Goal: Task Accomplishment & Management: Complete application form

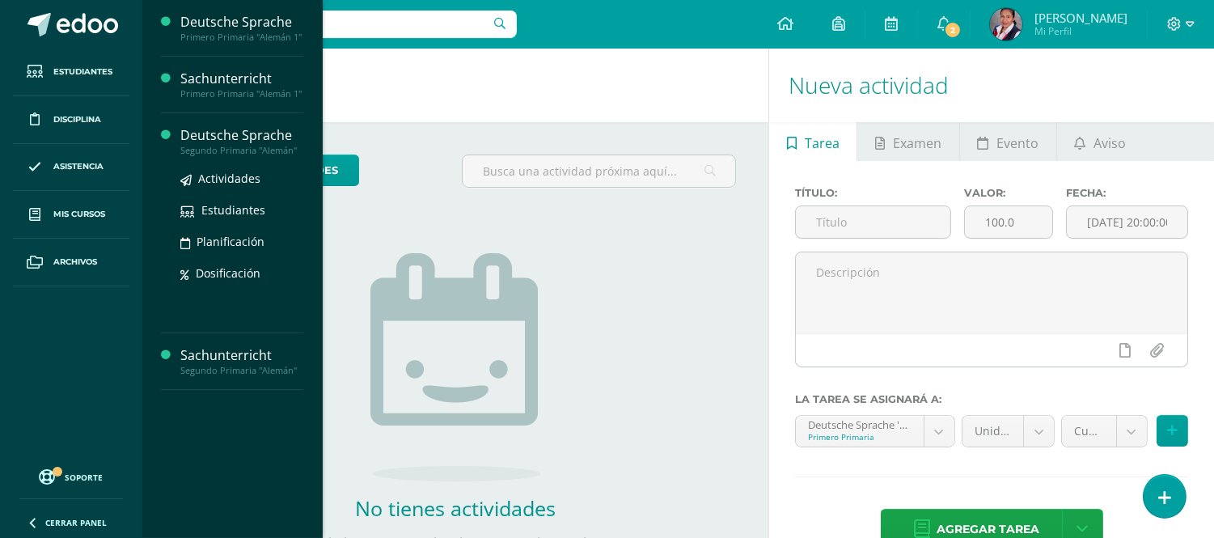
click at [212, 148] on div "Segundo Primaria "Alemán"" at bounding box center [241, 150] width 123 height 11
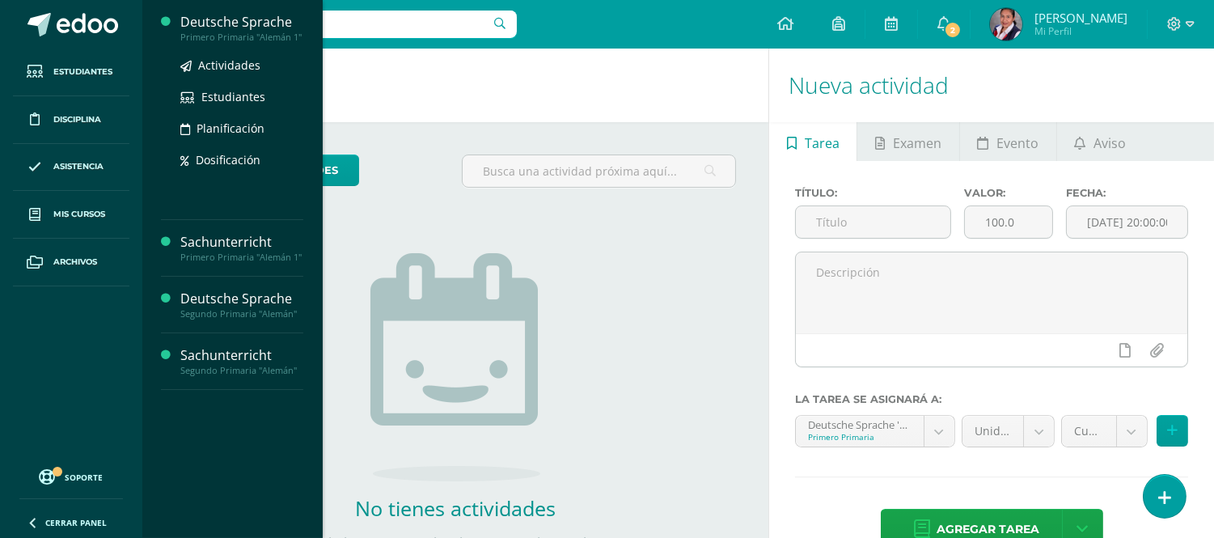
click at [237, 22] on div "Deutsche Sprache" at bounding box center [241, 22] width 123 height 19
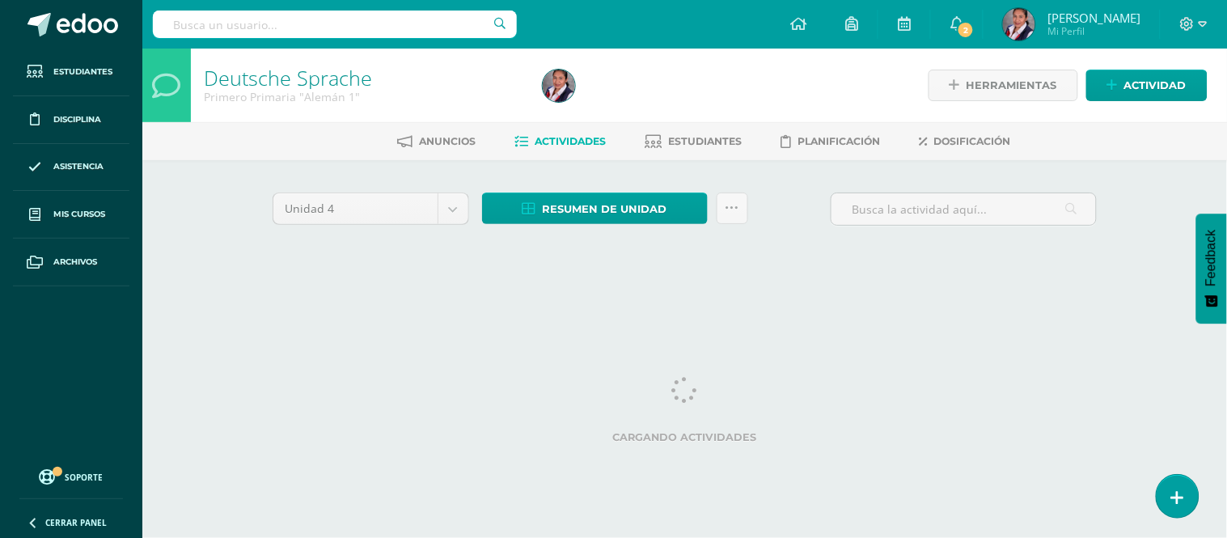
drag, startPoint x: 700, startPoint y: 135, endPoint x: 834, endPoint y: 180, distance: 140.9
click at [701, 135] on span "Estudiantes" at bounding box center [706, 141] width 74 height 12
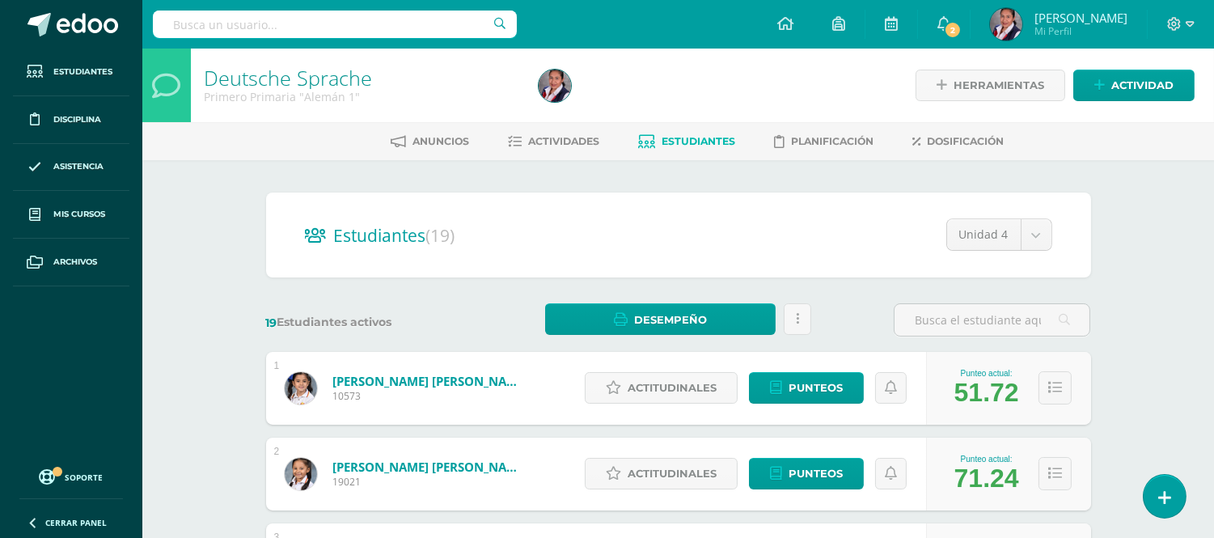
scroll to position [718, 0]
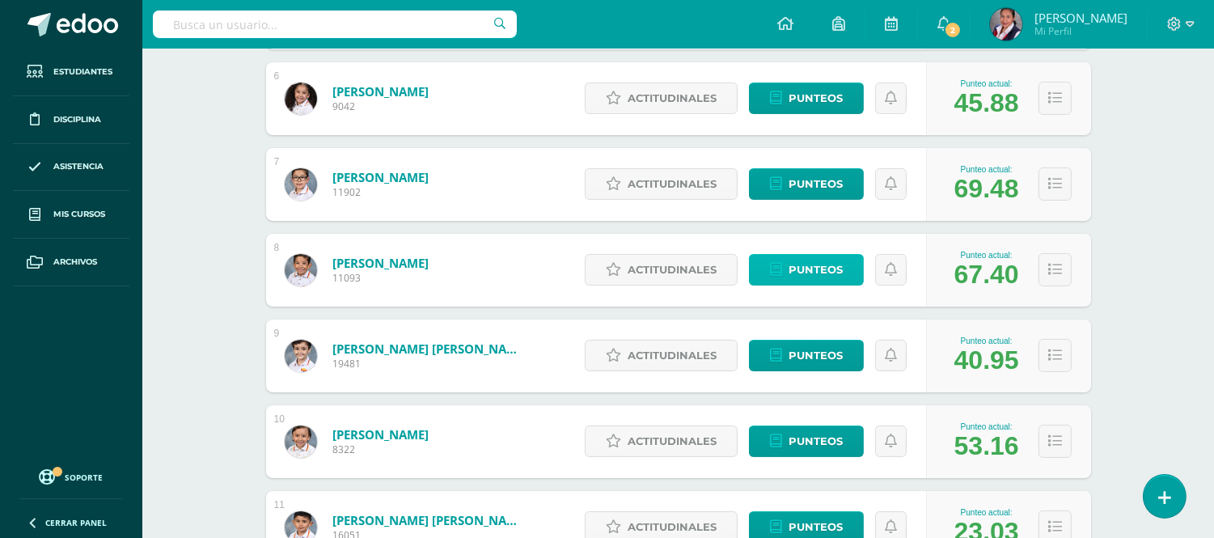
click at [827, 272] on span "Punteos" at bounding box center [816, 270] width 54 height 30
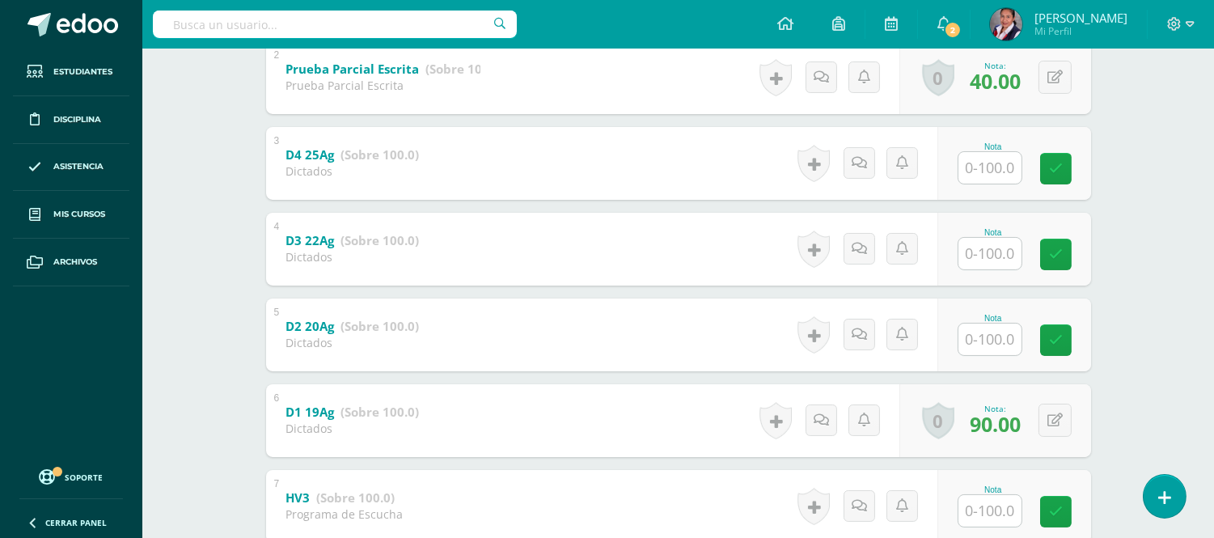
scroll to position [403, 0]
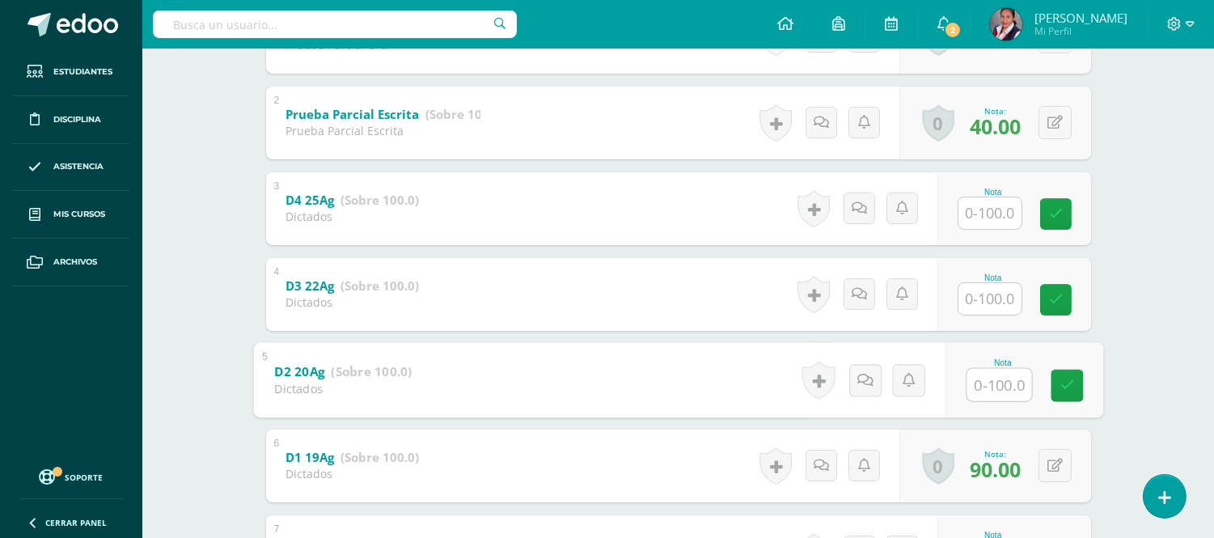
click at [997, 386] on input "text" at bounding box center [999, 384] width 65 height 32
type input "80"
click at [984, 292] on input "text" at bounding box center [989, 299] width 63 height 32
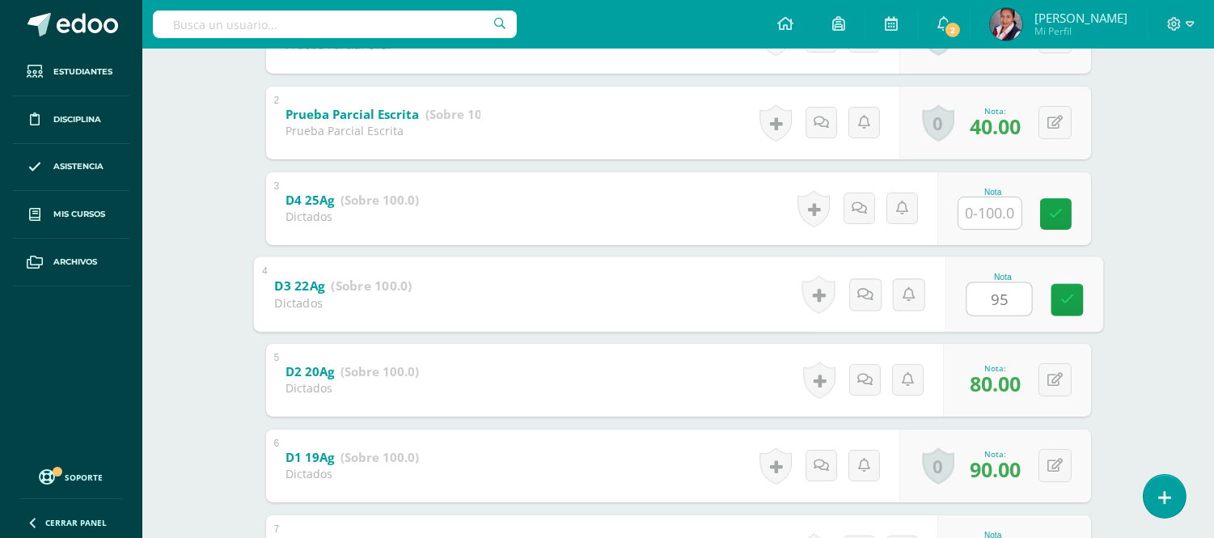
type input "95"
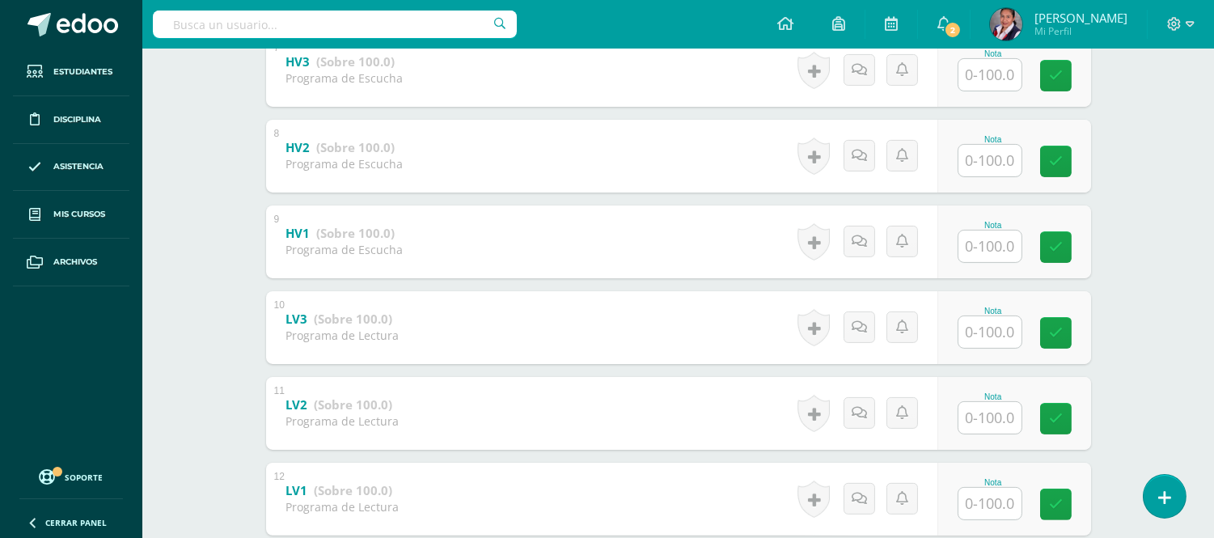
scroll to position [853, 0]
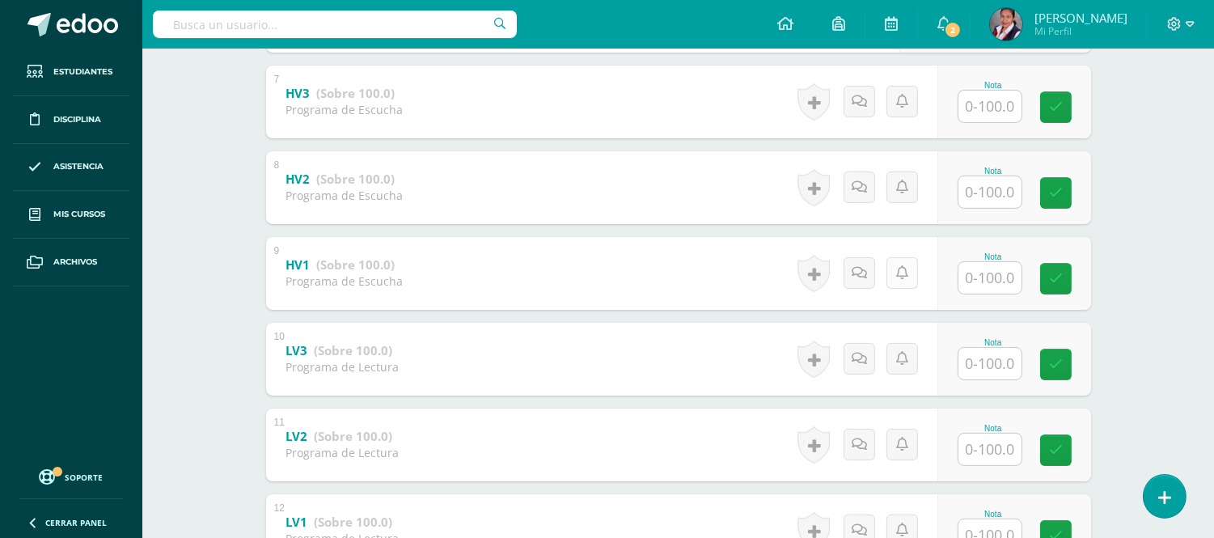
drag, startPoint x: 990, startPoint y: 284, endPoint x: 895, endPoint y: 271, distance: 96.3
click at [984, 284] on input "text" at bounding box center [989, 278] width 63 height 32
click at [981, 189] on input "text" at bounding box center [989, 192] width 63 height 32
type input "100"
click at [990, 271] on input "text" at bounding box center [989, 278] width 63 height 32
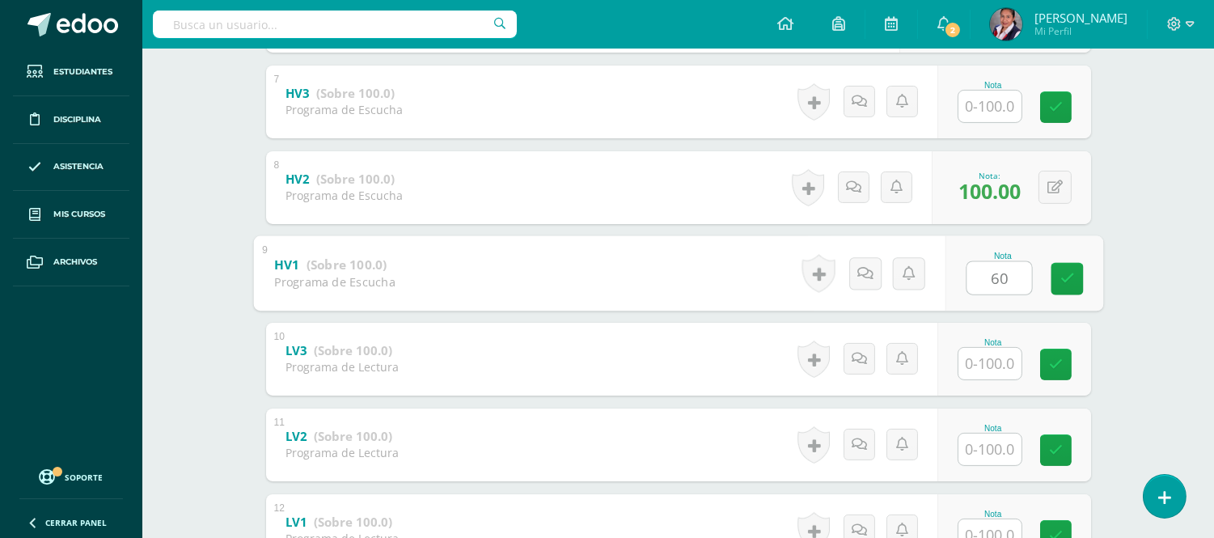
type input "60"
drag, startPoint x: 1012, startPoint y: 87, endPoint x: 1001, endPoint y: 73, distance: 17.8
click at [1011, 83] on div "Nota" at bounding box center [993, 85] width 71 height 9
click at [988, 110] on input "text" at bounding box center [989, 107] width 63 height 32
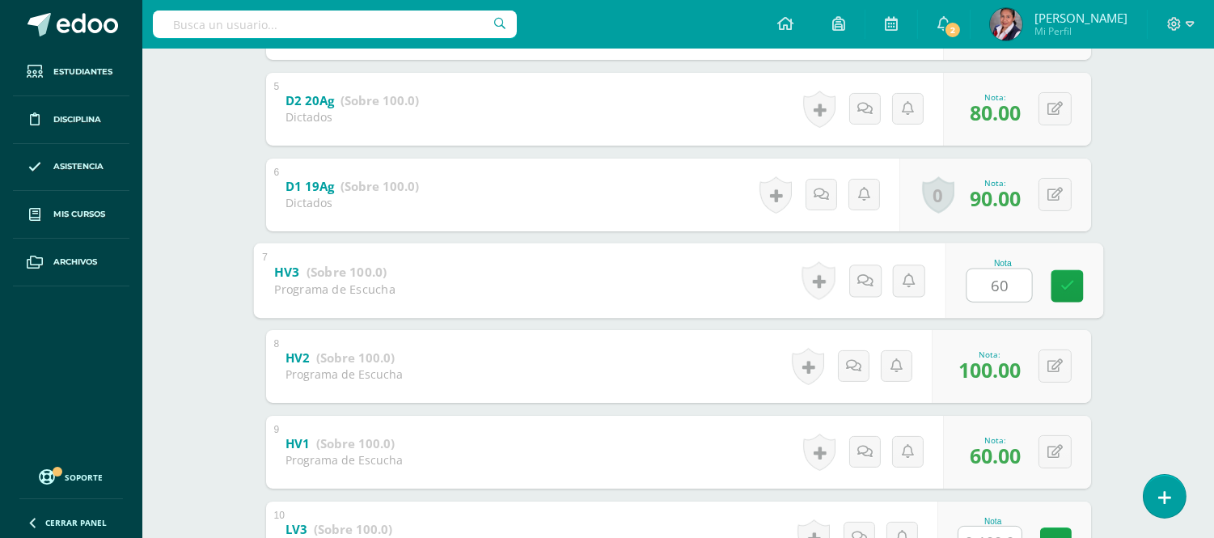
scroll to position [673, 0]
type input "60"
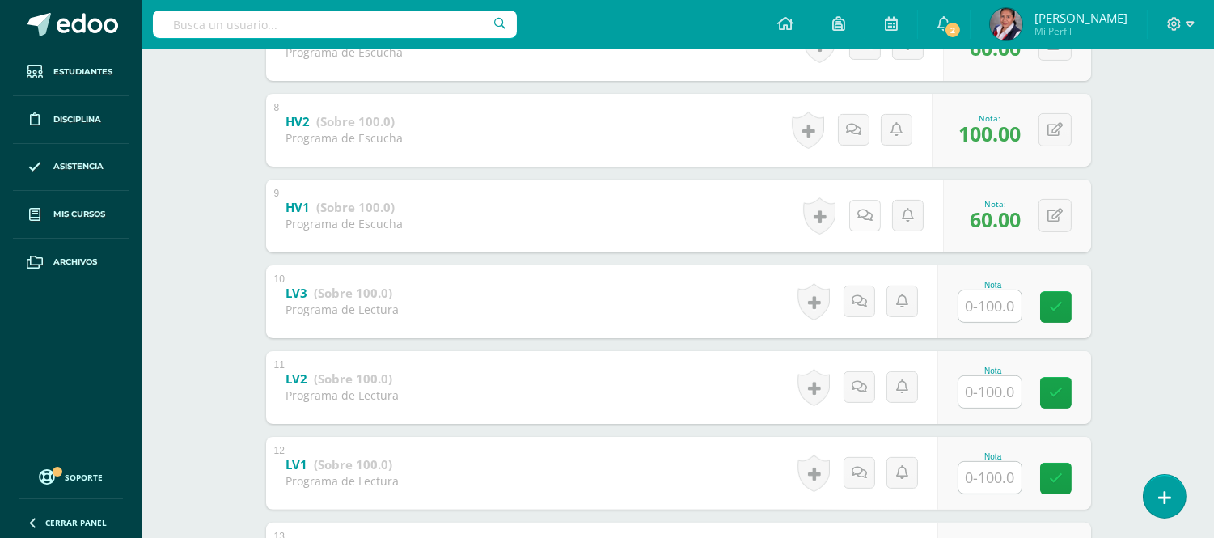
scroll to position [942, 0]
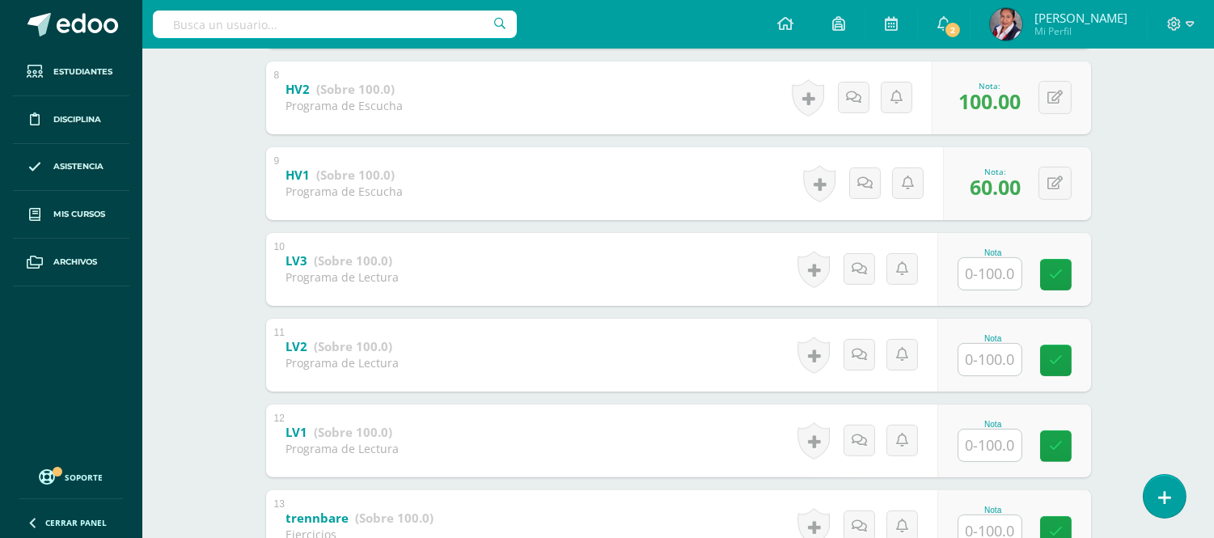
click at [983, 273] on input "text" at bounding box center [989, 274] width 63 height 32
type input "40"
click at [991, 358] on input "text" at bounding box center [999, 359] width 65 height 32
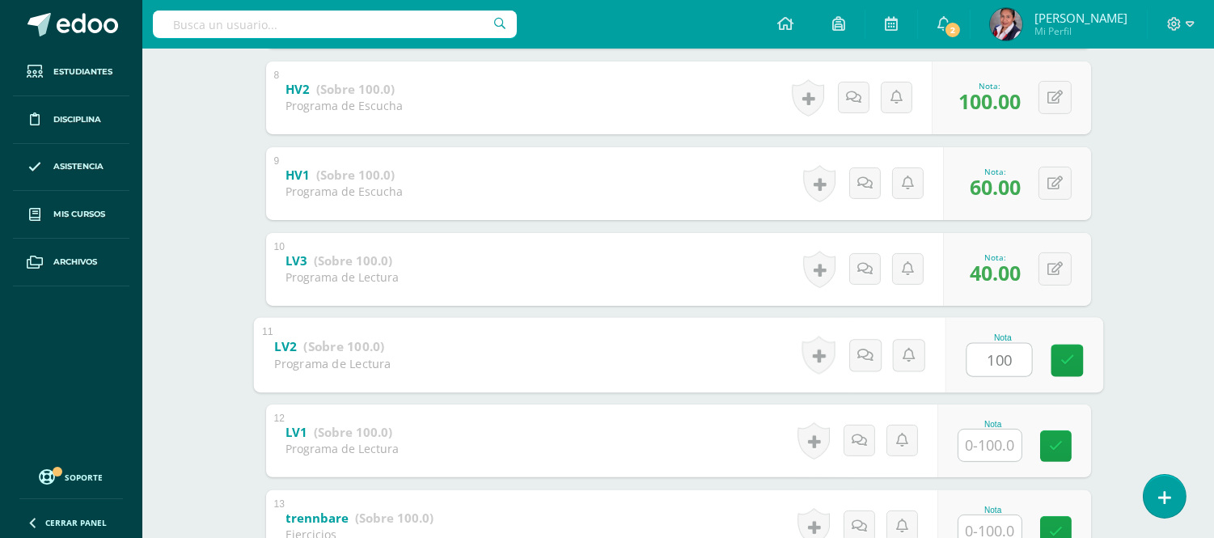
type input "100"
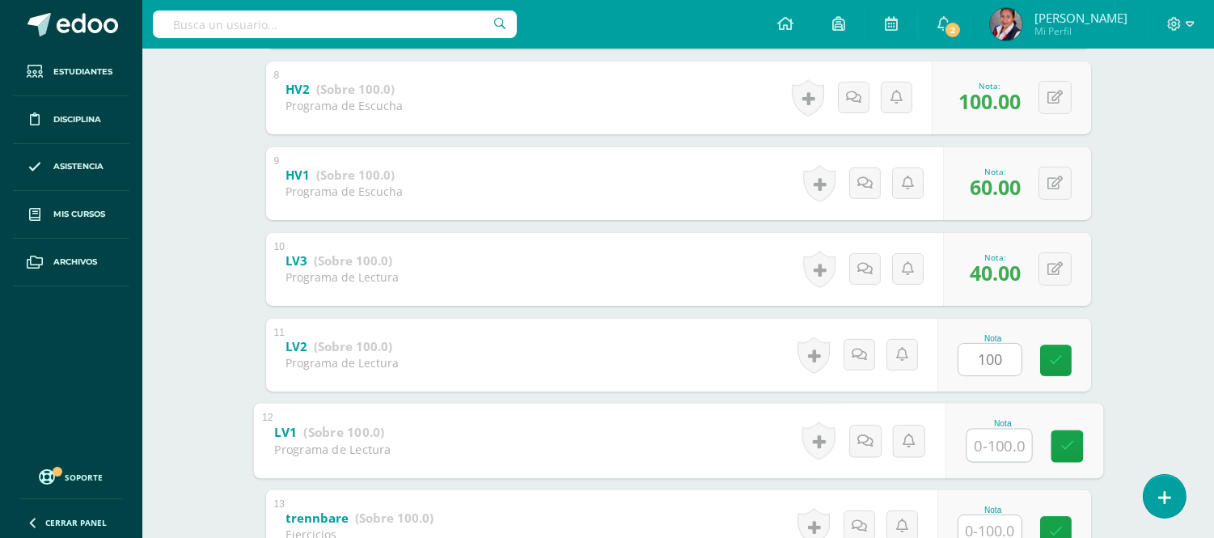
click at [993, 450] on input "text" at bounding box center [999, 445] width 65 height 32
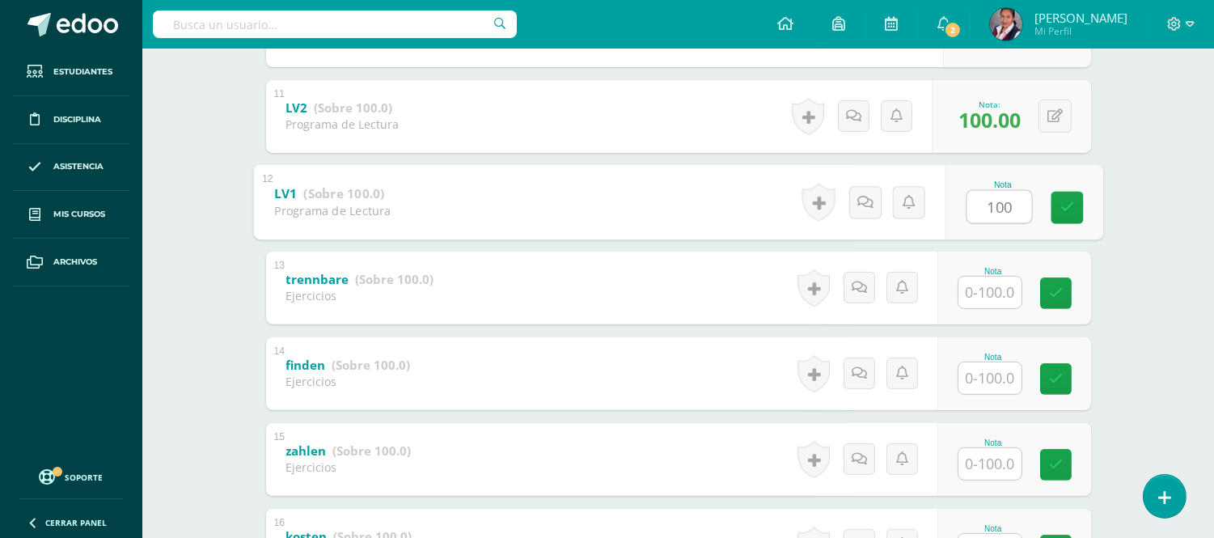
scroll to position [1212, 0]
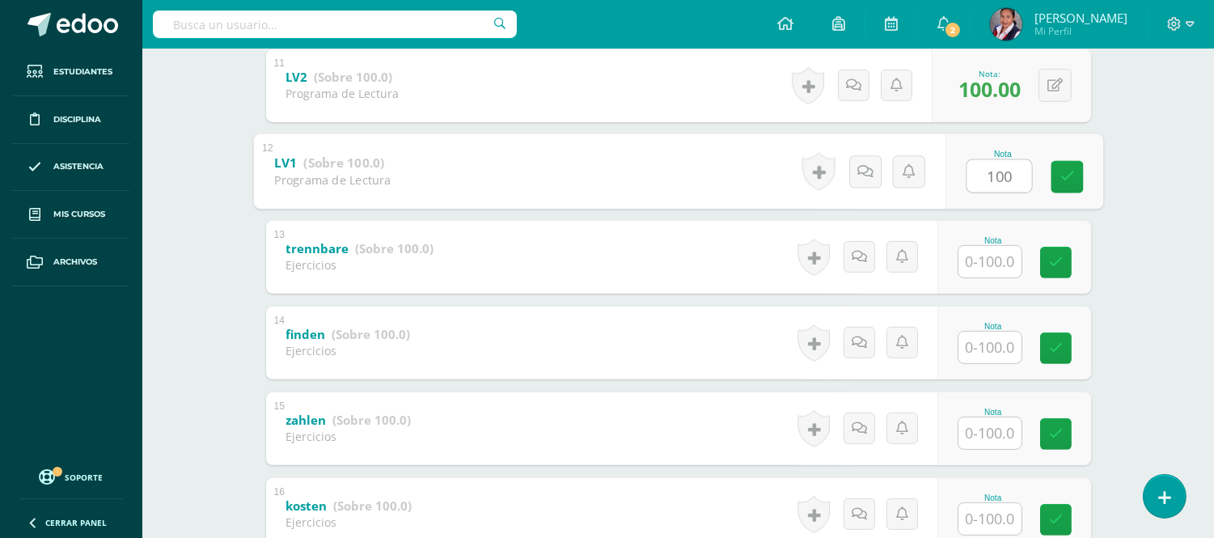
type input "100"
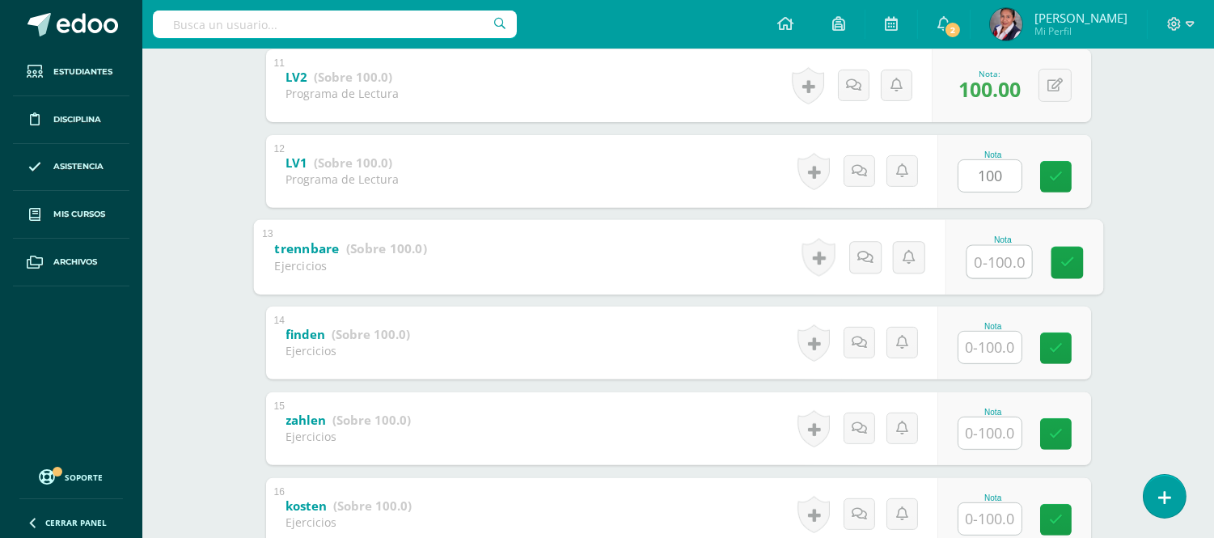
click at [979, 263] on input "text" at bounding box center [999, 261] width 65 height 32
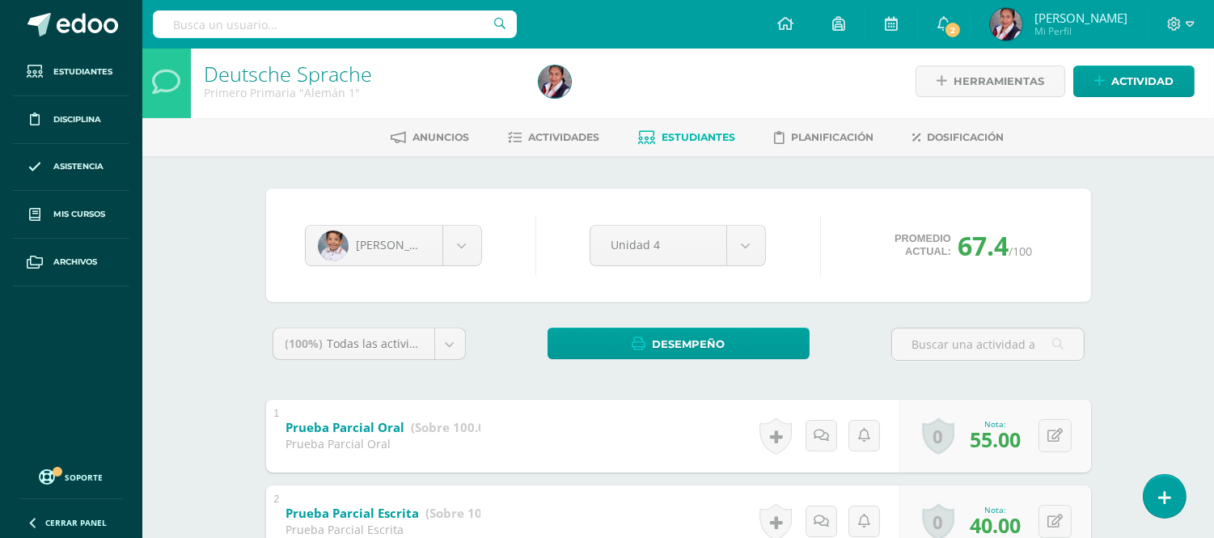
scroll to position [0, 0]
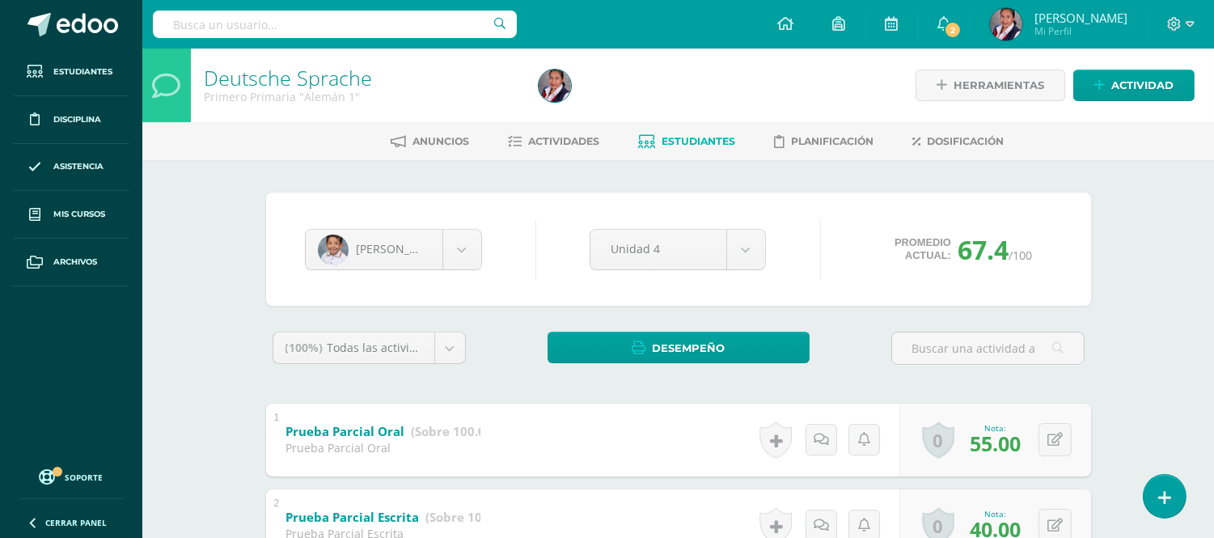
click at [679, 129] on link "Estudiantes" at bounding box center [687, 142] width 97 height 26
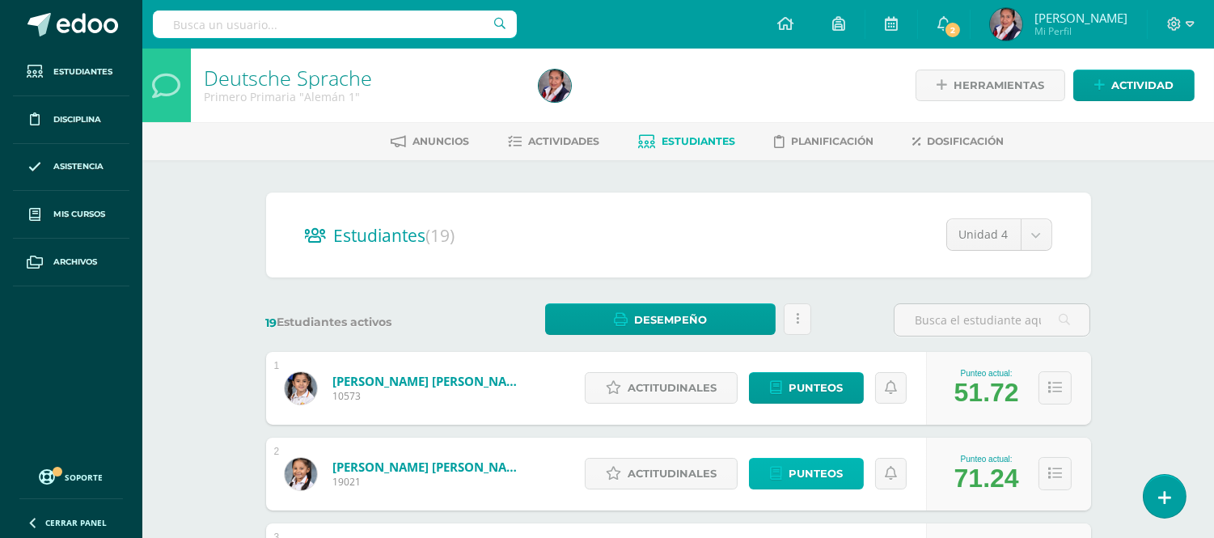
click at [799, 477] on span "Punteos" at bounding box center [816, 474] width 54 height 30
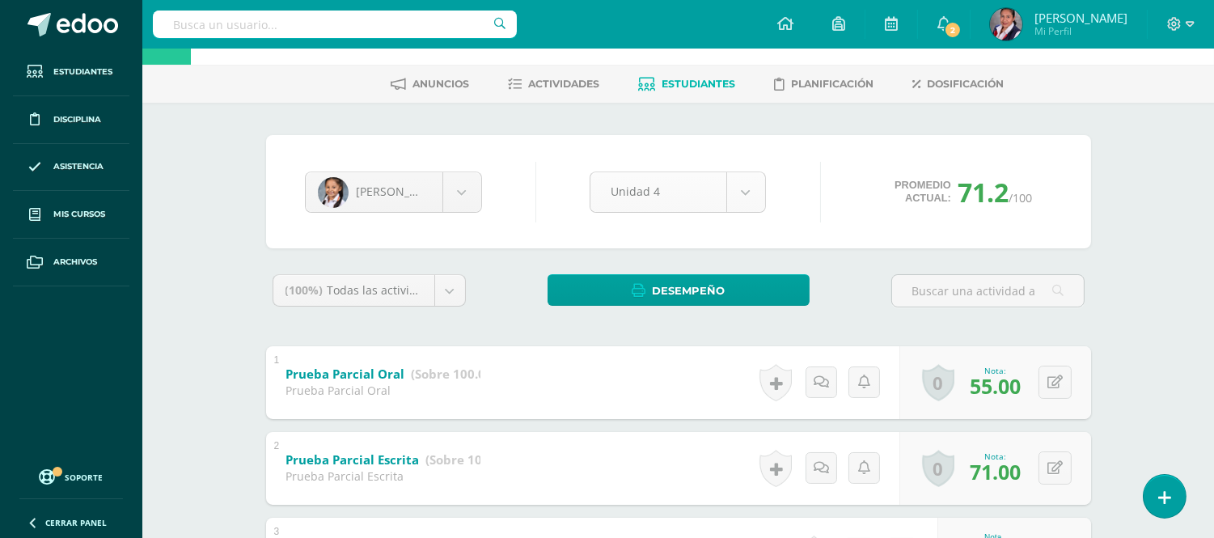
scroll to position [90, 0]
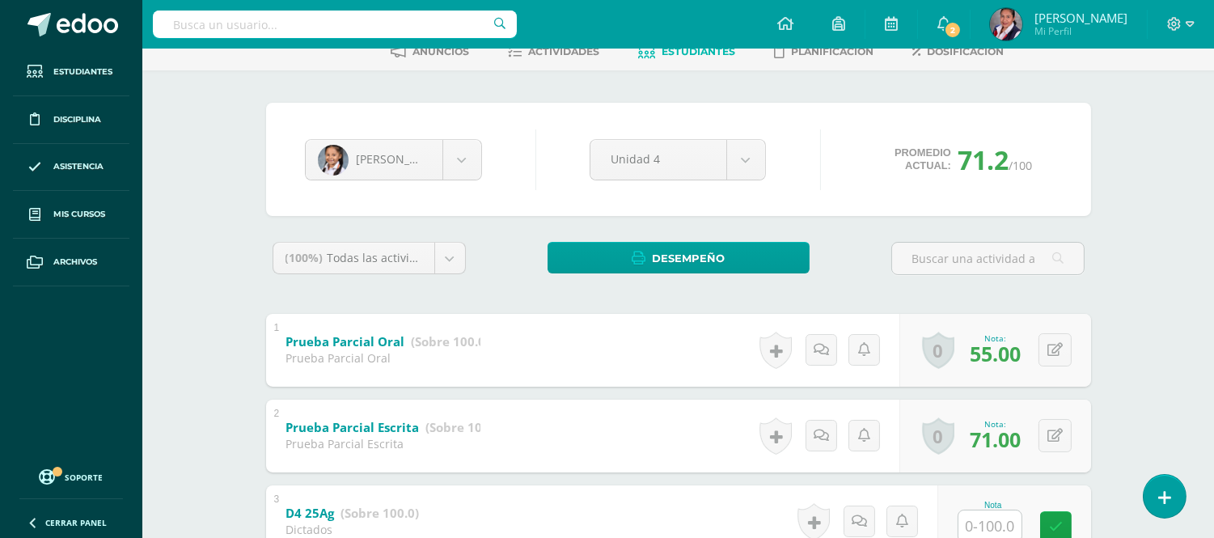
click at [692, 51] on span "Estudiantes" at bounding box center [699, 51] width 74 height 12
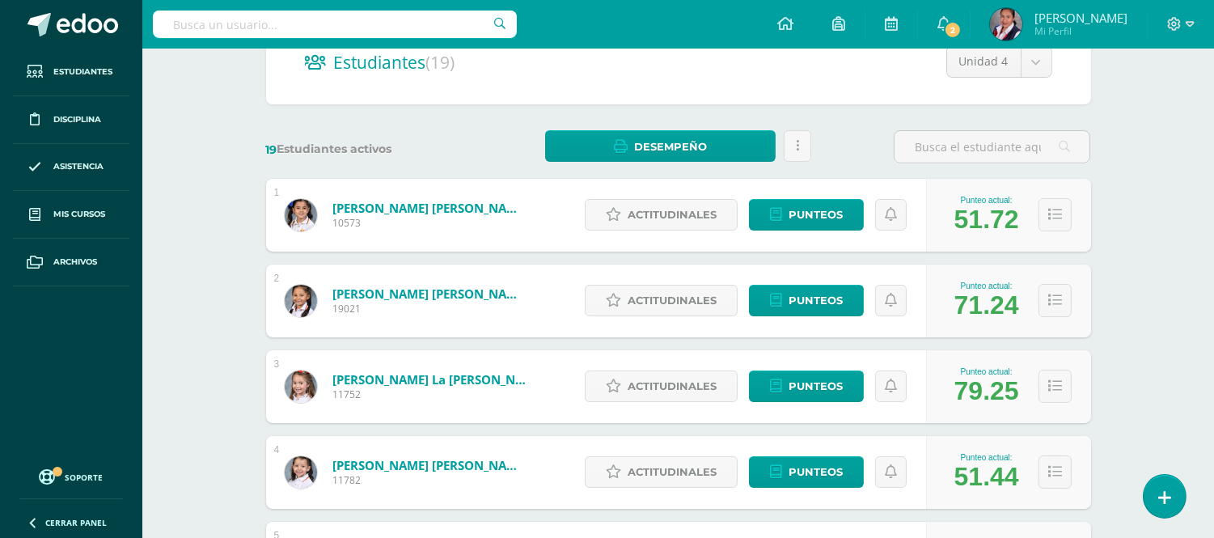
scroll to position [180, 0]
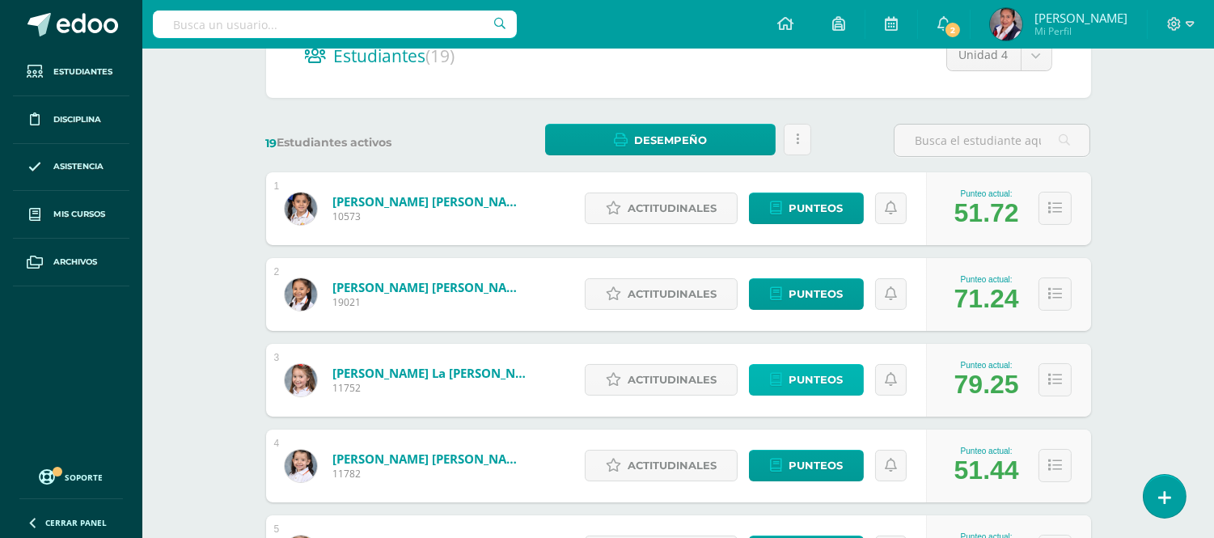
click at [825, 373] on span "Punteos" at bounding box center [816, 380] width 54 height 30
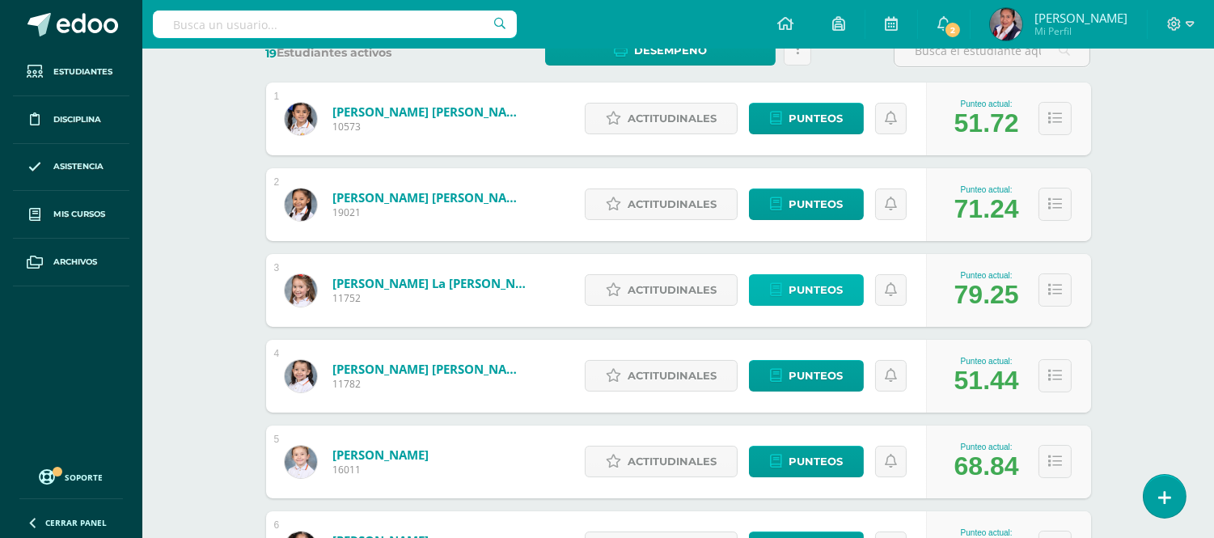
scroll to position [359, 0]
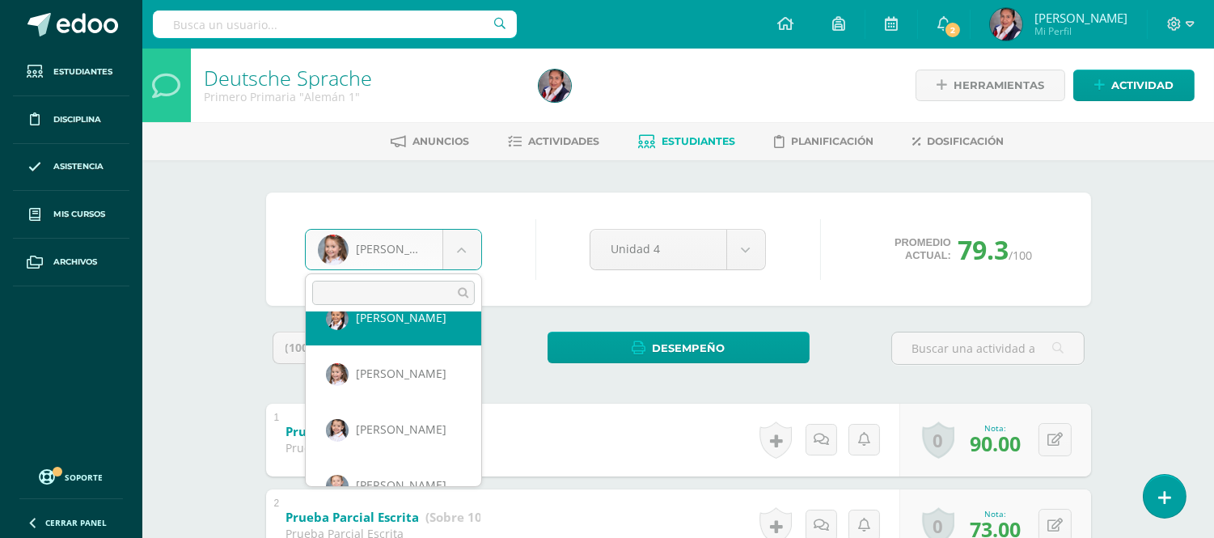
scroll to position [61, 0]
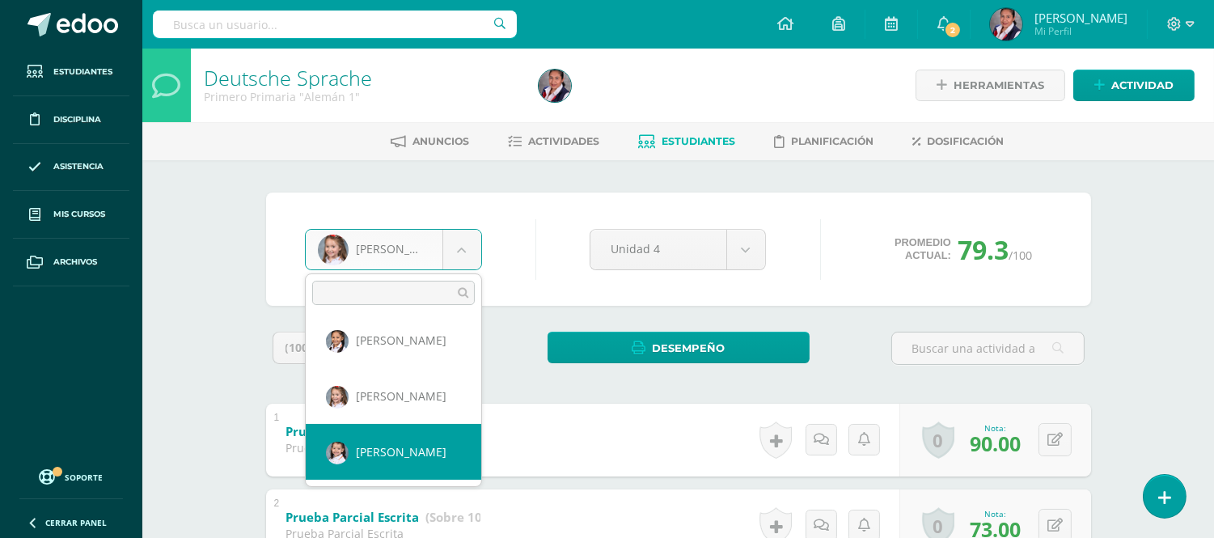
select select "3166"
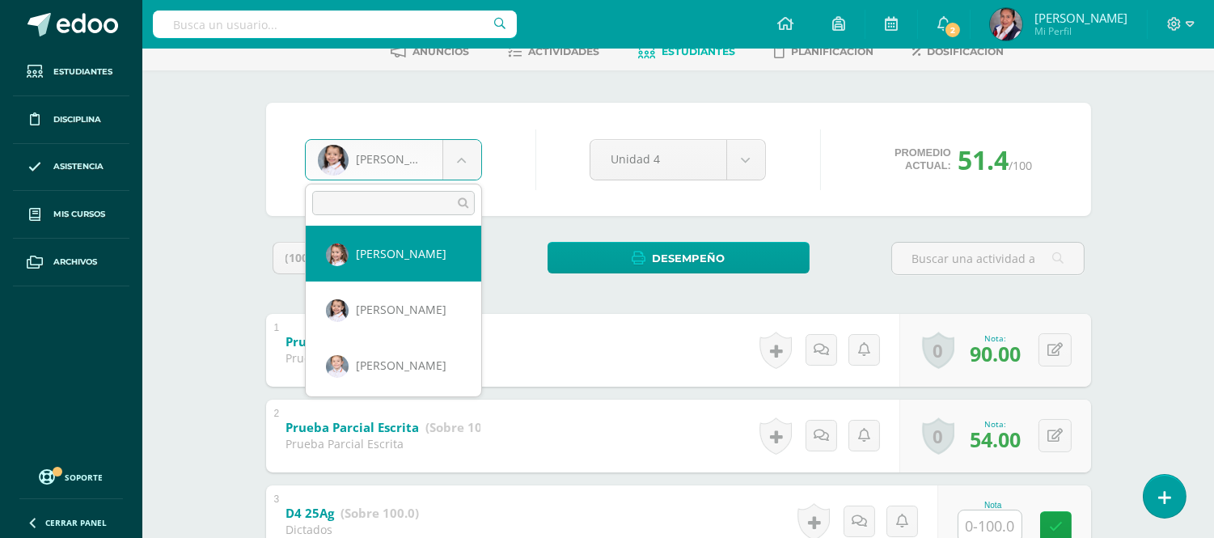
scroll to position [144, 0]
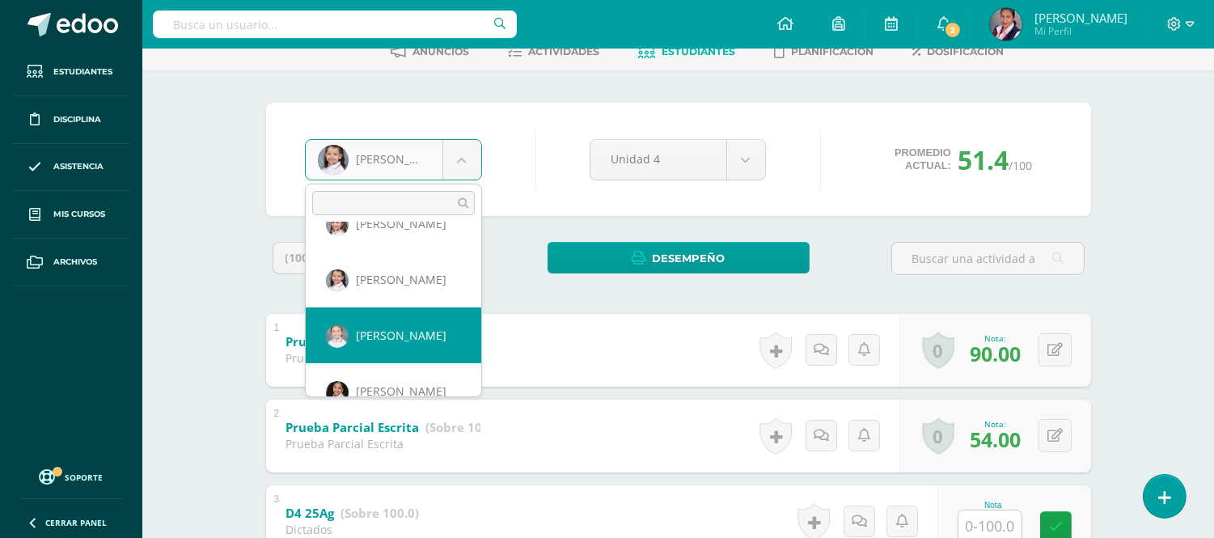
select select "3230"
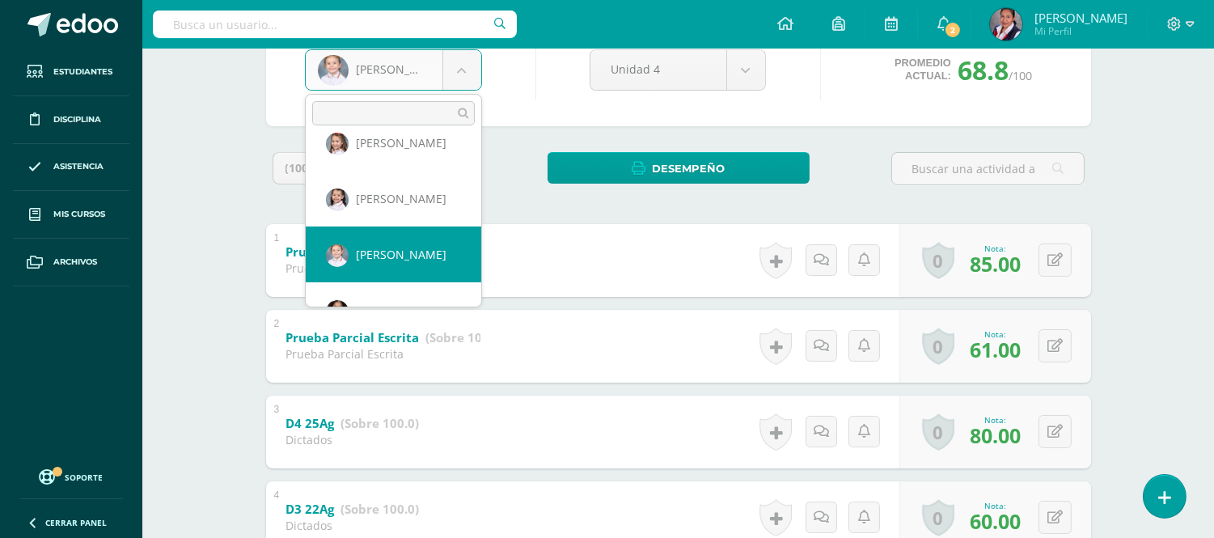
scroll to position [196, 0]
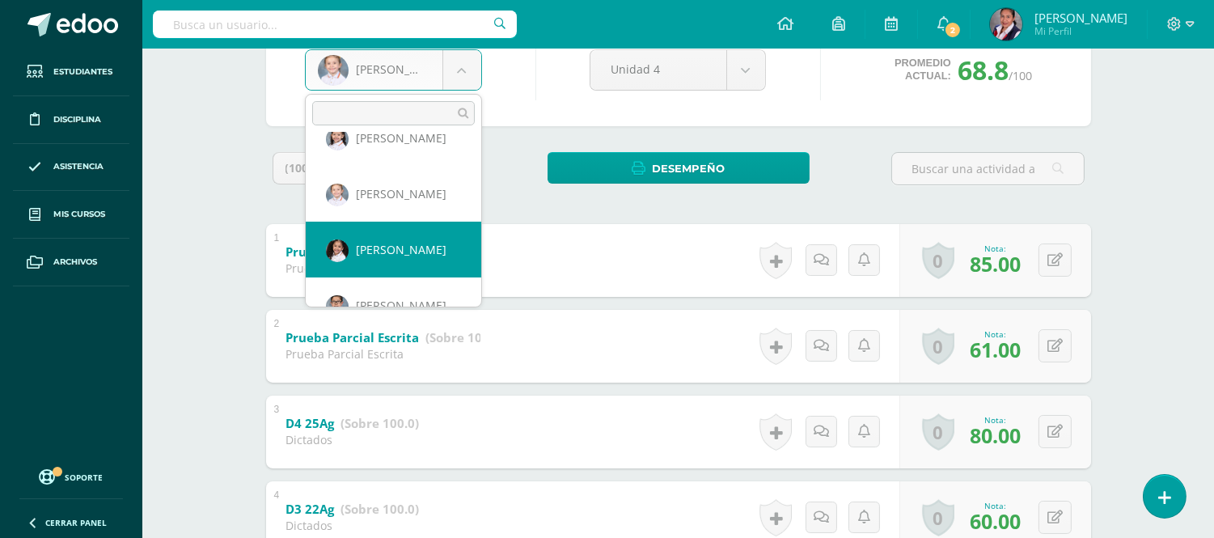
select select "3313"
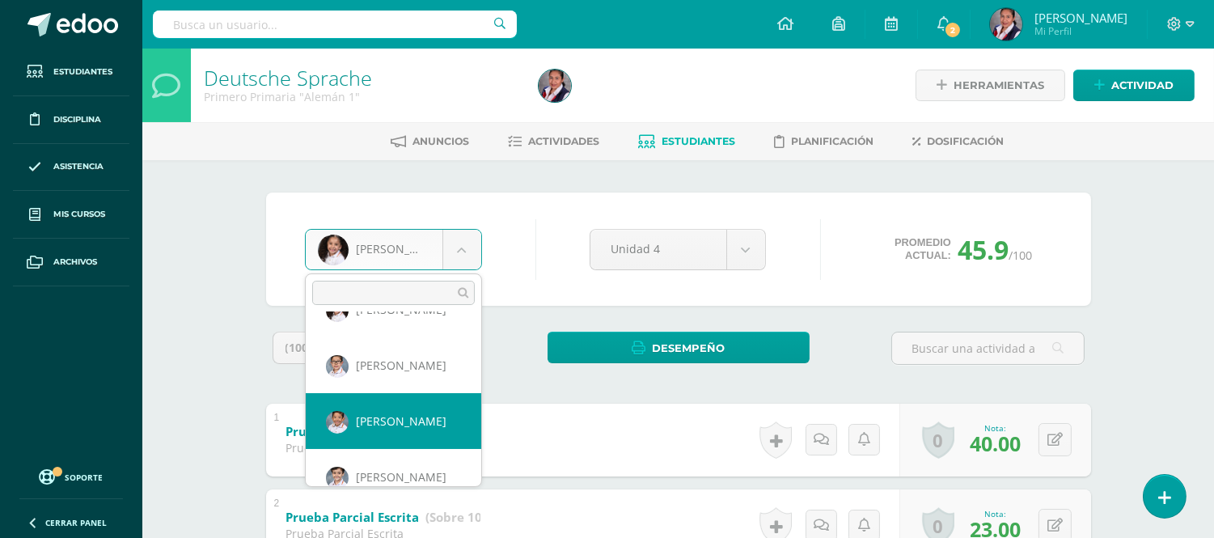
scroll to position [297, 0]
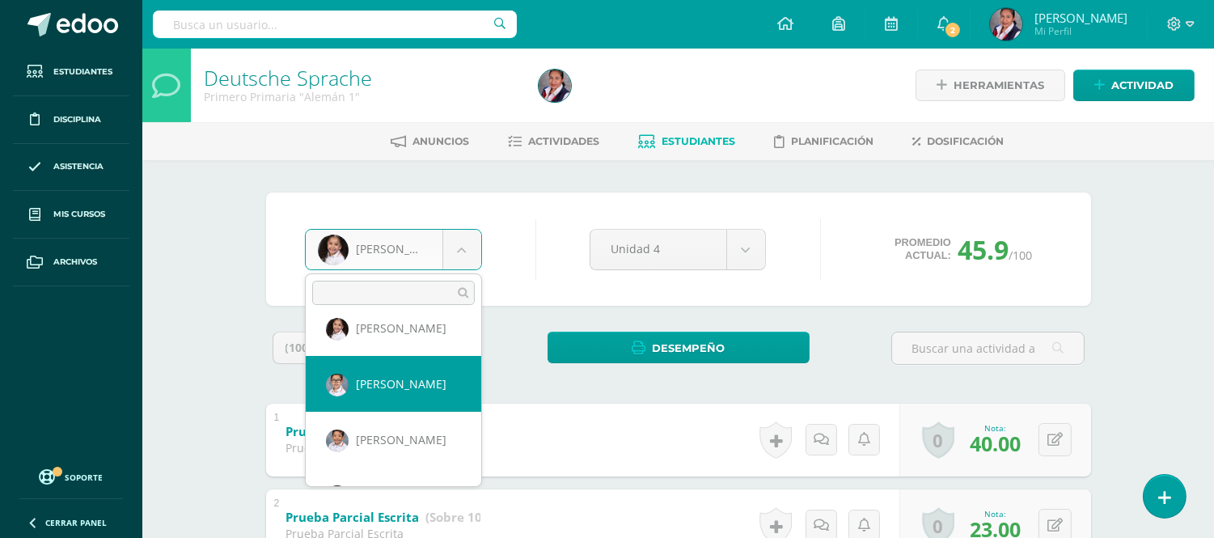
select select "3309"
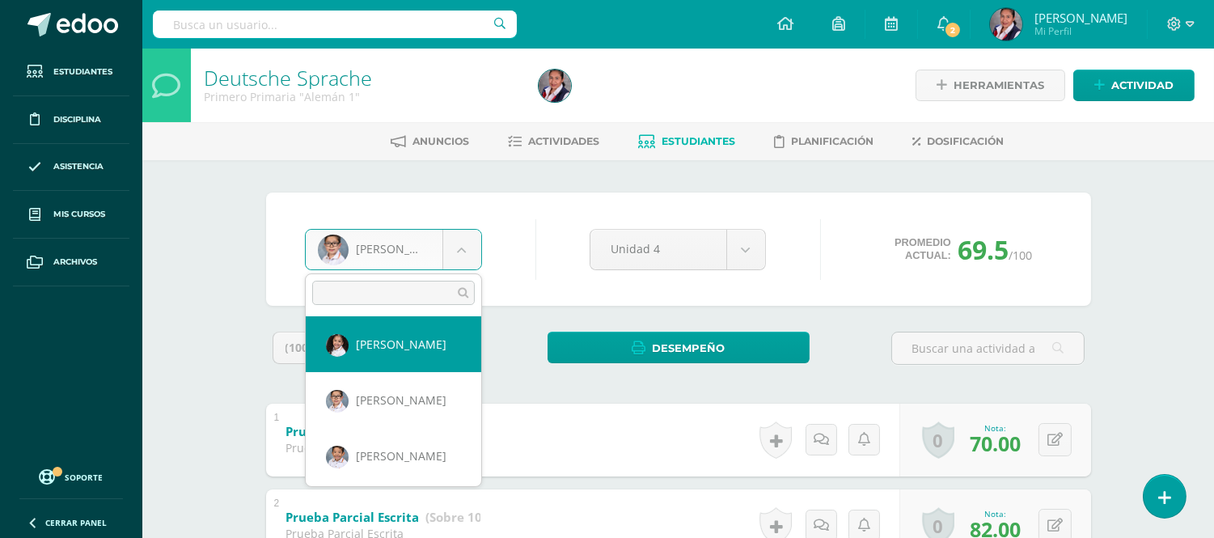
scroll to position [319, 0]
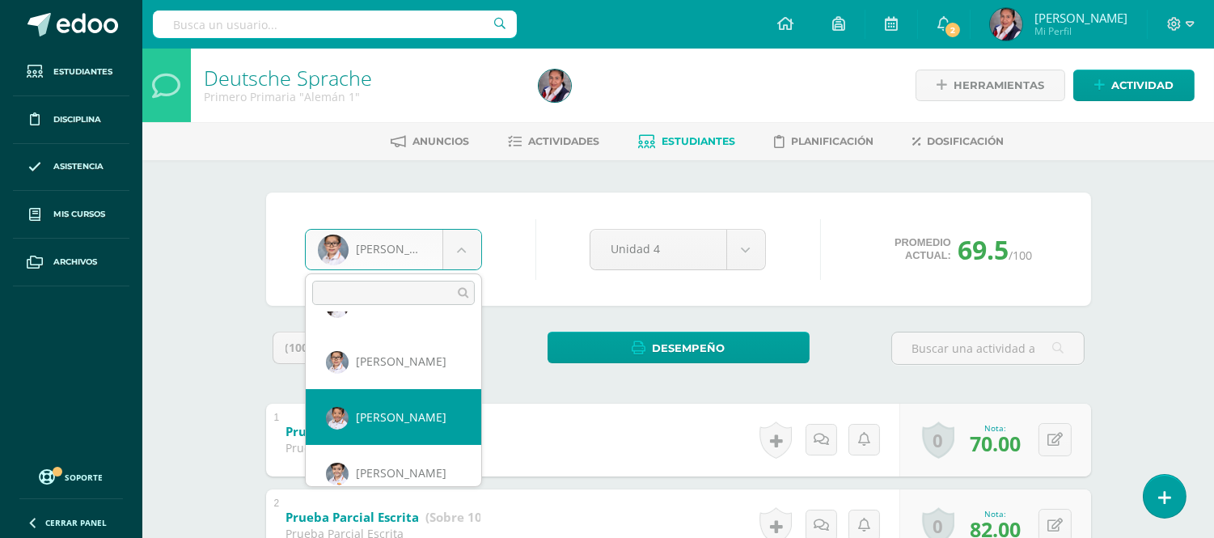
select select "3106"
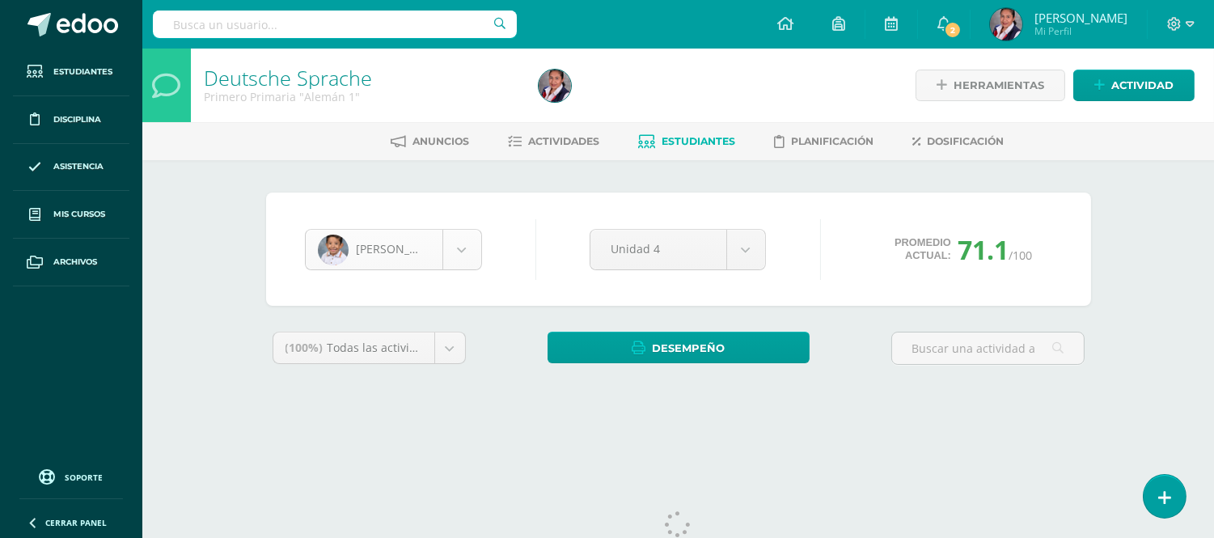
click at [469, 241] on body "Estudiantes Disciplina Asistencia Mis cursos Archivos Soporte Ayuda Reportar un…" at bounding box center [607, 218] width 1214 height 436
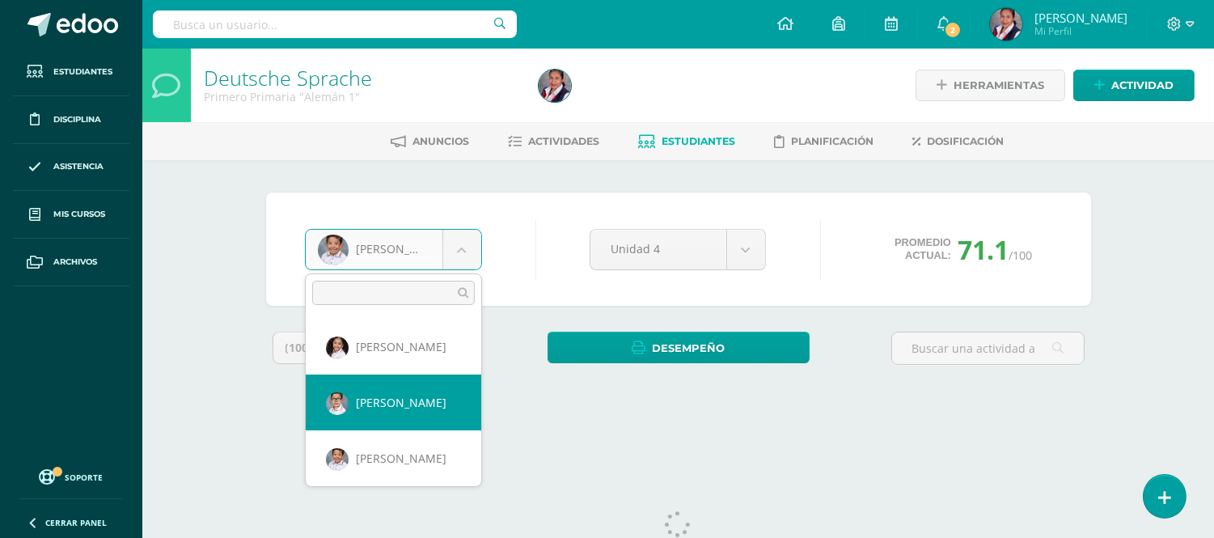
scroll to position [368, 0]
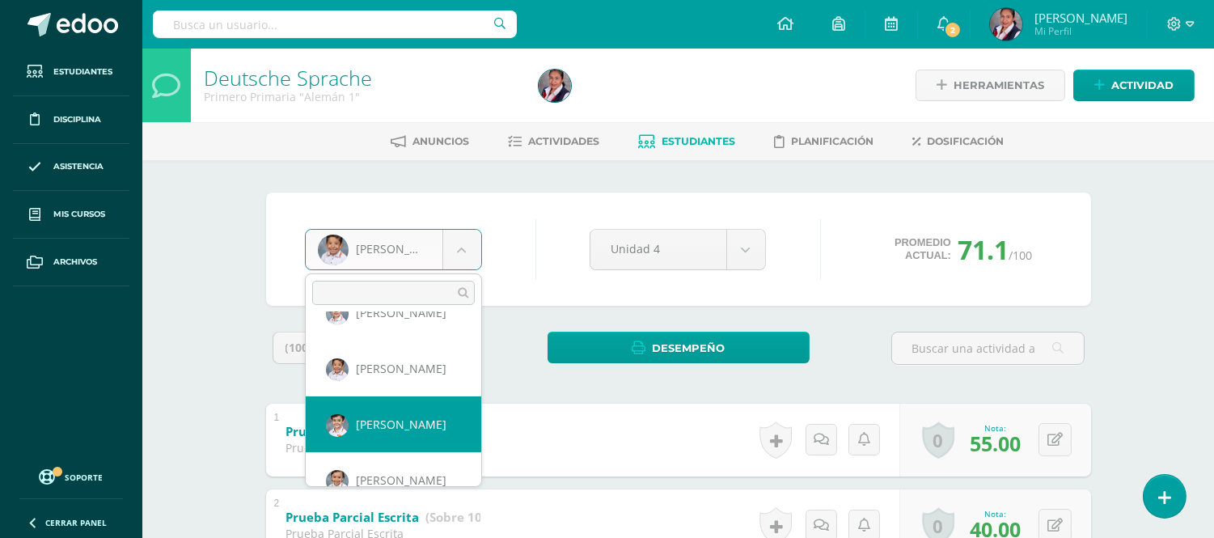
select select "3374"
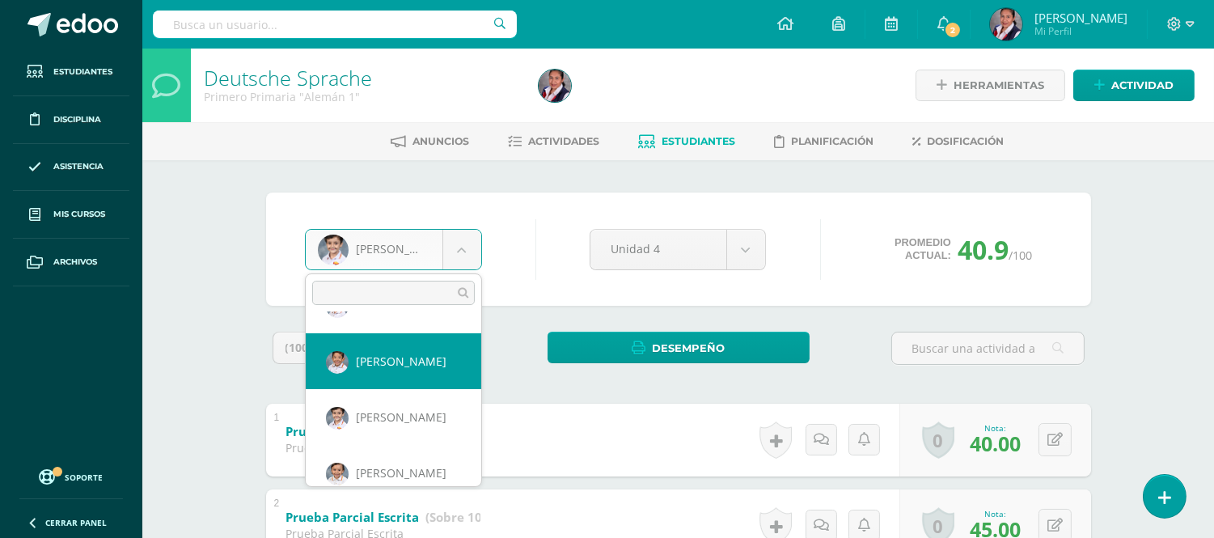
scroll to position [465, 0]
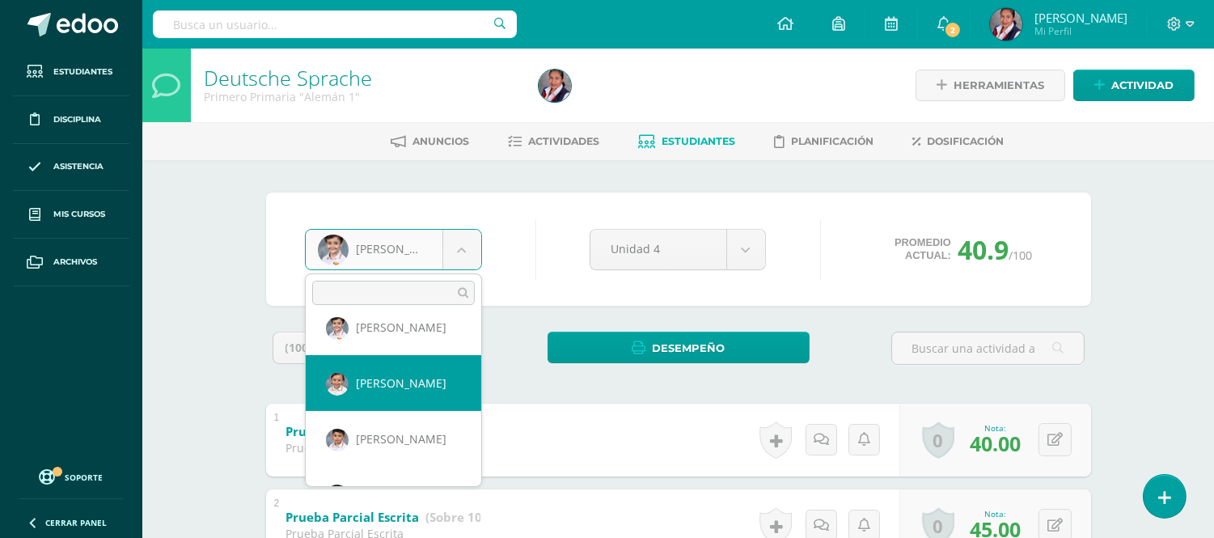
select select "3237"
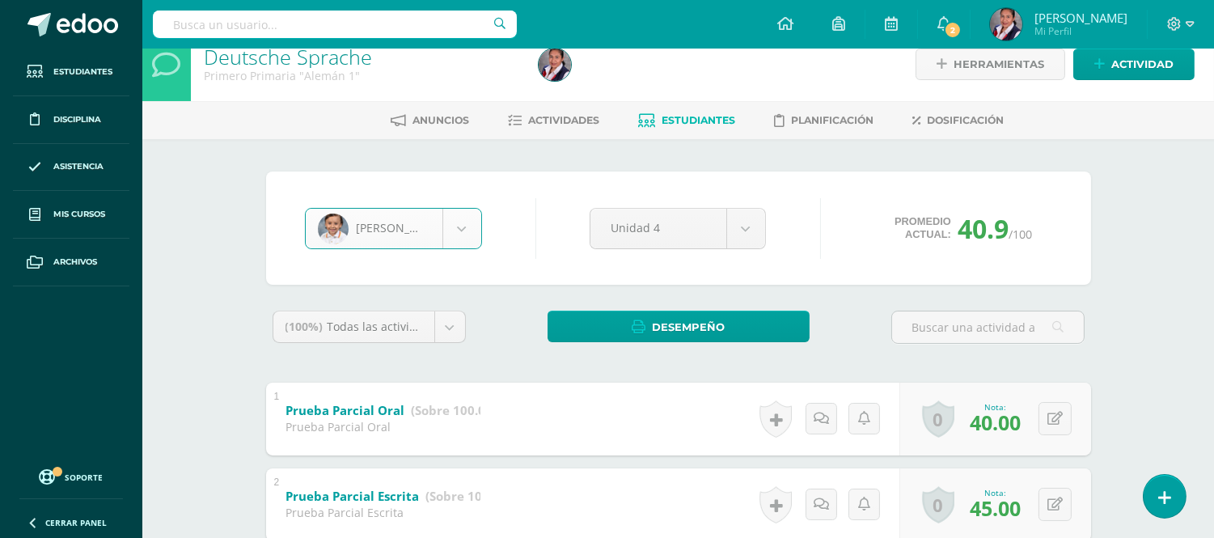
scroll to position [90, 0]
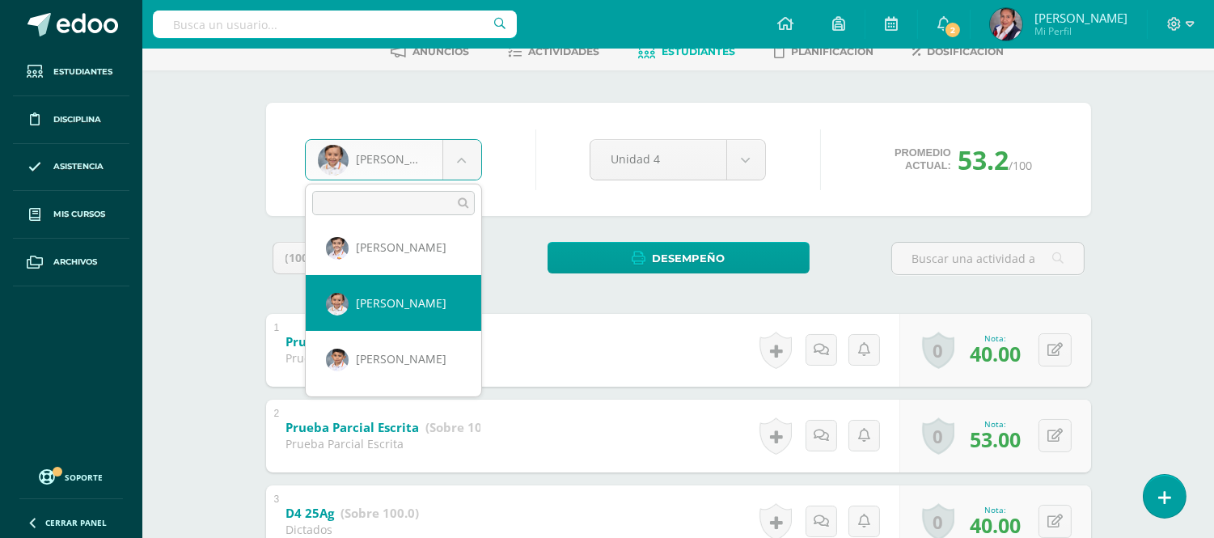
scroll to position [480, 0]
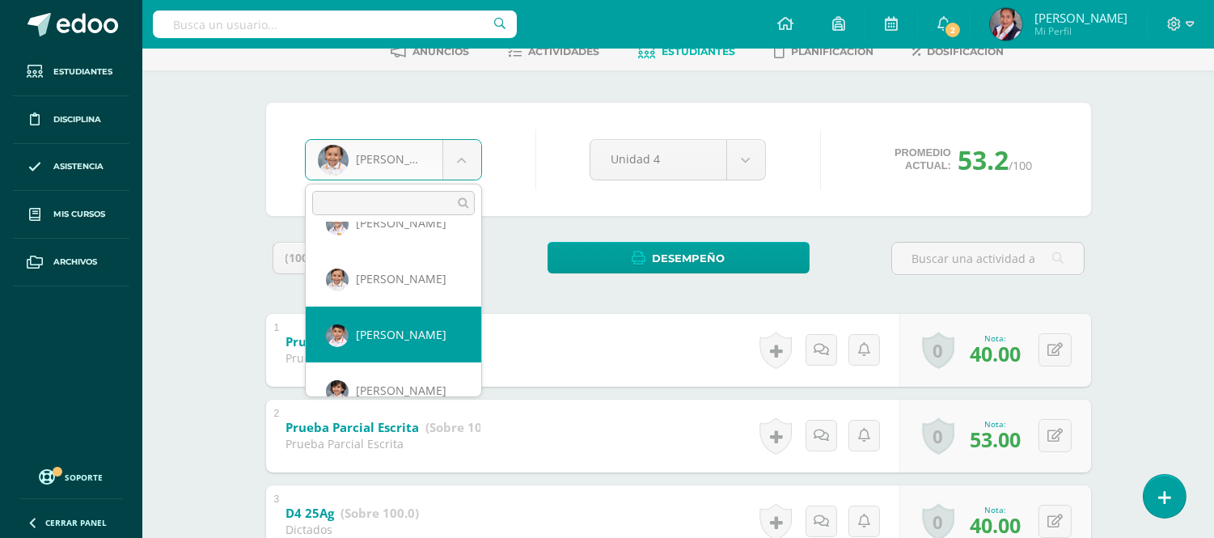
select select "3235"
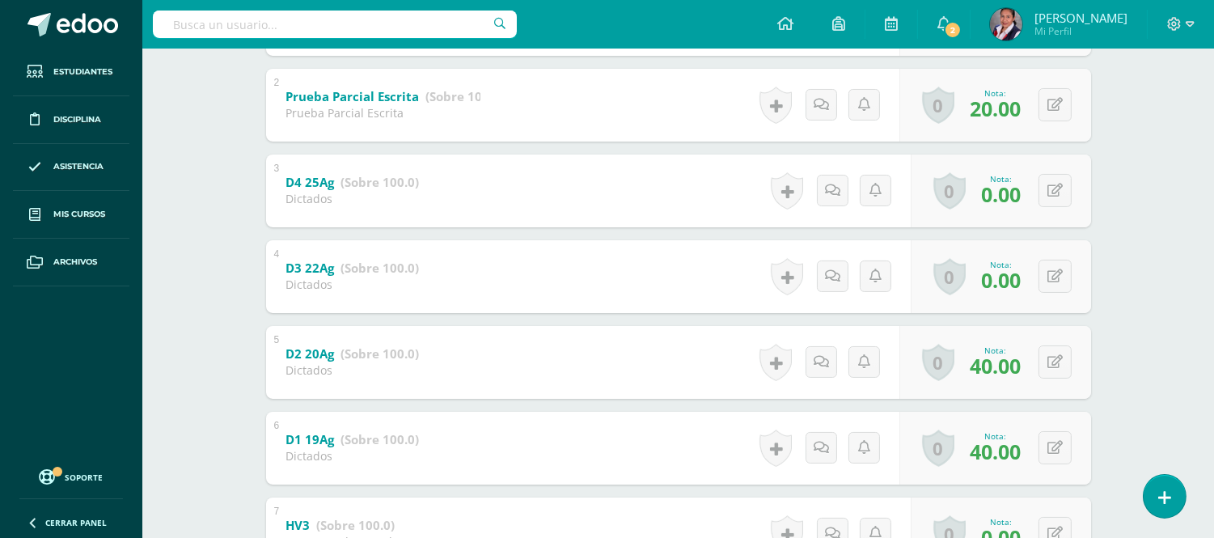
scroll to position [180, 0]
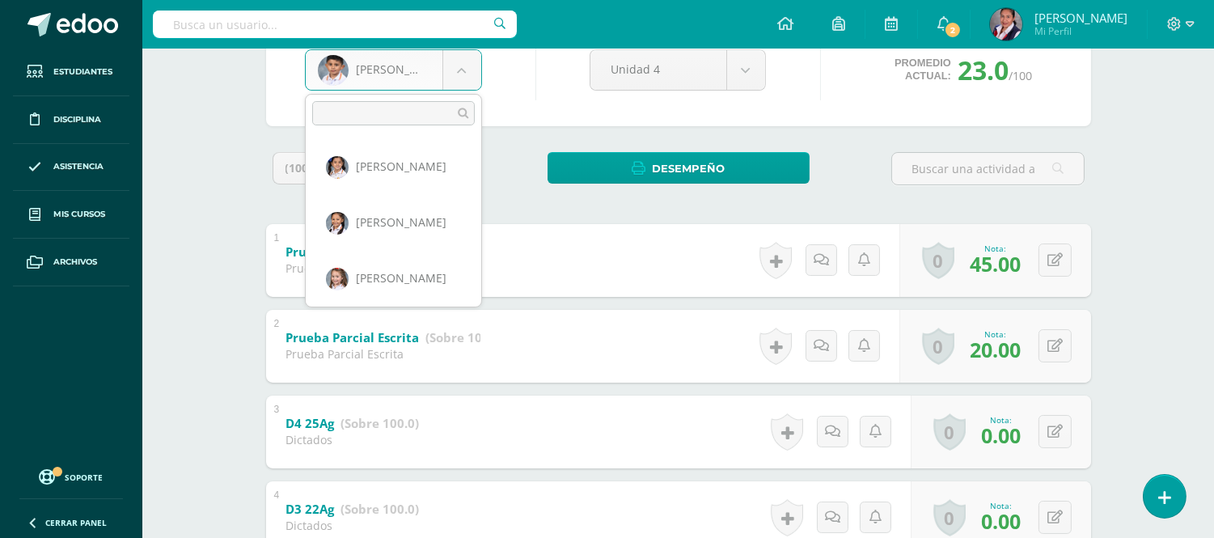
click at [472, 78] on body "Estudiantes Disciplina Asistencia Mis cursos Archivos Soporte Ayuda Reportar un…" at bounding box center [607, 495] width 1214 height 1350
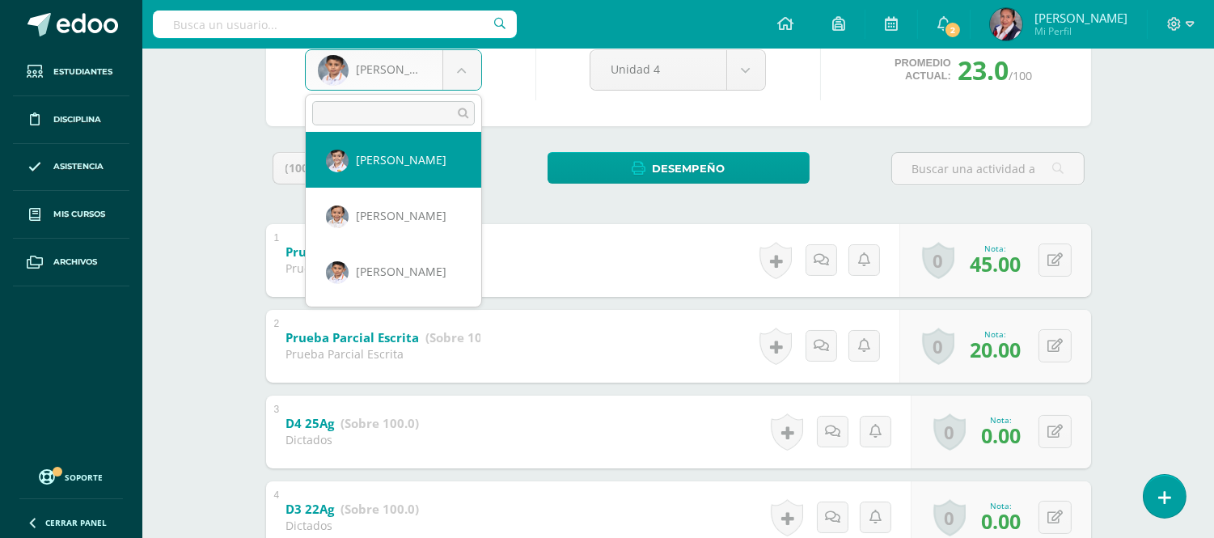
scroll to position [543, 0]
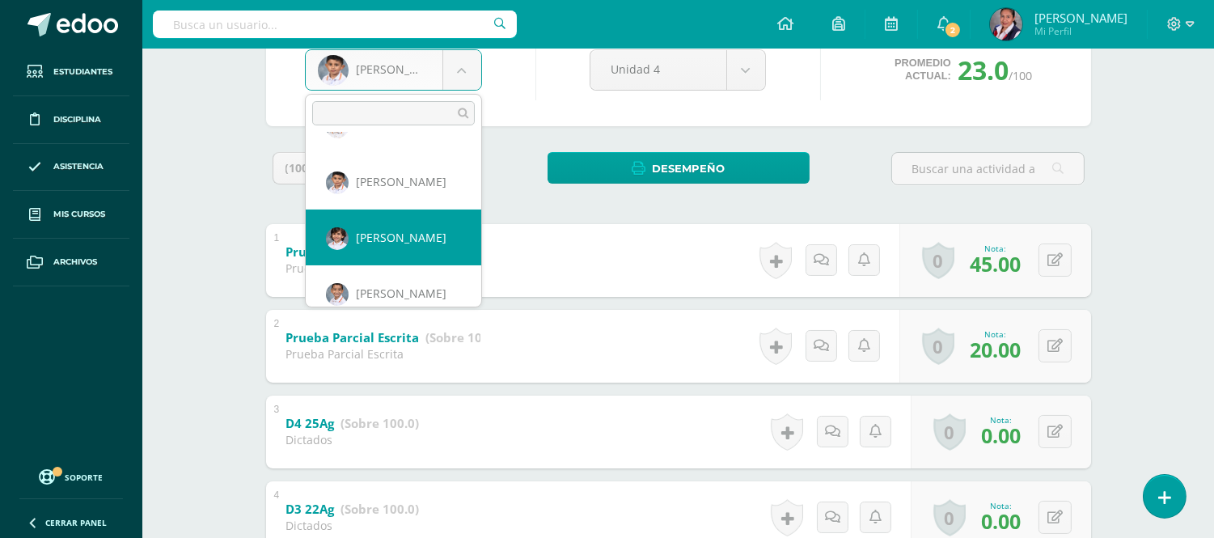
select select "3310"
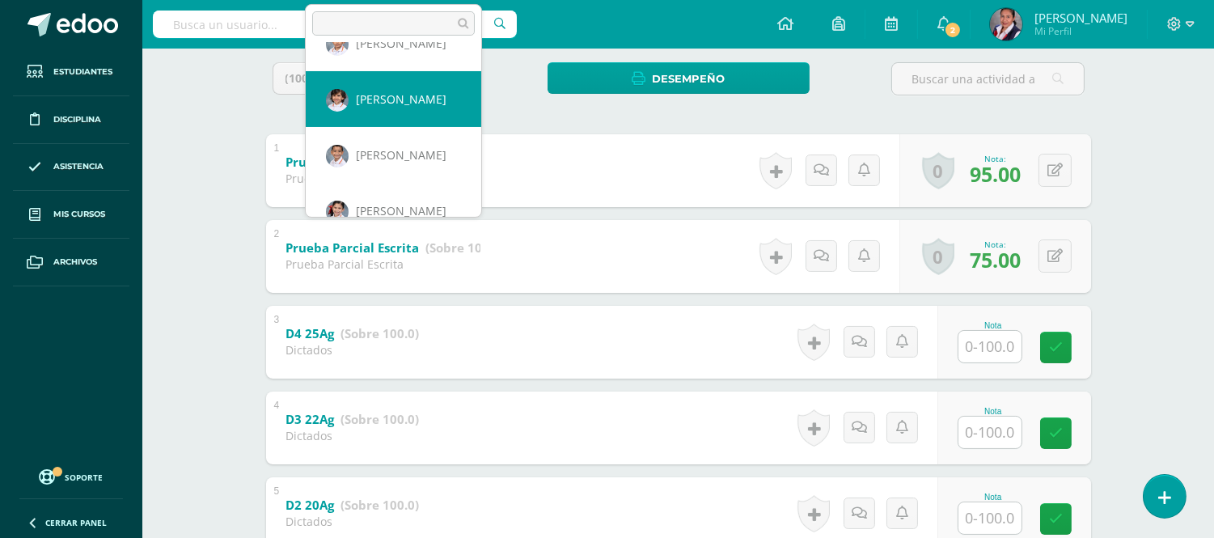
scroll to position [612, 0]
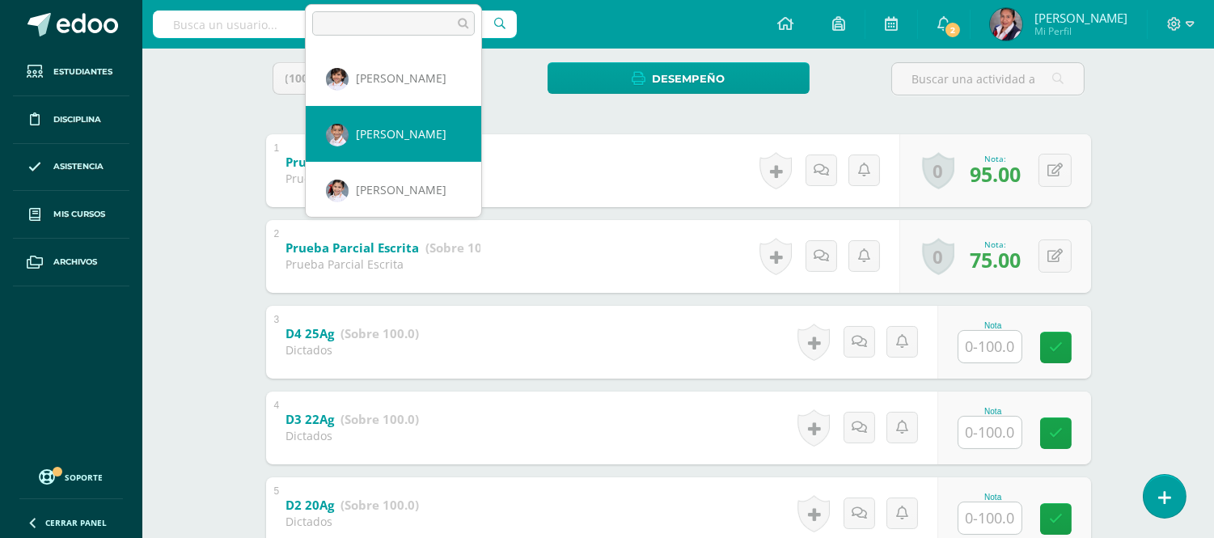
select select "3236"
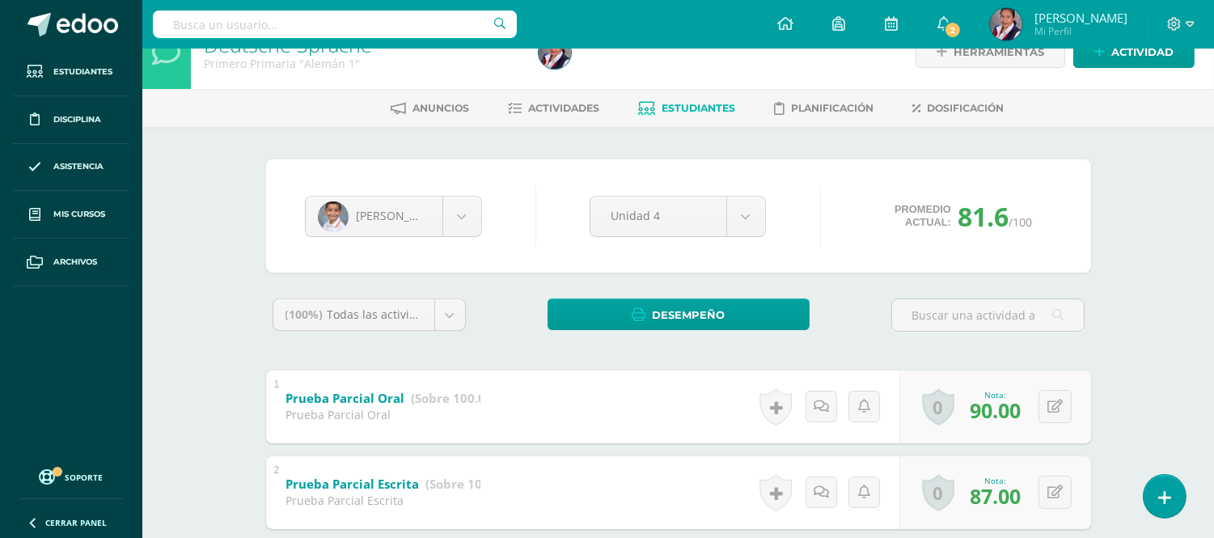
scroll to position [2, 0]
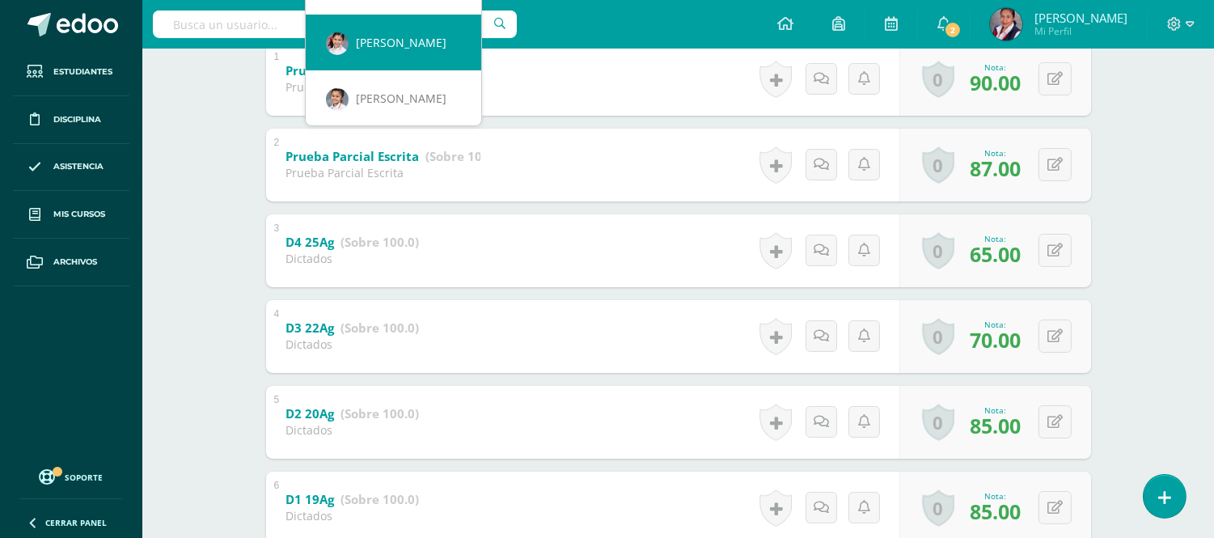
scroll to position [23, 0]
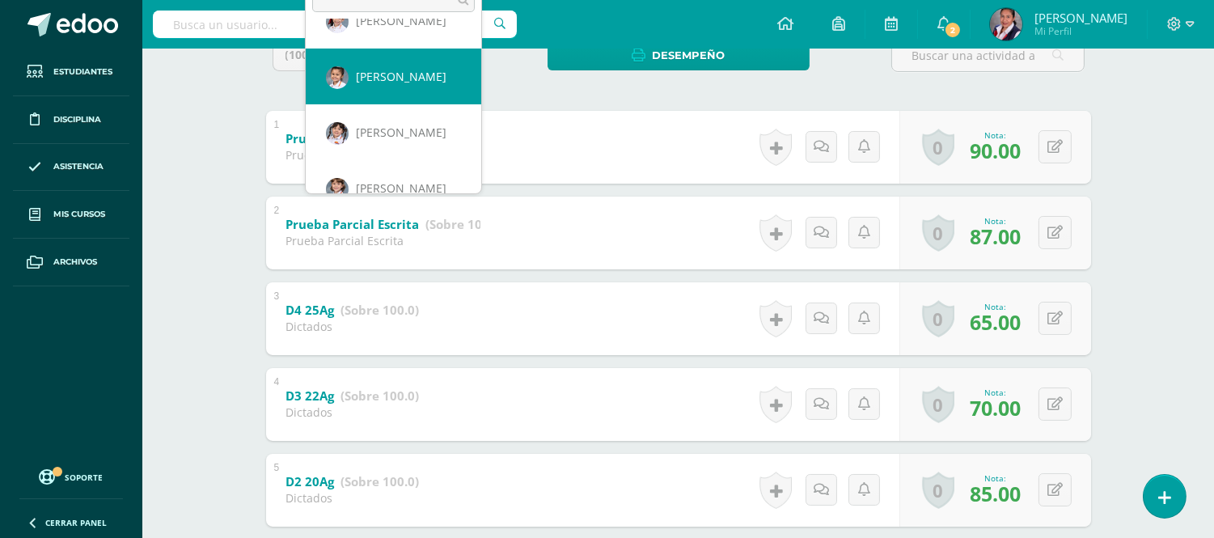
scroll to position [280, 0]
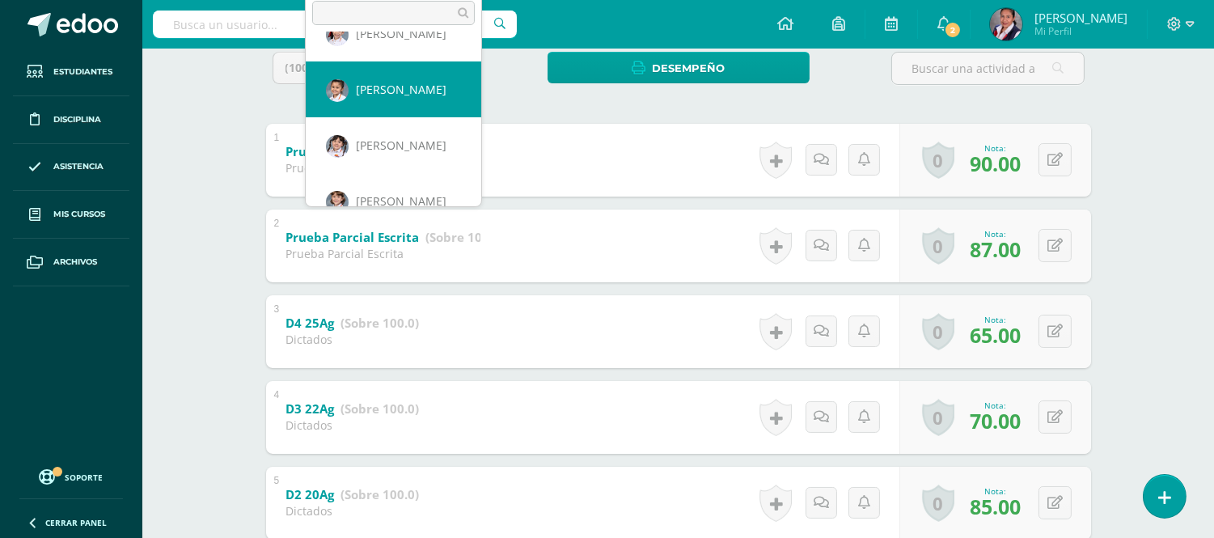
select select "3351"
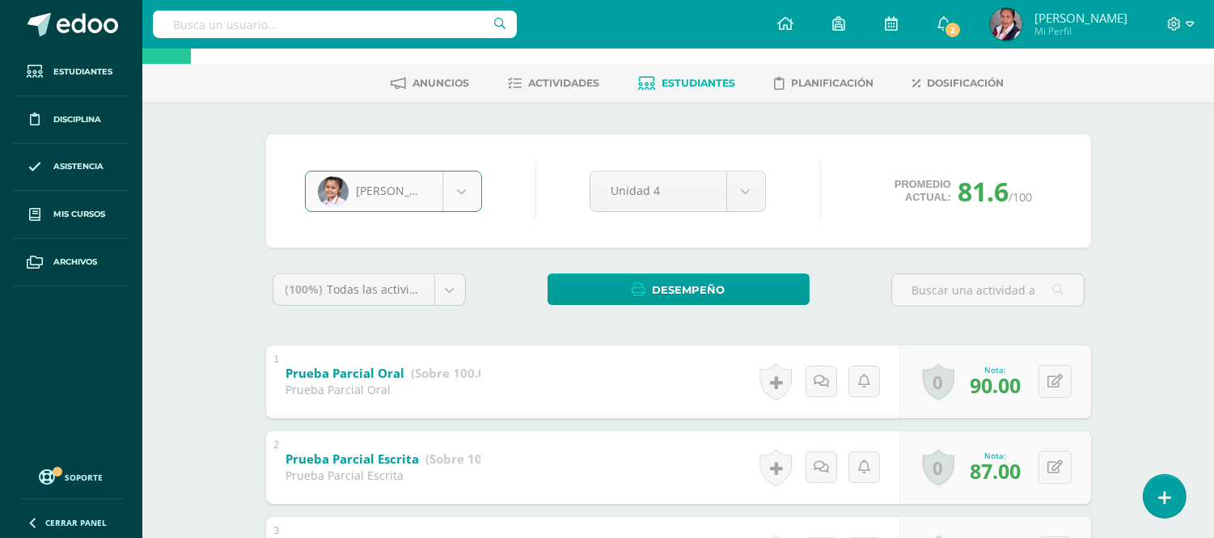
scroll to position [90, 0]
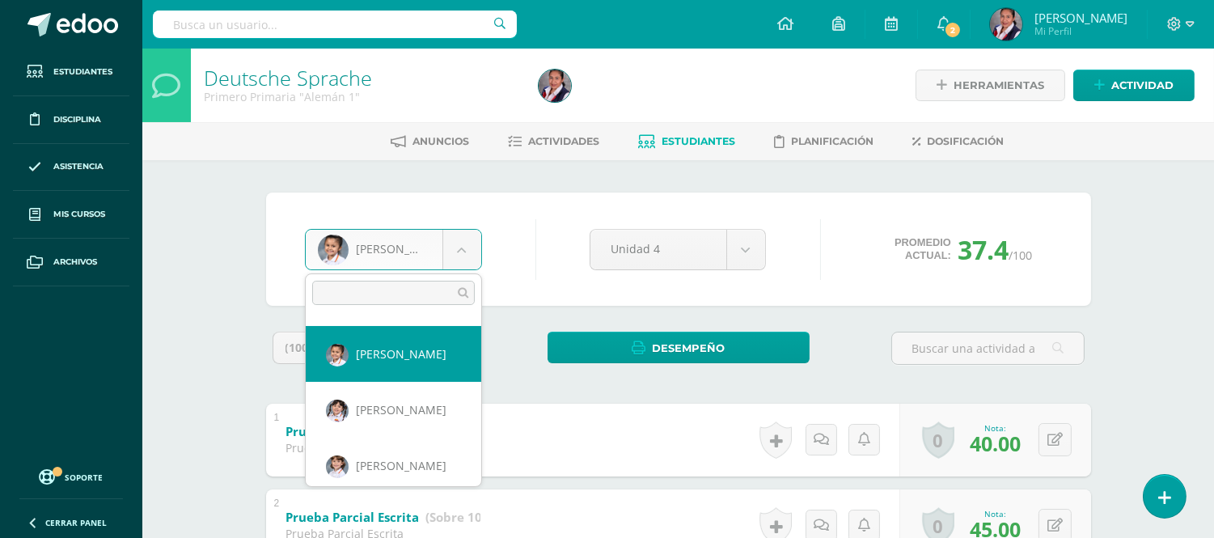
scroll to position [799, 0]
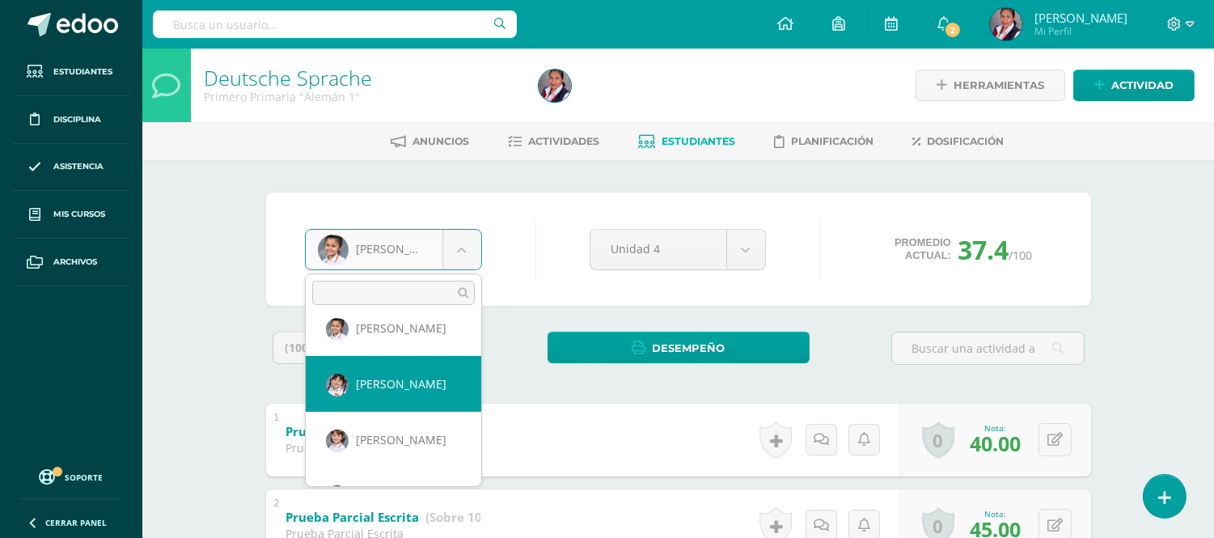
select select "3002"
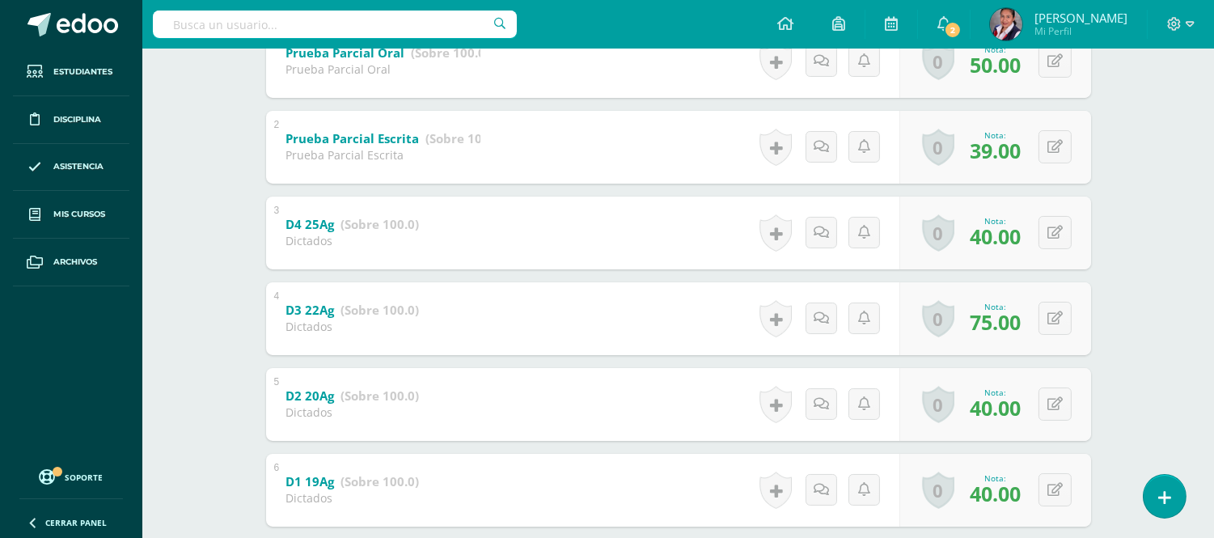
scroll to position [90, 0]
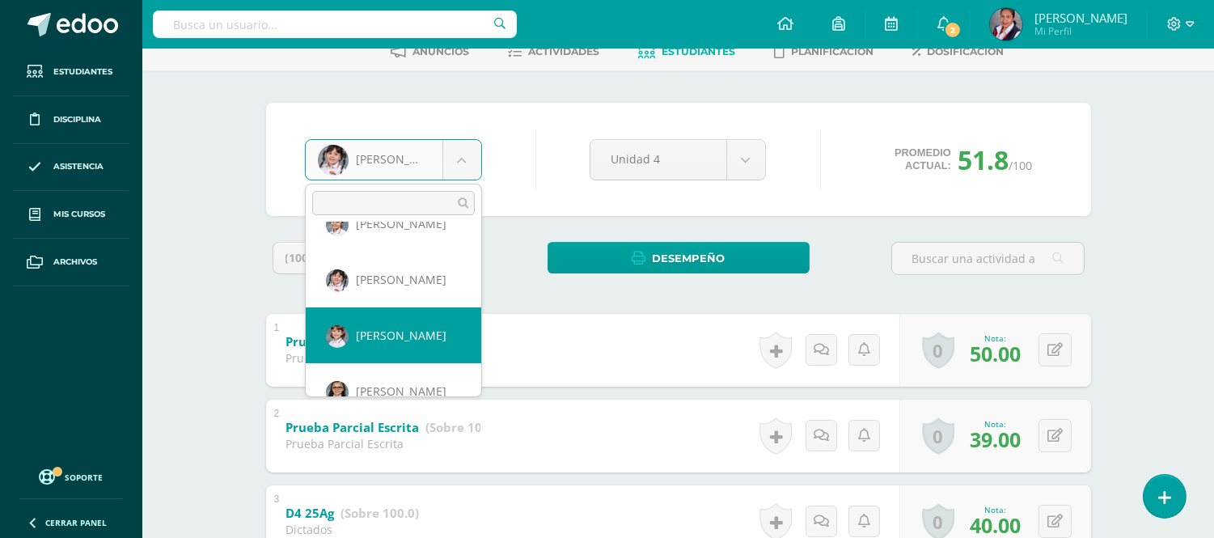
scroll to position [836, 0]
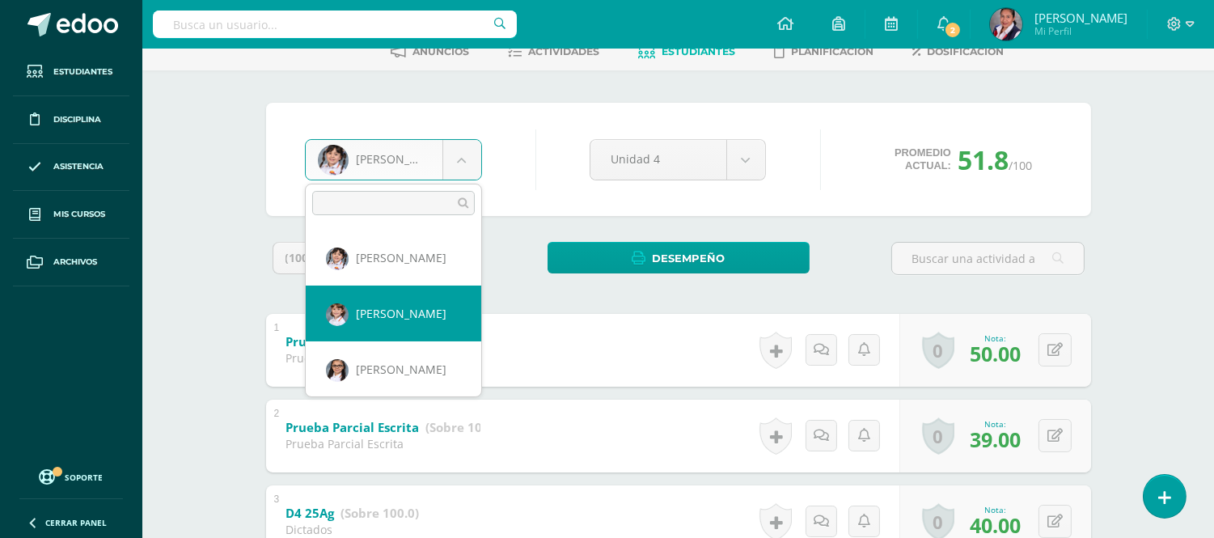
select select "3243"
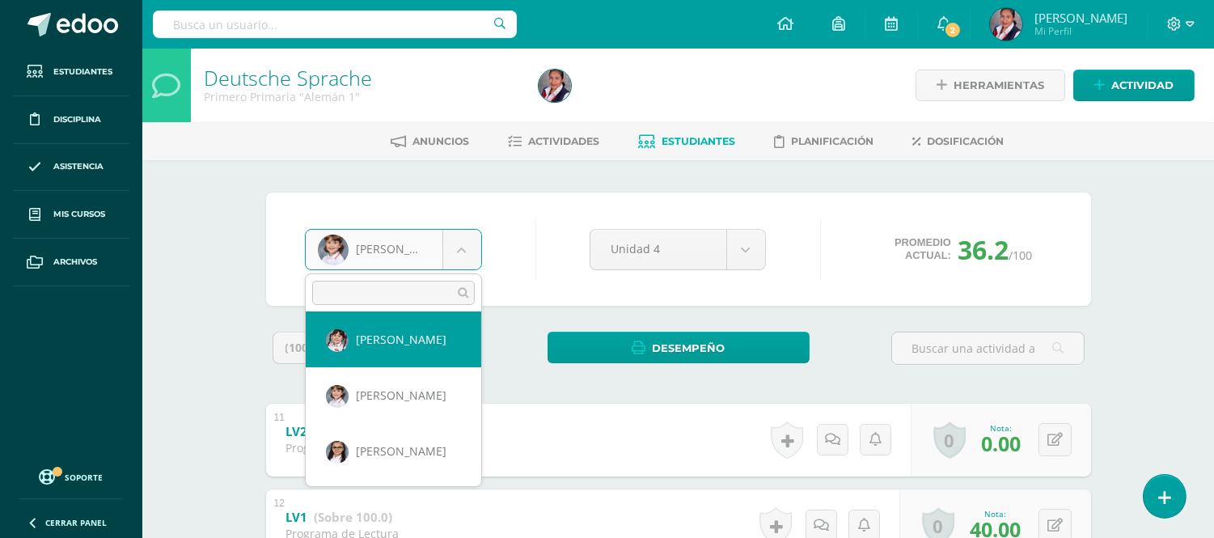
scroll to position [870, 0]
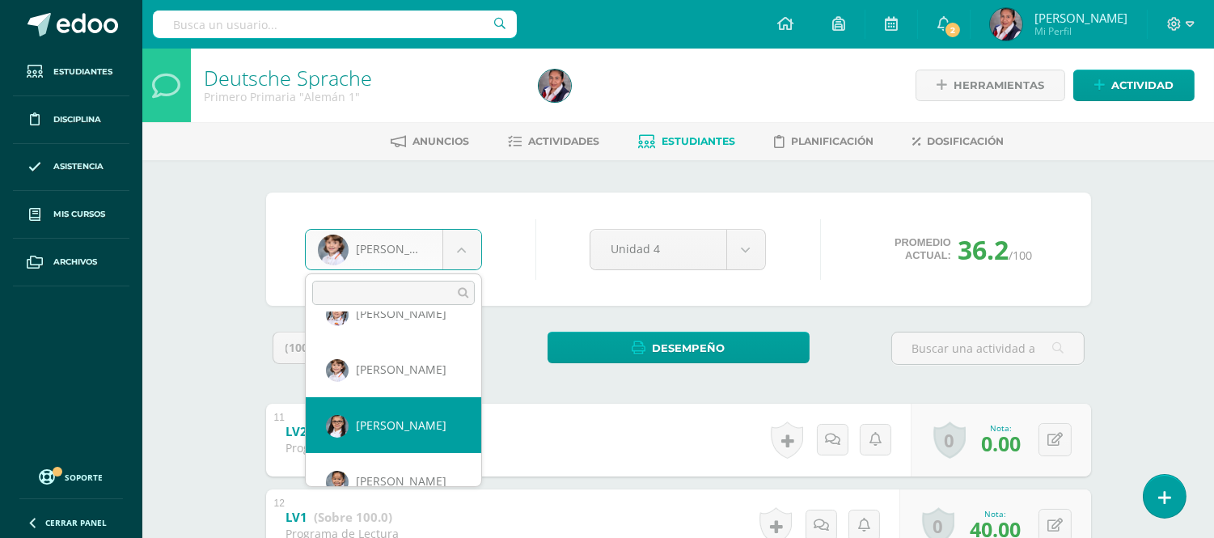
select select "3109"
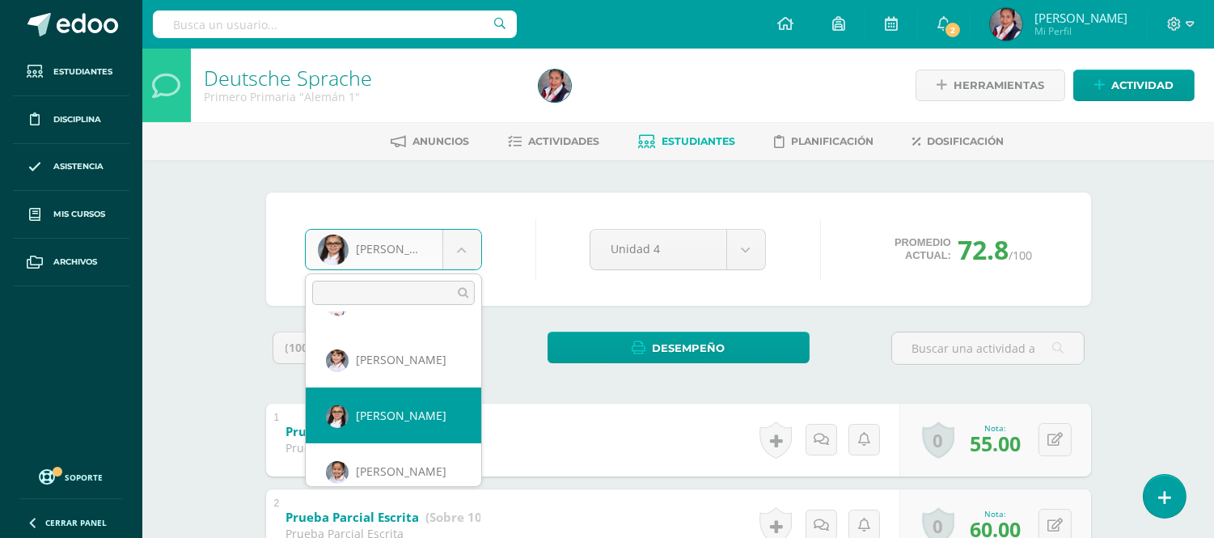
scroll to position [899, 0]
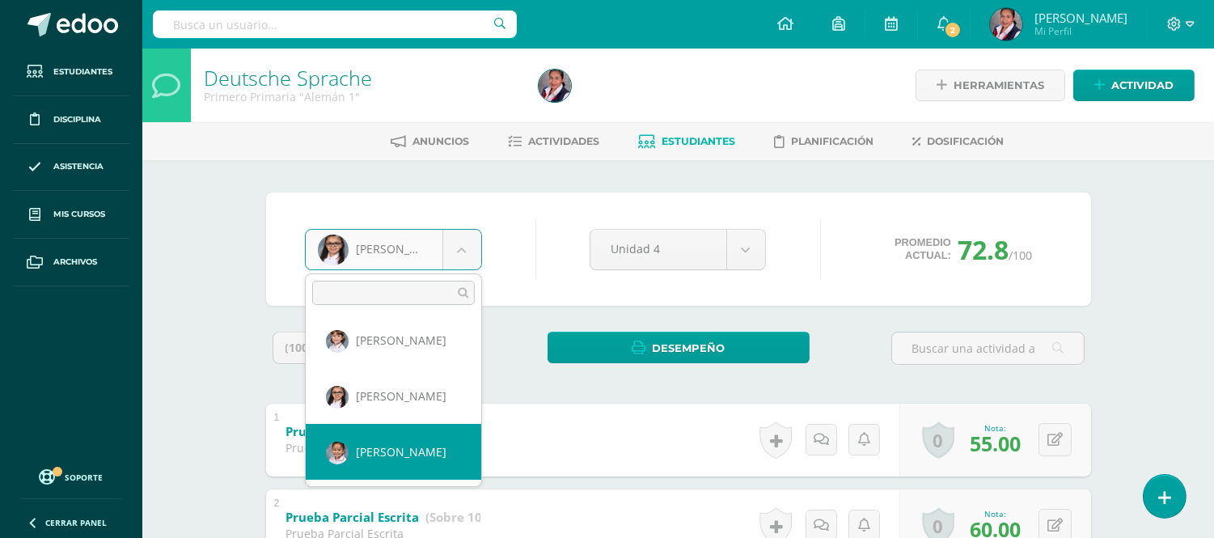
select select "3287"
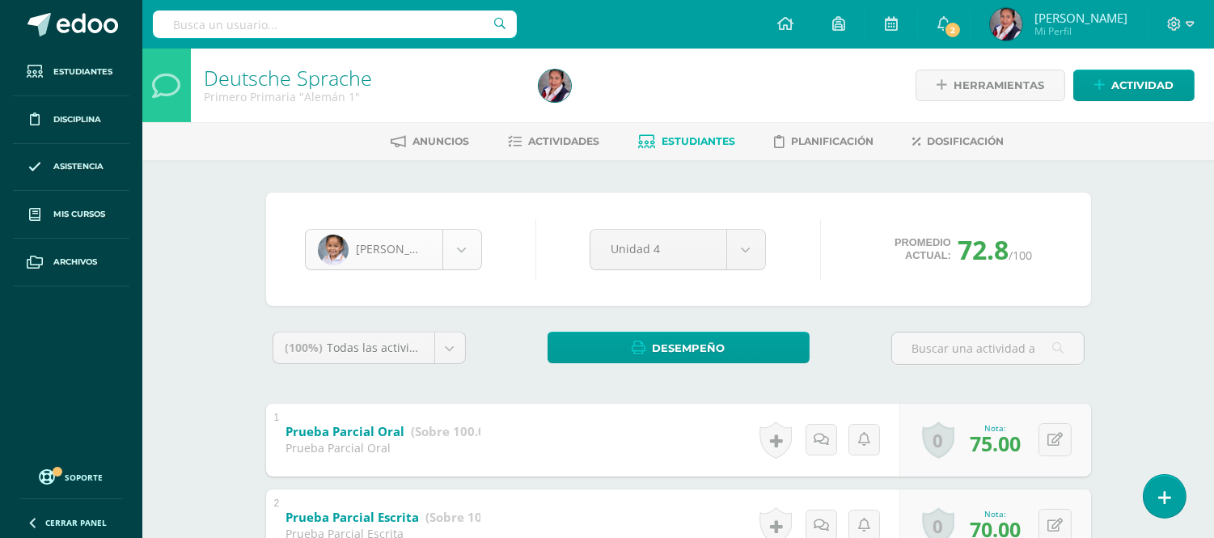
scroll to position [892, 0]
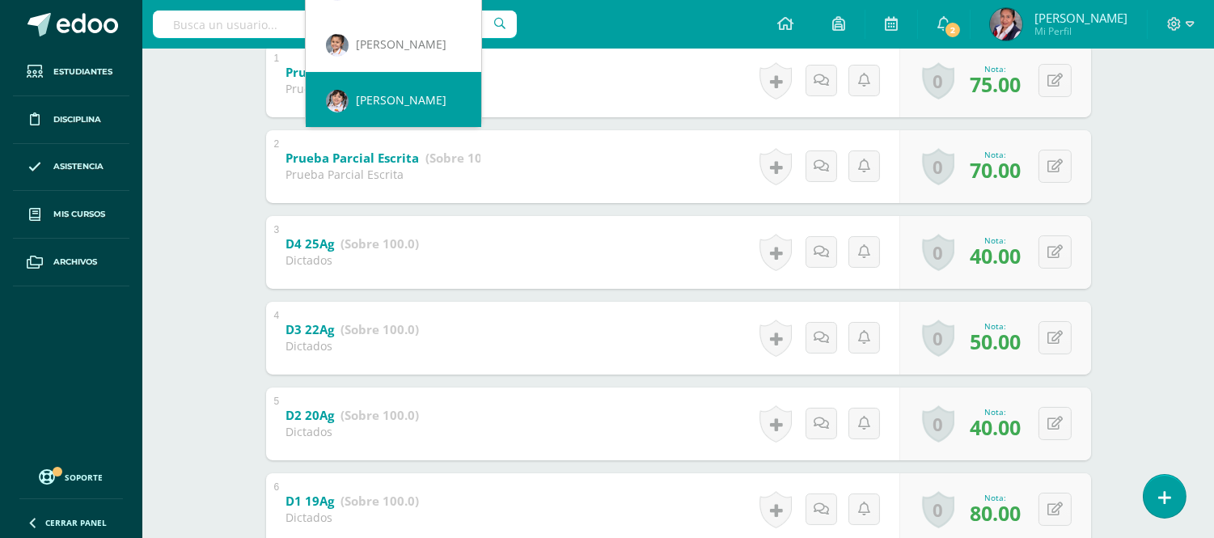
scroll to position [23, 0]
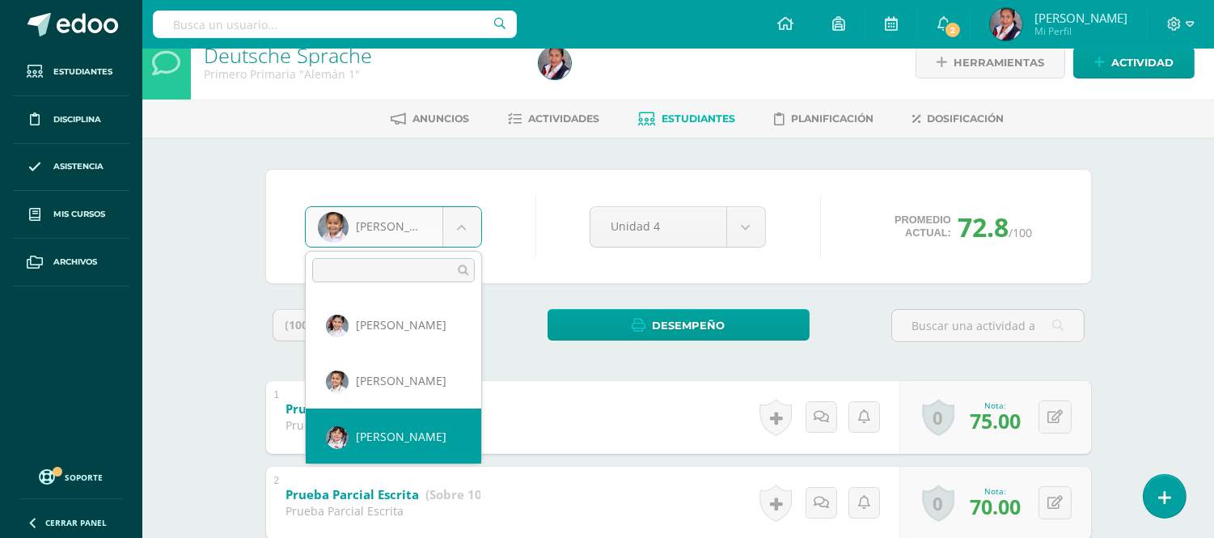
drag, startPoint x: 380, startPoint y: 110, endPoint x: 366, endPoint y: 108, distance: 13.8
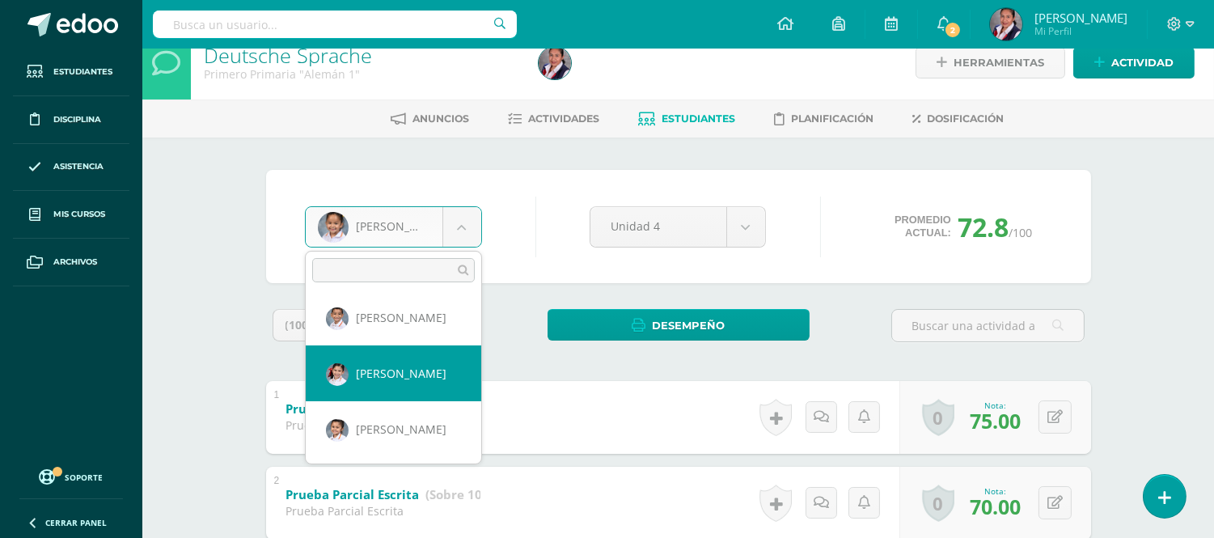
scroll to position [765, 0]
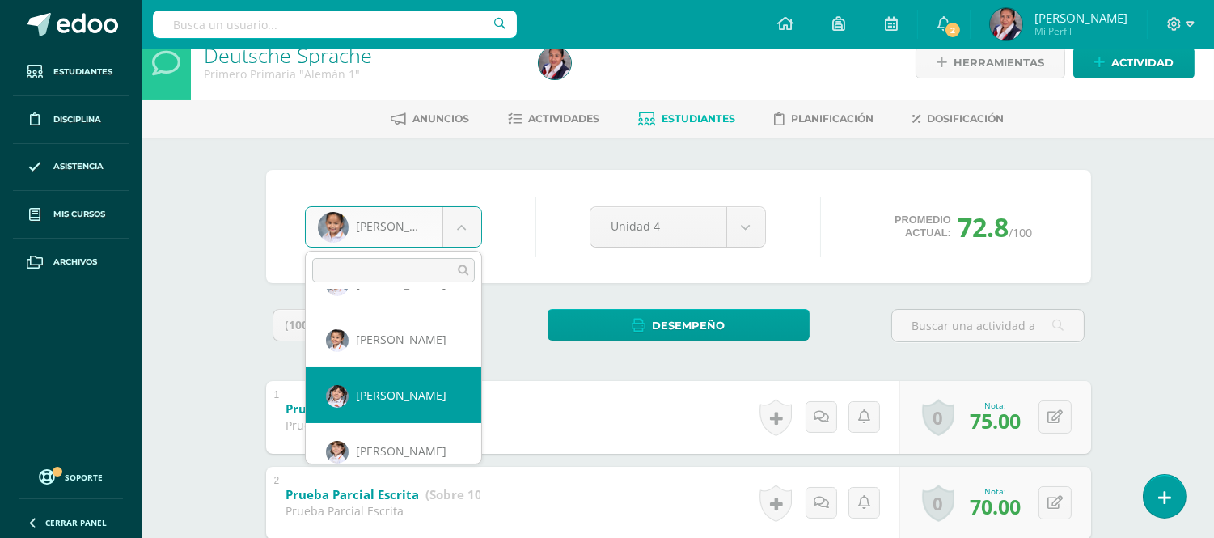
select select "3002"
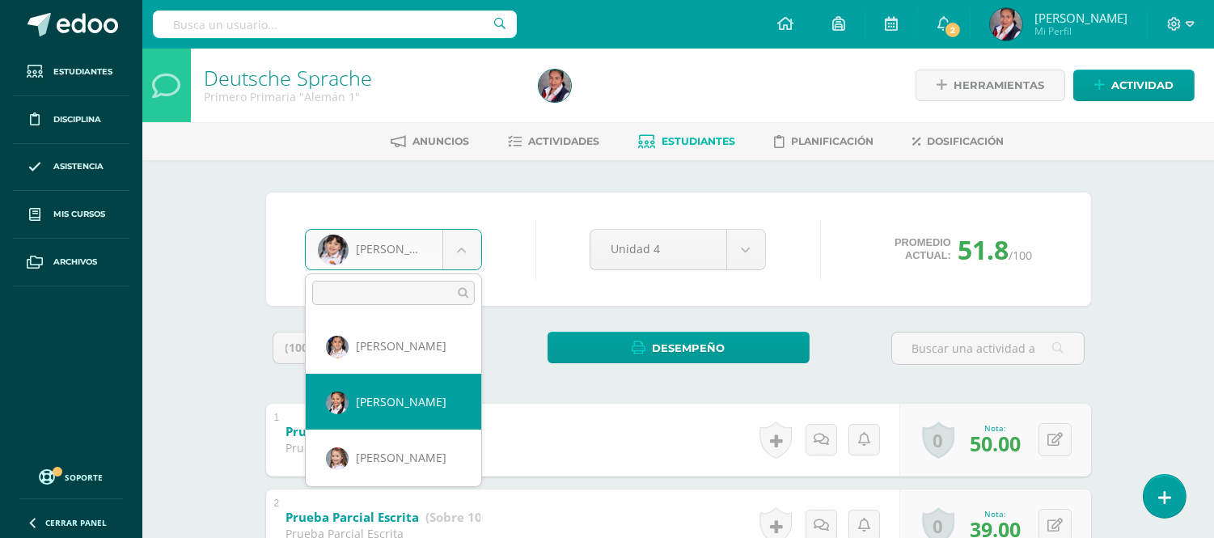
select select "3277"
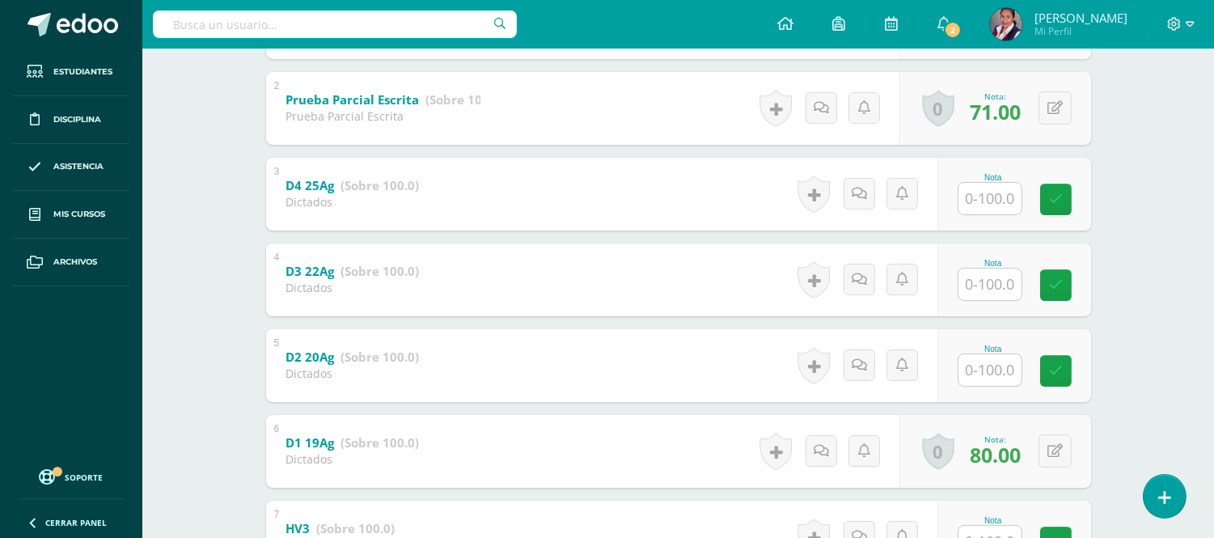
scroll to position [449, 0]
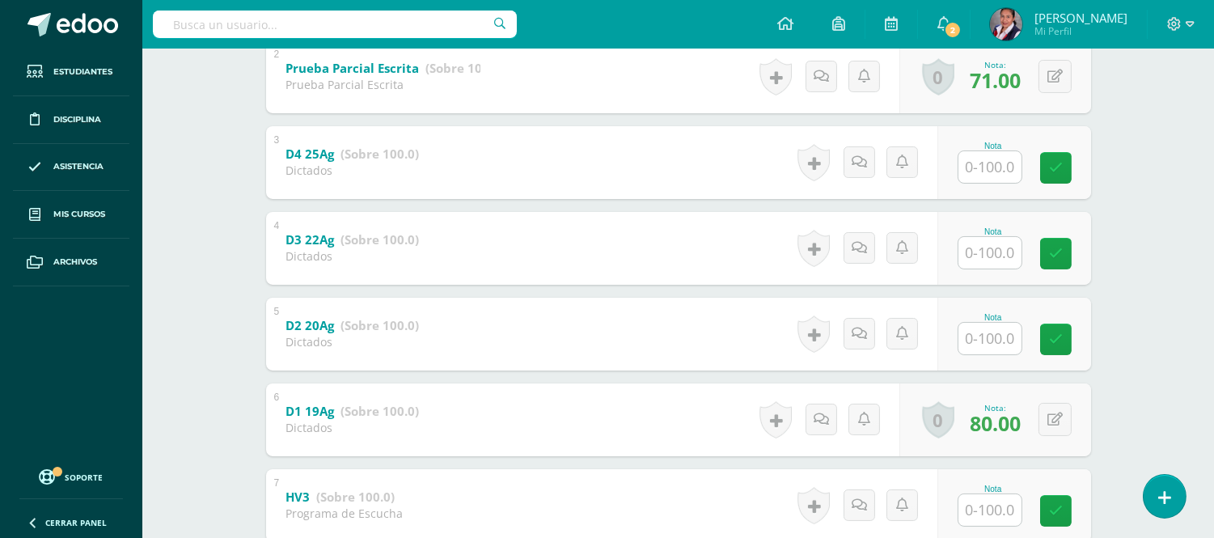
click at [975, 336] on input "text" at bounding box center [989, 339] width 63 height 32
type input "90"
drag, startPoint x: 1001, startPoint y: 254, endPoint x: 991, endPoint y: 254, distance: 10.5
click at [992, 254] on input "text" at bounding box center [989, 253] width 63 height 32
type input "95"
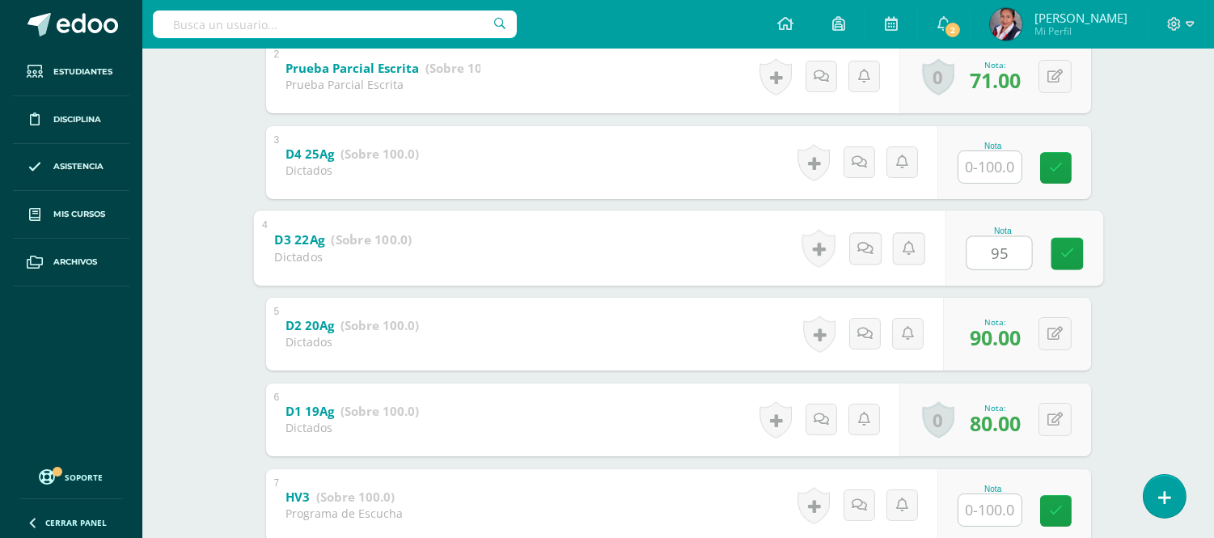
click at [975, 159] on input "text" at bounding box center [989, 167] width 63 height 32
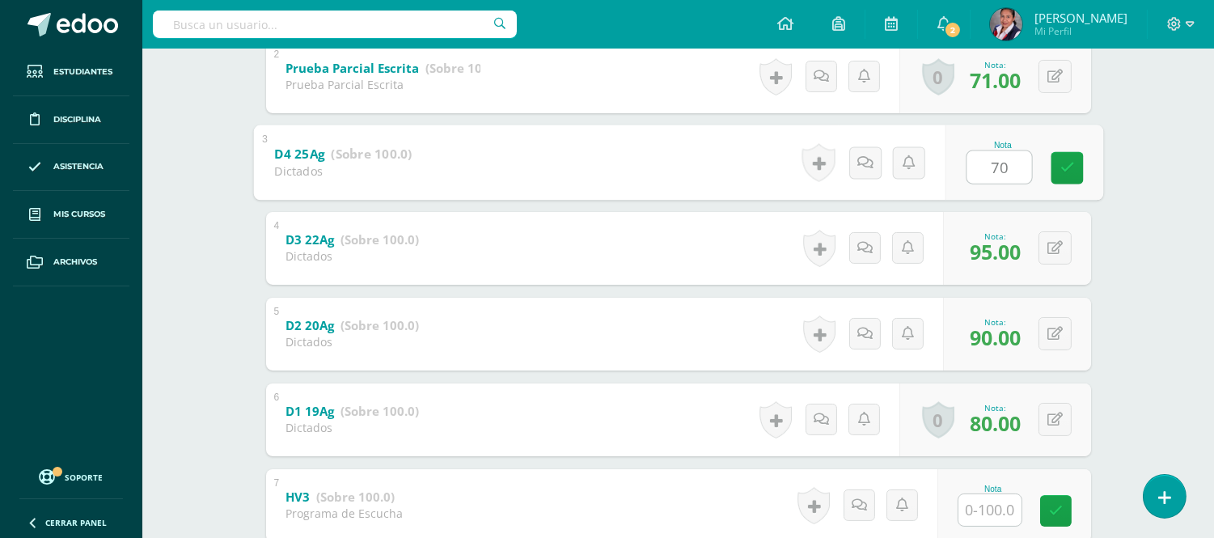
type input "70"
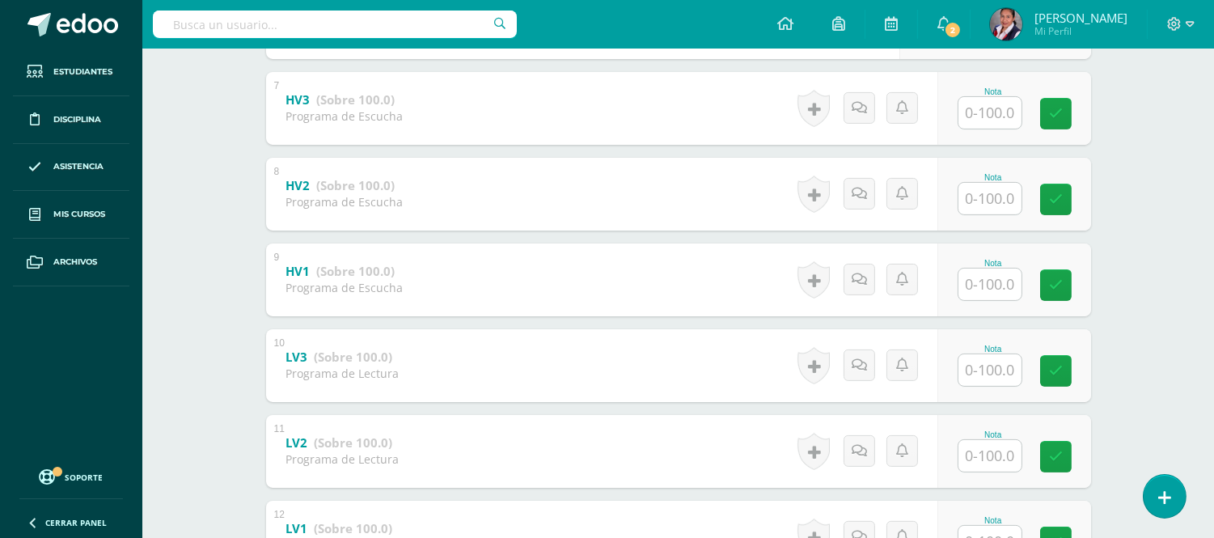
scroll to position [899, 0]
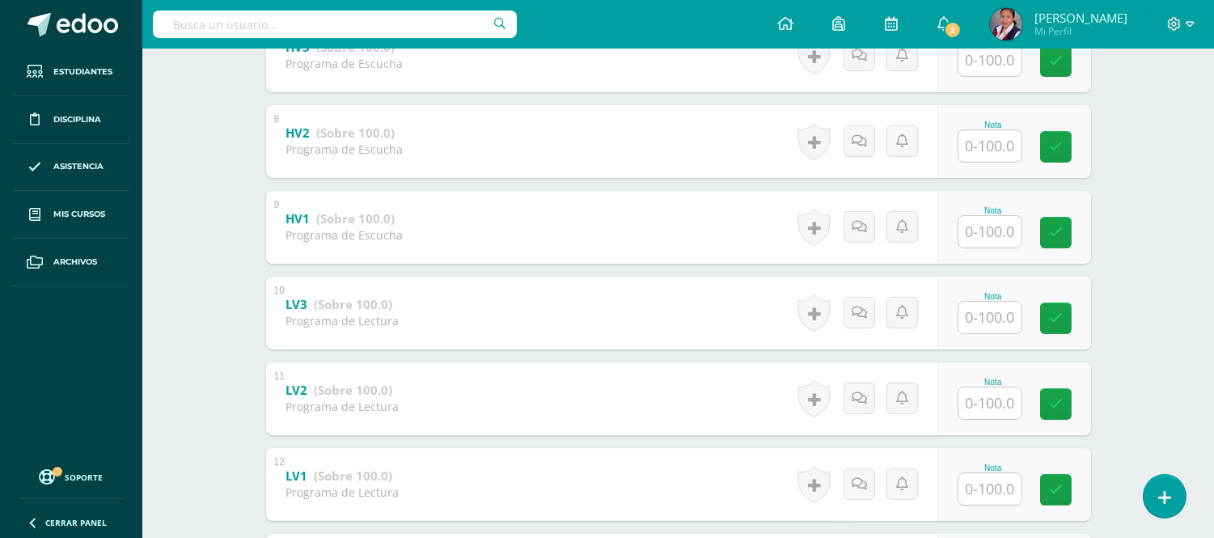
click at [1009, 491] on input "text" at bounding box center [989, 489] width 63 height 32
type input "60"
click at [980, 402] on input "text" at bounding box center [989, 403] width 63 height 32
type input "40"
click at [983, 321] on input "text" at bounding box center [989, 318] width 63 height 32
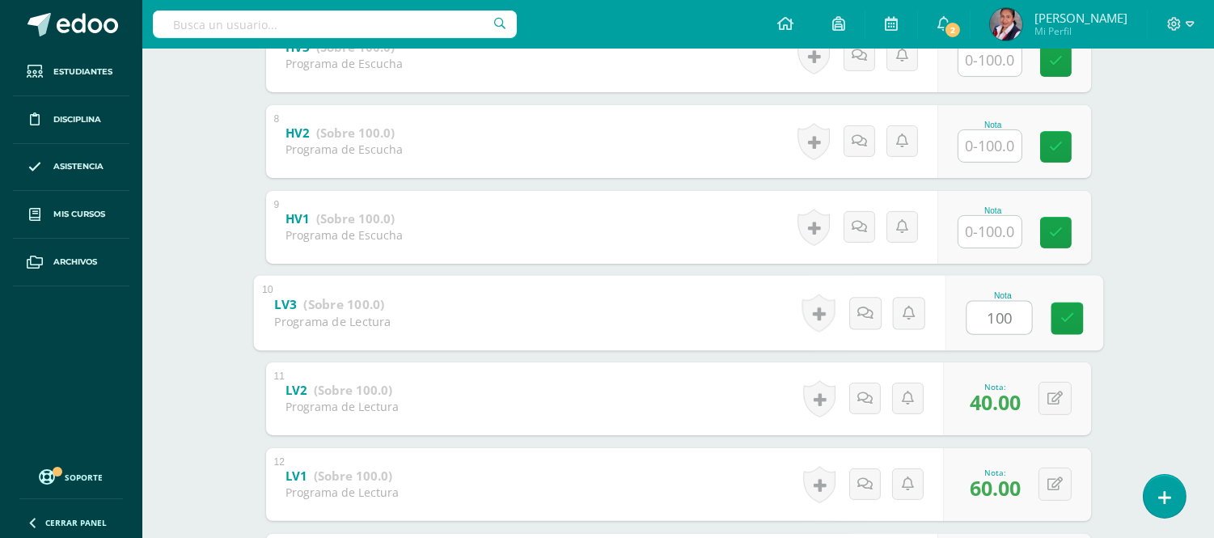
type input "100"
click at [984, 228] on input "text" at bounding box center [989, 232] width 63 height 32
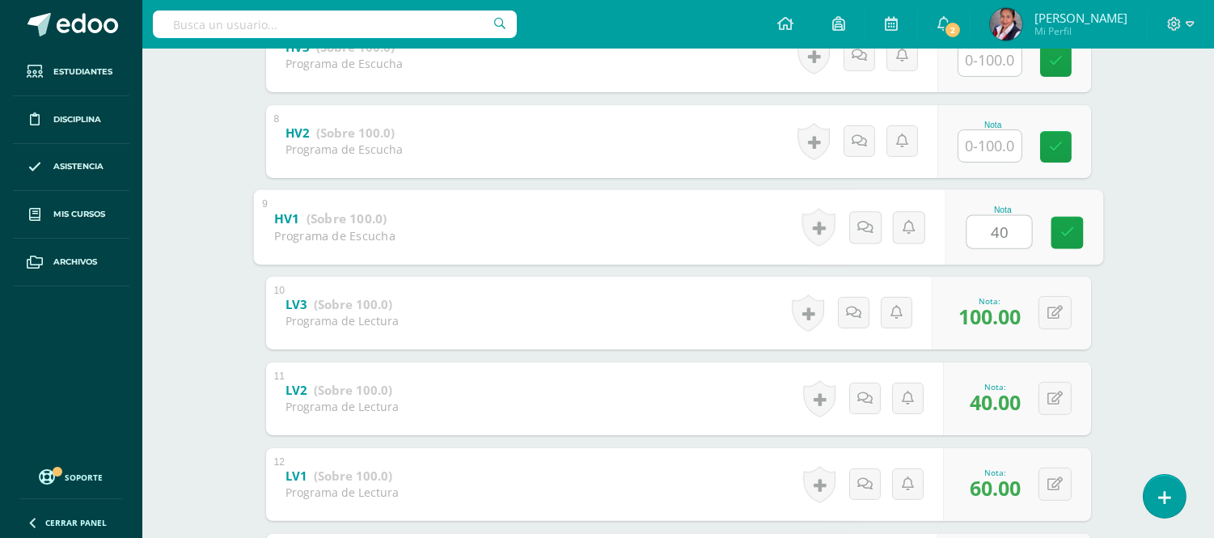
type input "40"
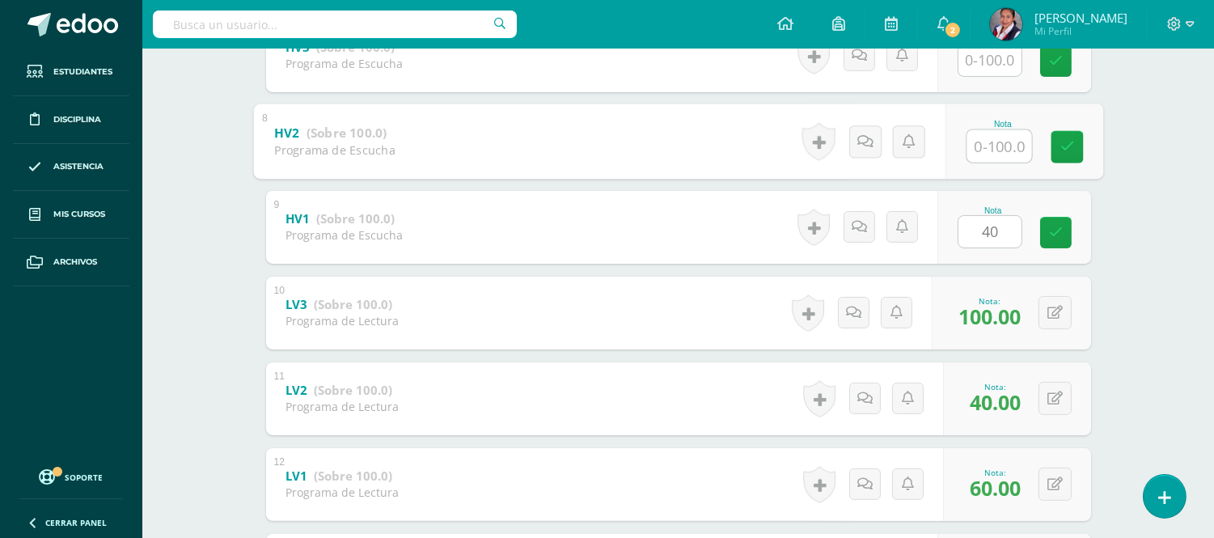
click at [974, 142] on input "text" at bounding box center [999, 145] width 65 height 32
type input "80"
click at [992, 58] on input "text" at bounding box center [989, 60] width 63 height 32
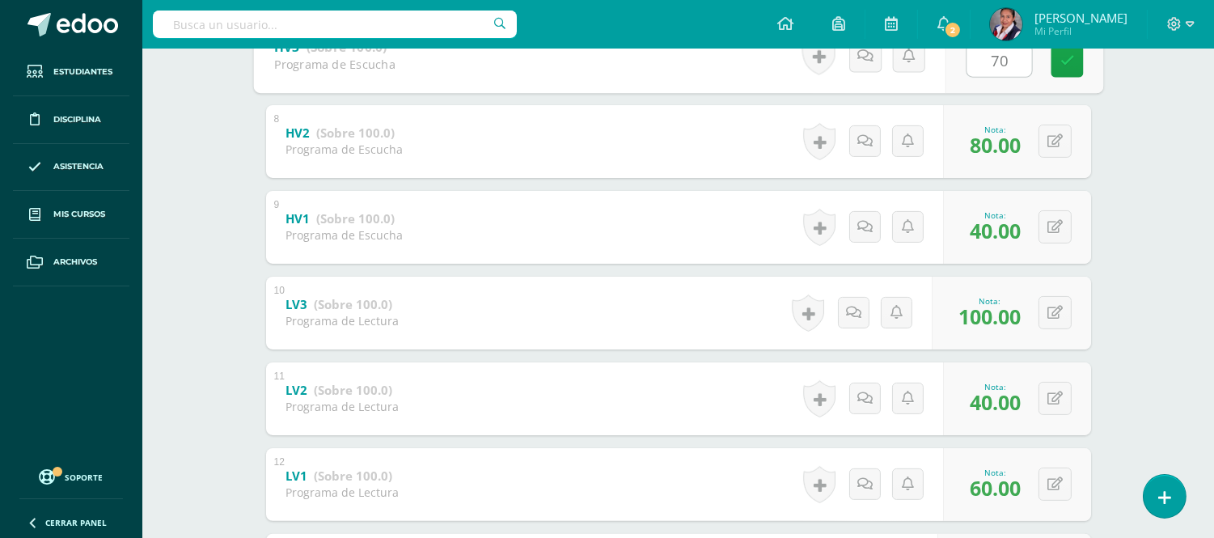
type input "70"
click at [1137, 147] on div "Deutsche Sprache Primero Primaria "Alemán 1" Herramientas Detalle de asistencia…" at bounding box center [678, 361] width 1072 height 2422
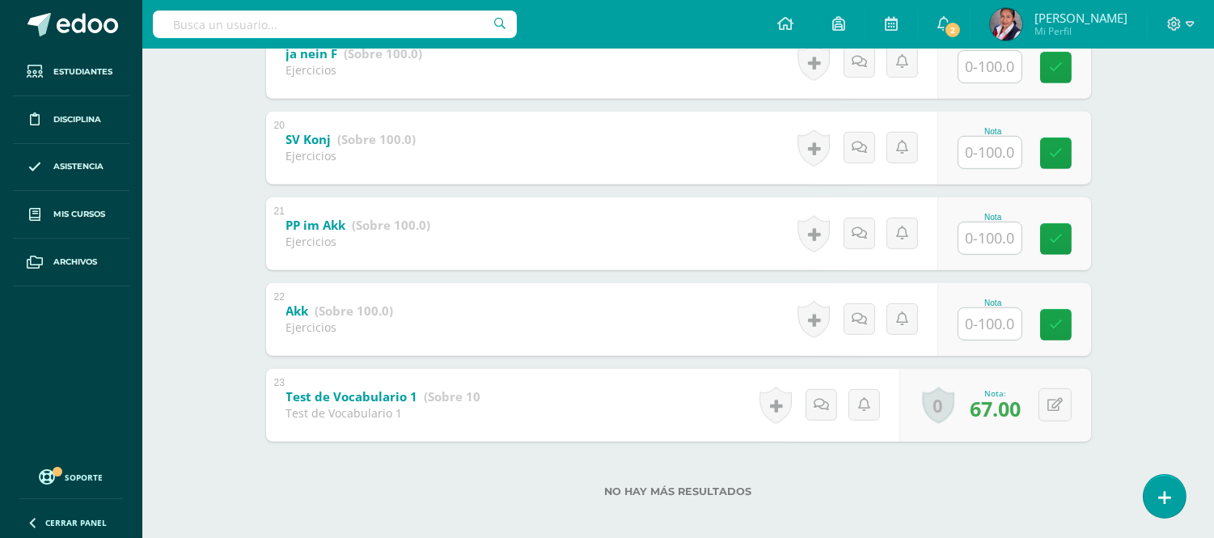
scroll to position [1931, 0]
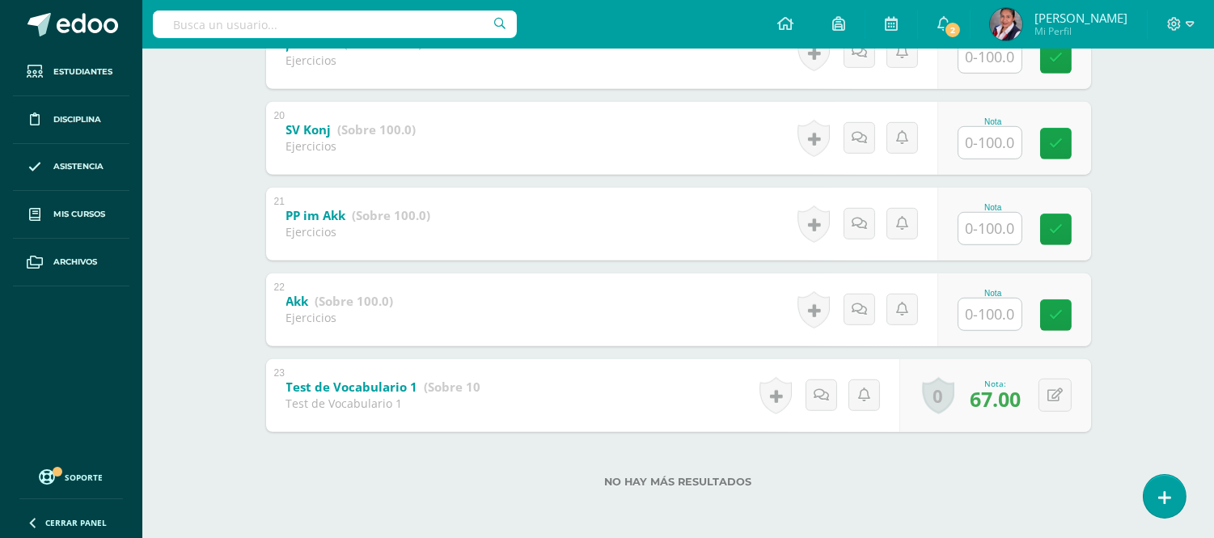
click at [984, 310] on input "text" at bounding box center [989, 314] width 63 height 32
type input "95"
click at [999, 235] on input "text" at bounding box center [999, 228] width 65 height 32
type input "80"
click at [1006, 139] on input "text" at bounding box center [989, 143] width 63 height 32
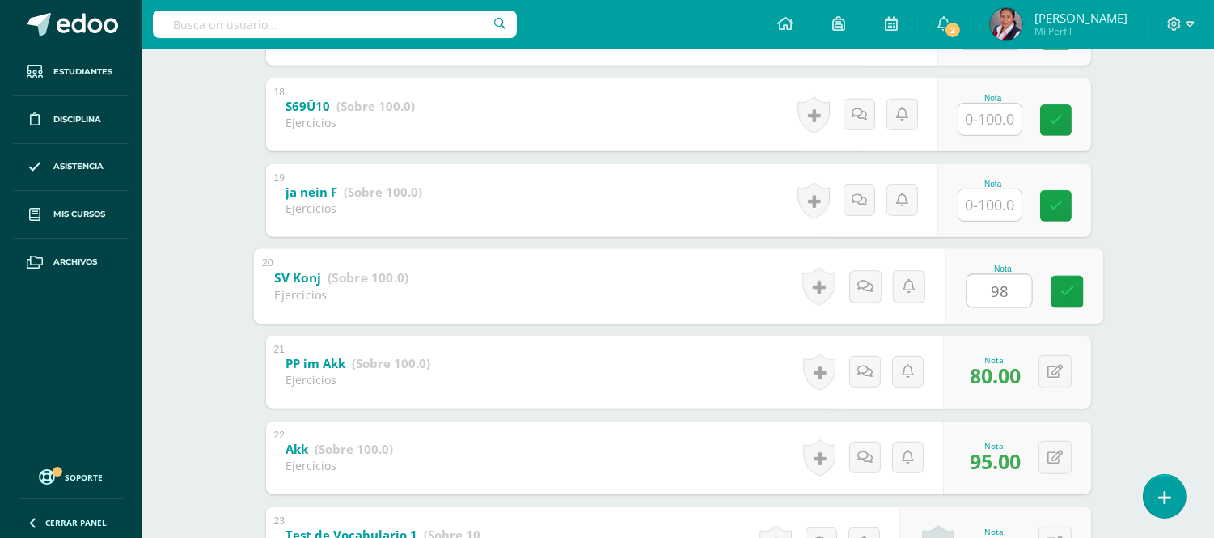
scroll to position [1751, 0]
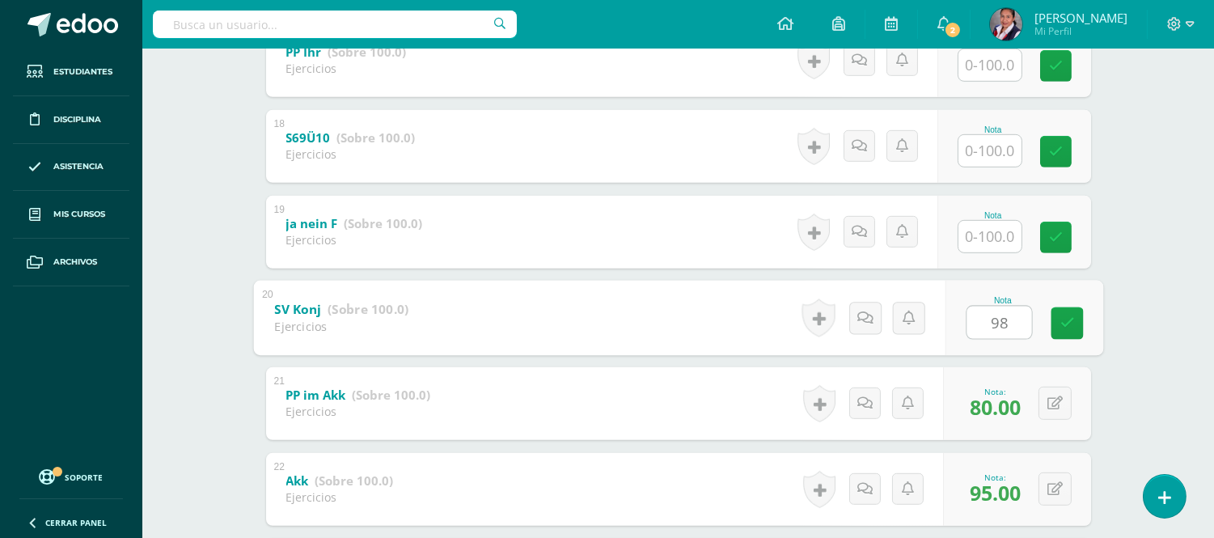
type input "98"
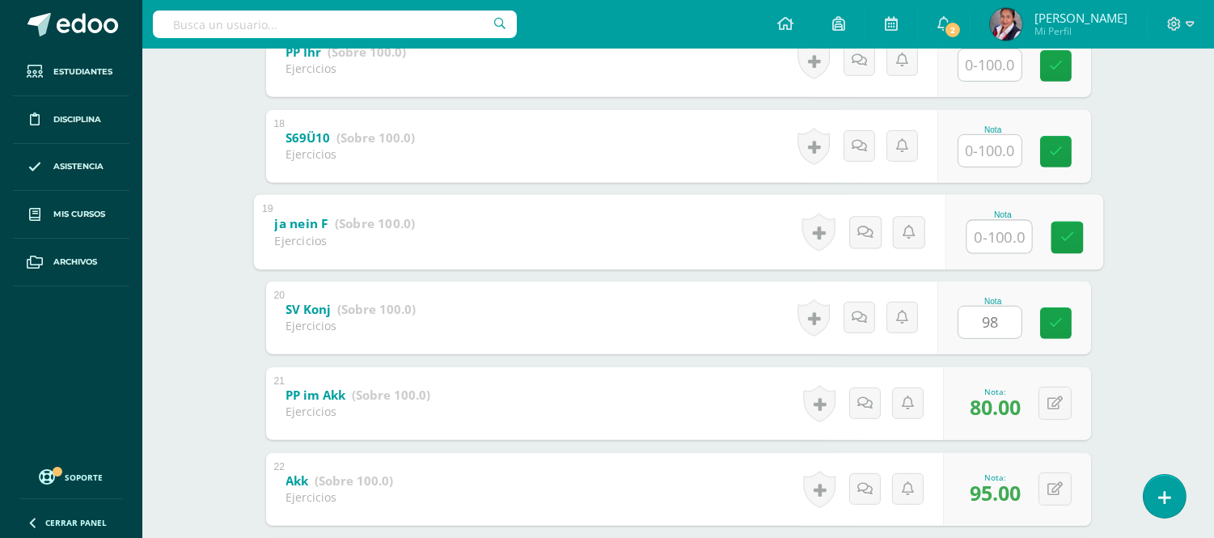
click at [998, 238] on input "text" at bounding box center [999, 236] width 65 height 32
type input "40"
click at [984, 154] on input "text" at bounding box center [989, 151] width 63 height 32
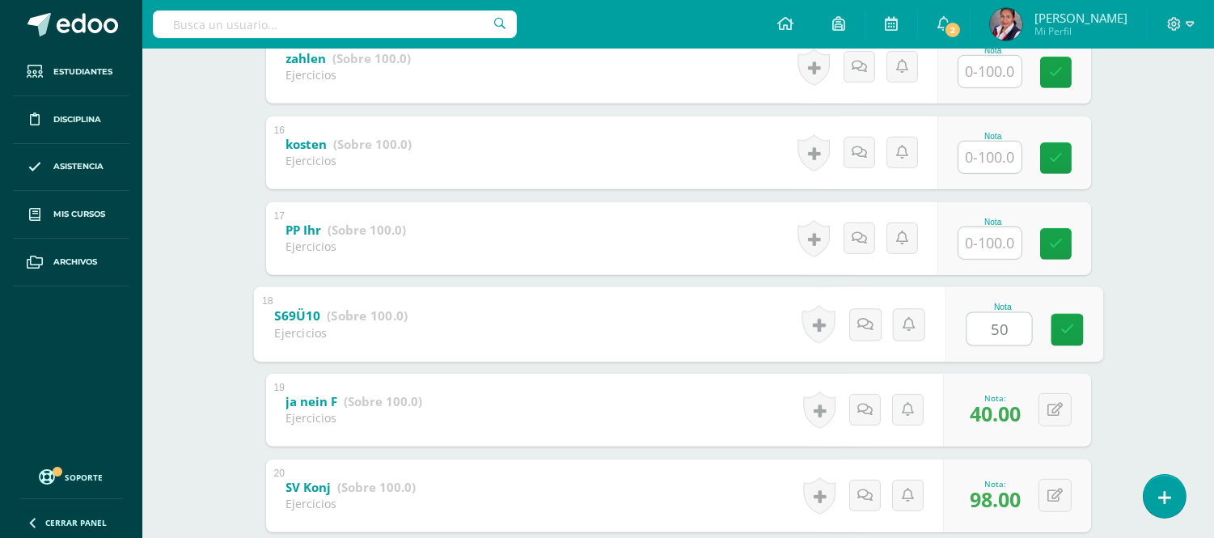
scroll to position [1572, 0]
type input "50"
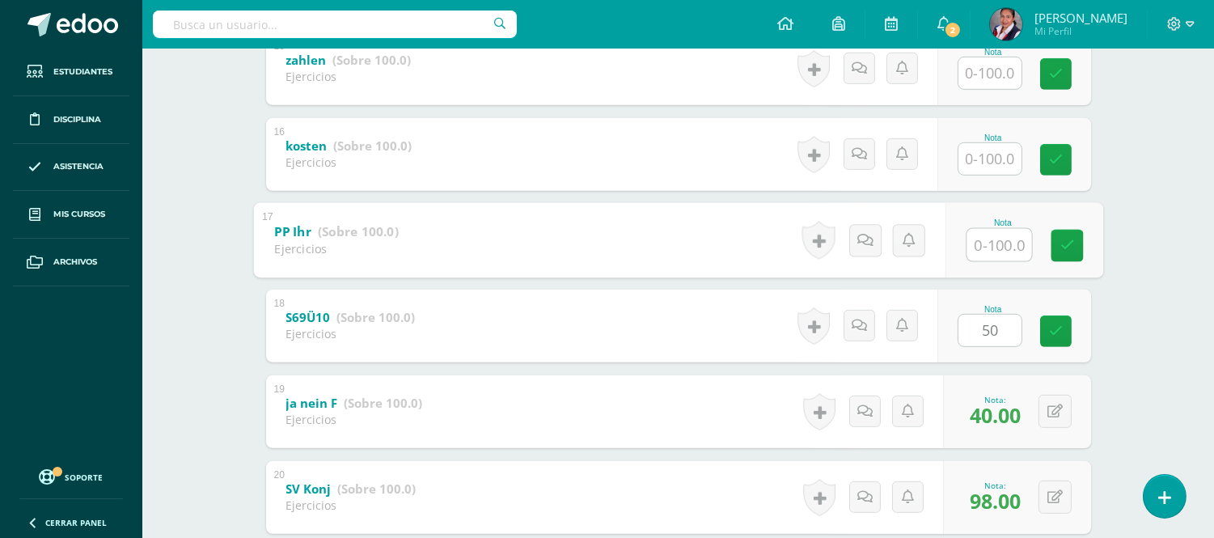
click at [992, 245] on input "text" at bounding box center [999, 244] width 65 height 32
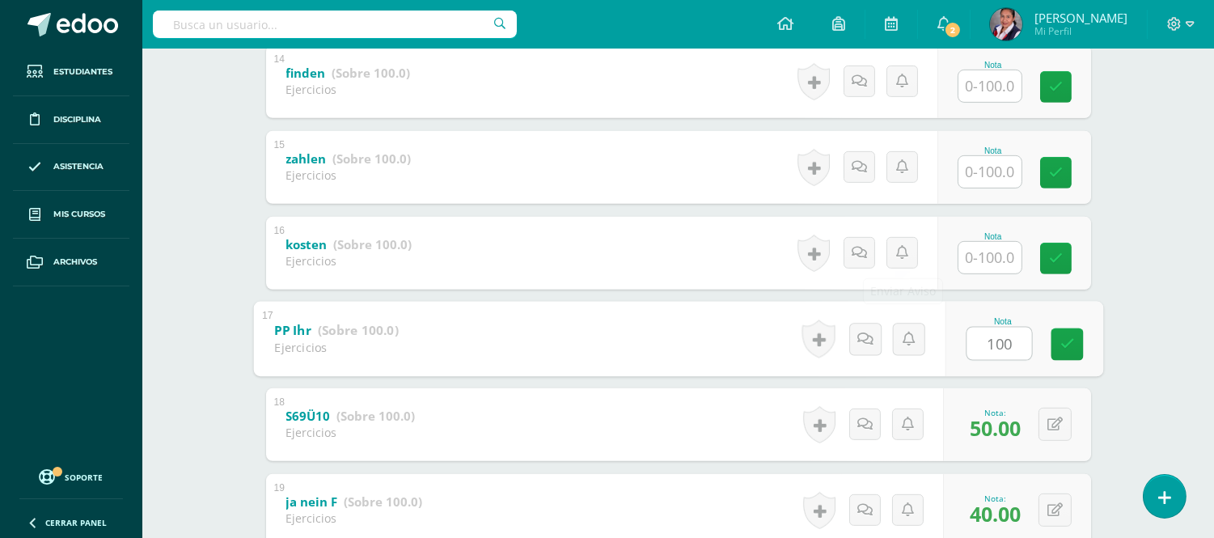
scroll to position [1392, 0]
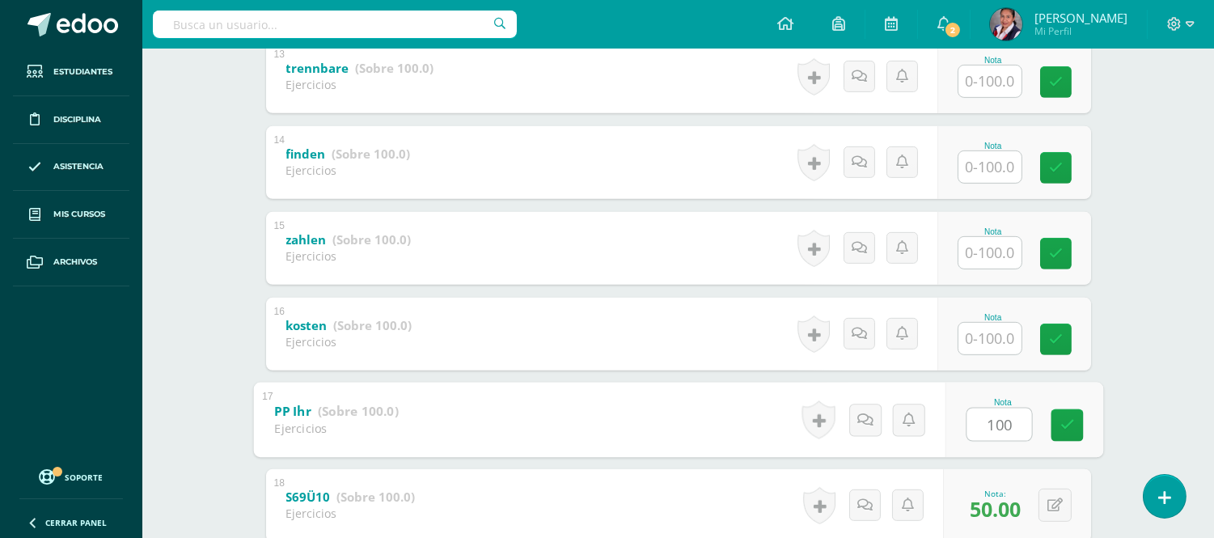
type input "100"
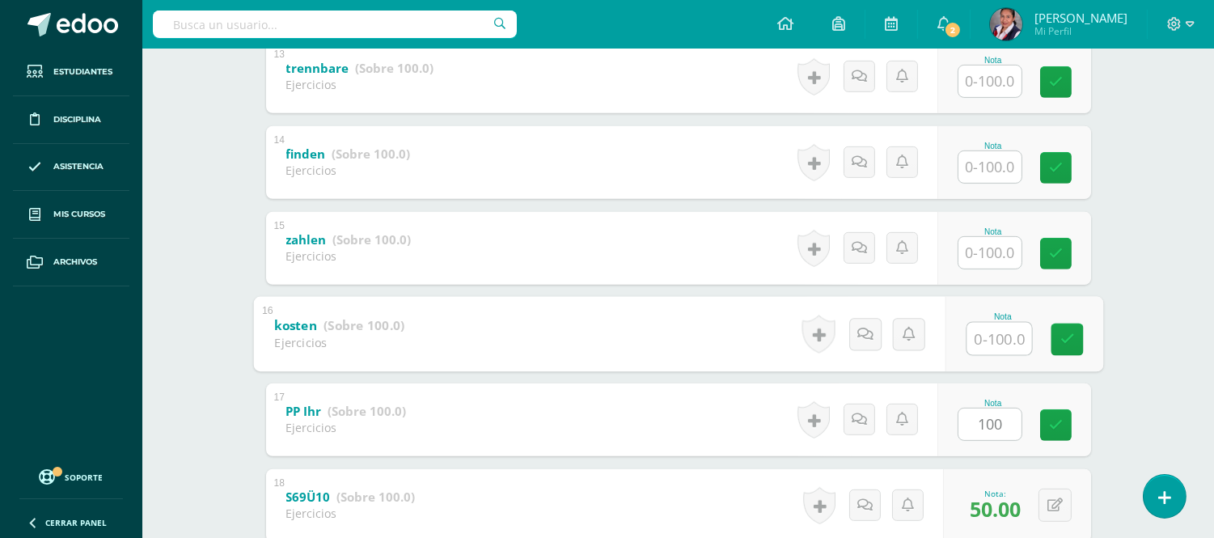
click at [977, 336] on input "text" at bounding box center [999, 338] width 65 height 32
click at [1004, 319] on div "Nota" at bounding box center [1003, 334] width 74 height 44
click at [972, 346] on input "text" at bounding box center [999, 338] width 65 height 32
type input "90"
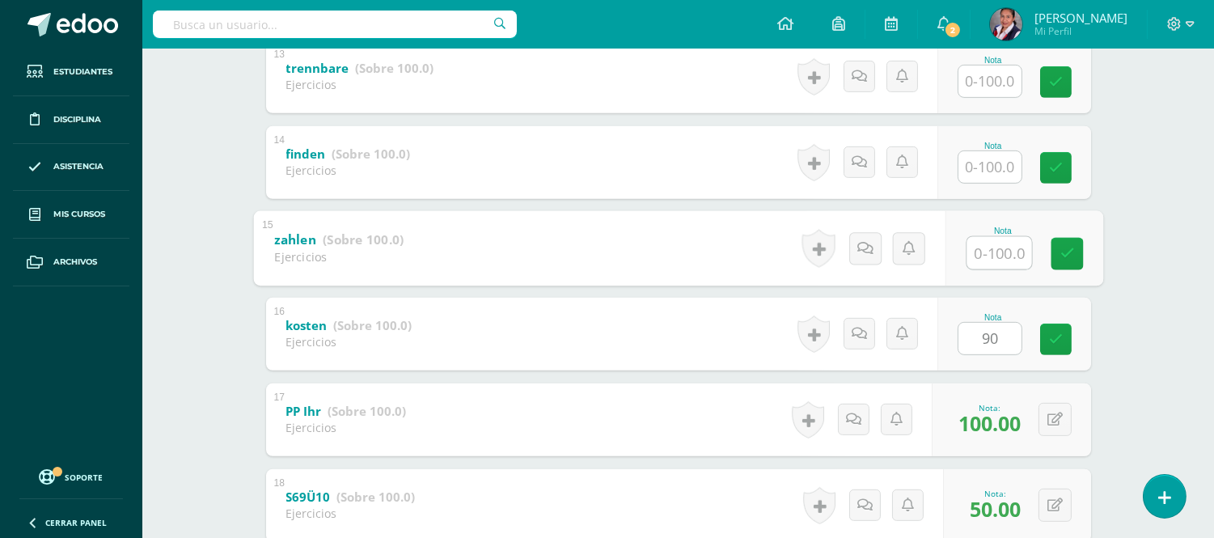
click at [981, 247] on input "text" at bounding box center [999, 252] width 65 height 32
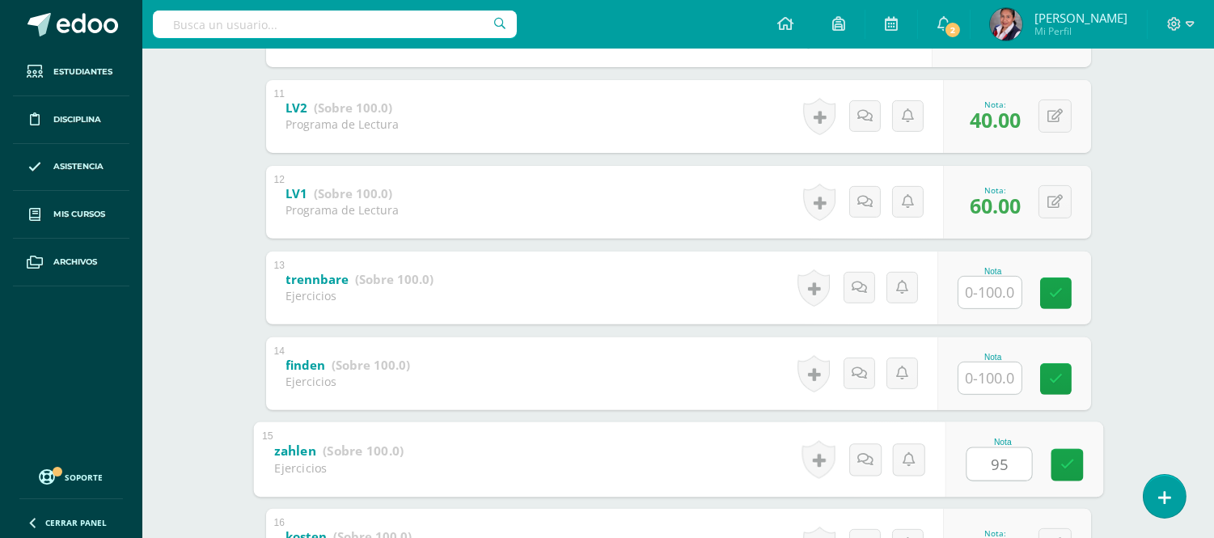
scroll to position [1212, 0]
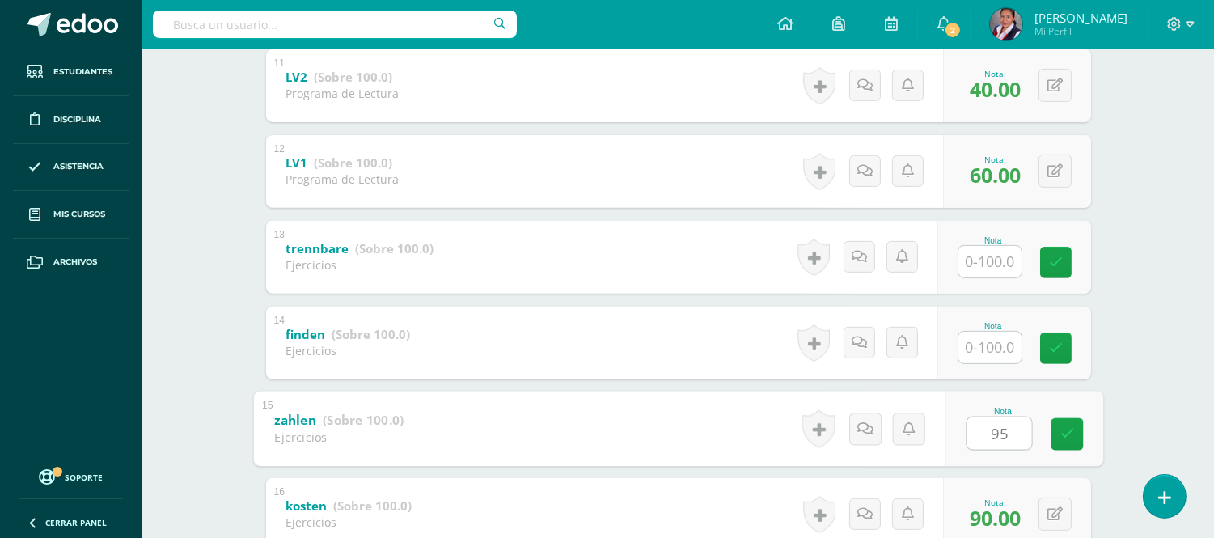
type input "95"
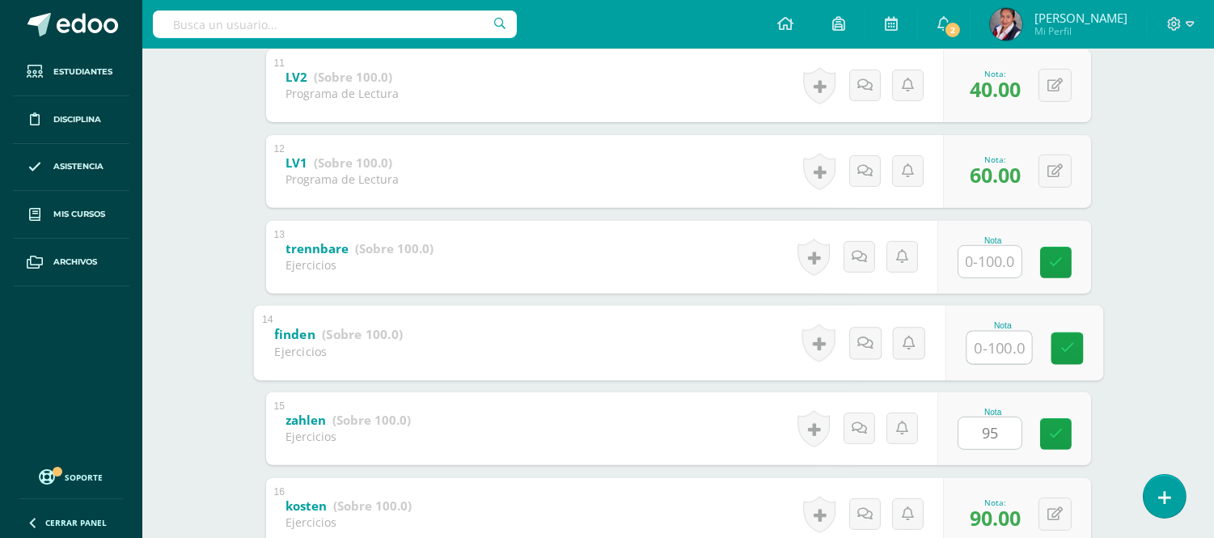
click at [991, 346] on input "text" at bounding box center [999, 347] width 65 height 32
type input "40"
click at [992, 262] on input "text" at bounding box center [989, 262] width 63 height 32
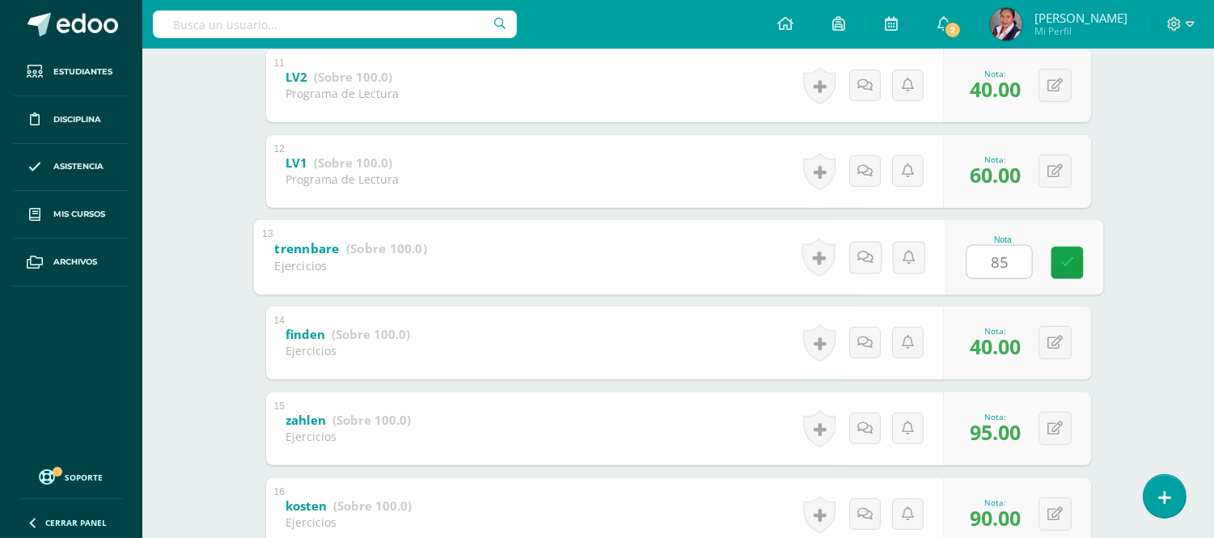
type input "85"
click at [1146, 213] on div "Deutsche Sprache Primero Primaria "Alemán 1" Herramientas Detalle de asistencia…" at bounding box center [678, 48] width 1072 height 2422
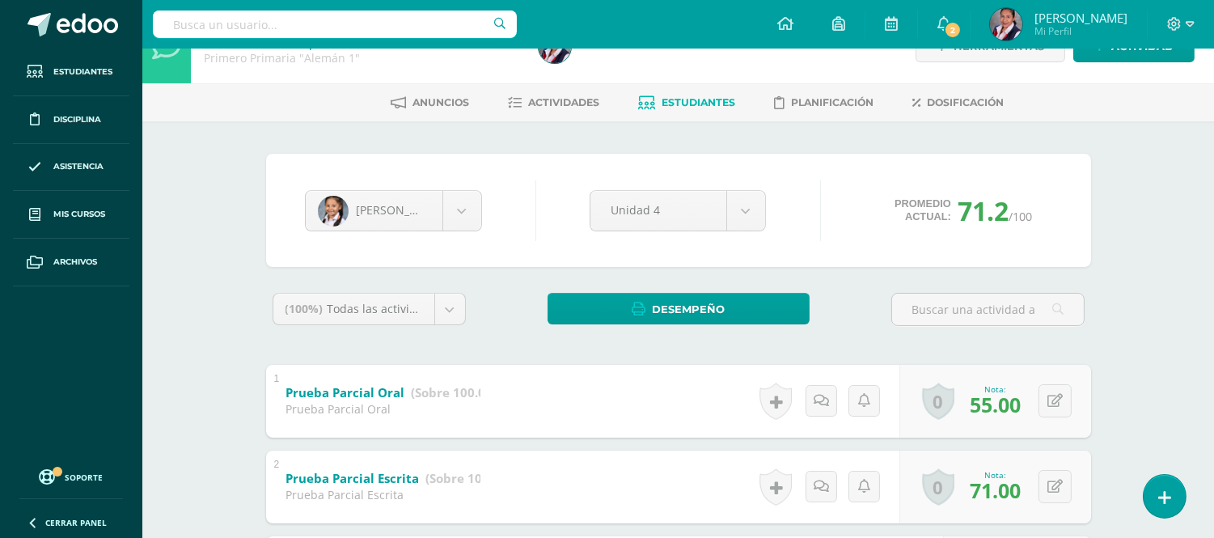
scroll to position [0, 0]
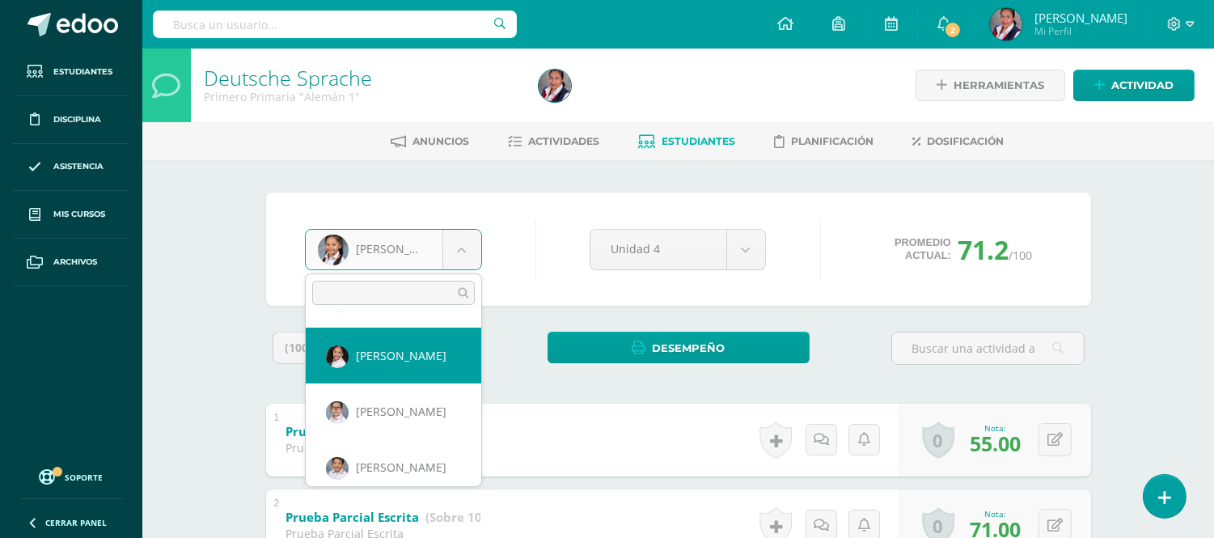
scroll to position [359, 0]
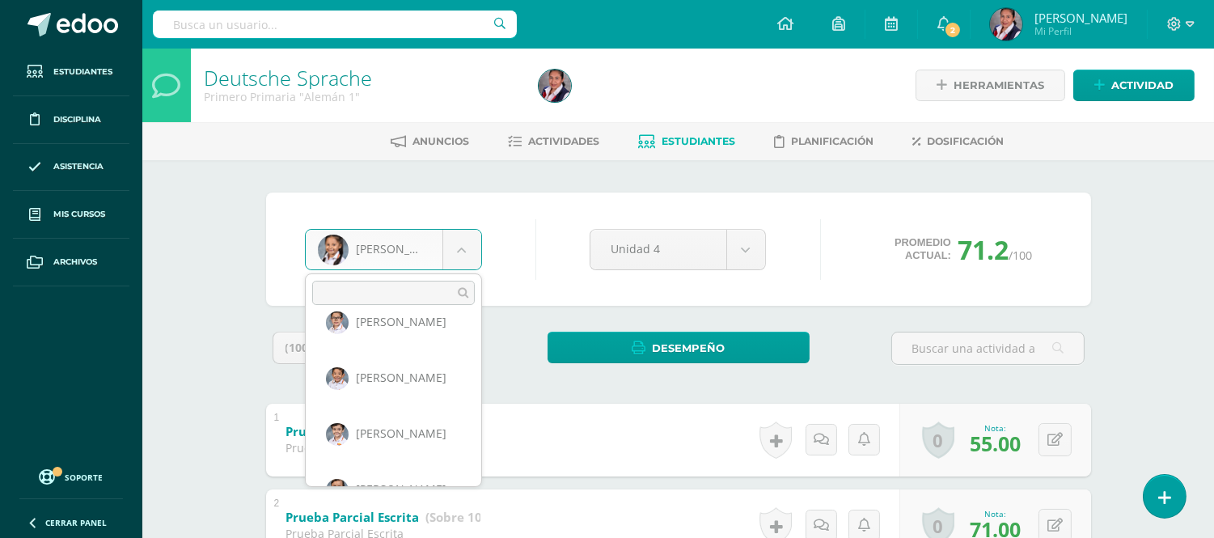
select select "3106"
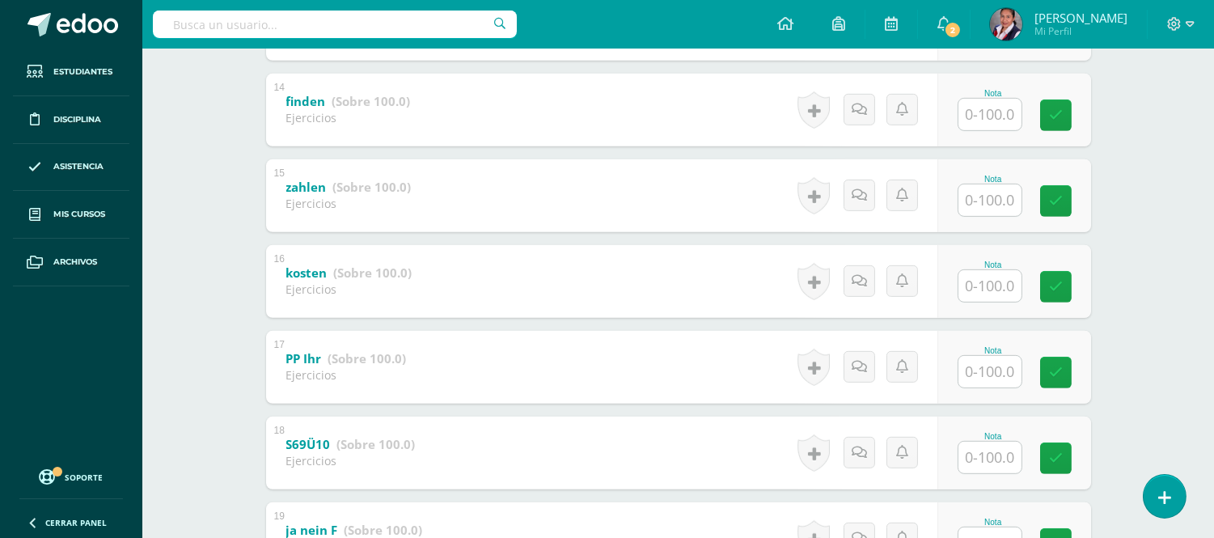
scroll to position [1931, 0]
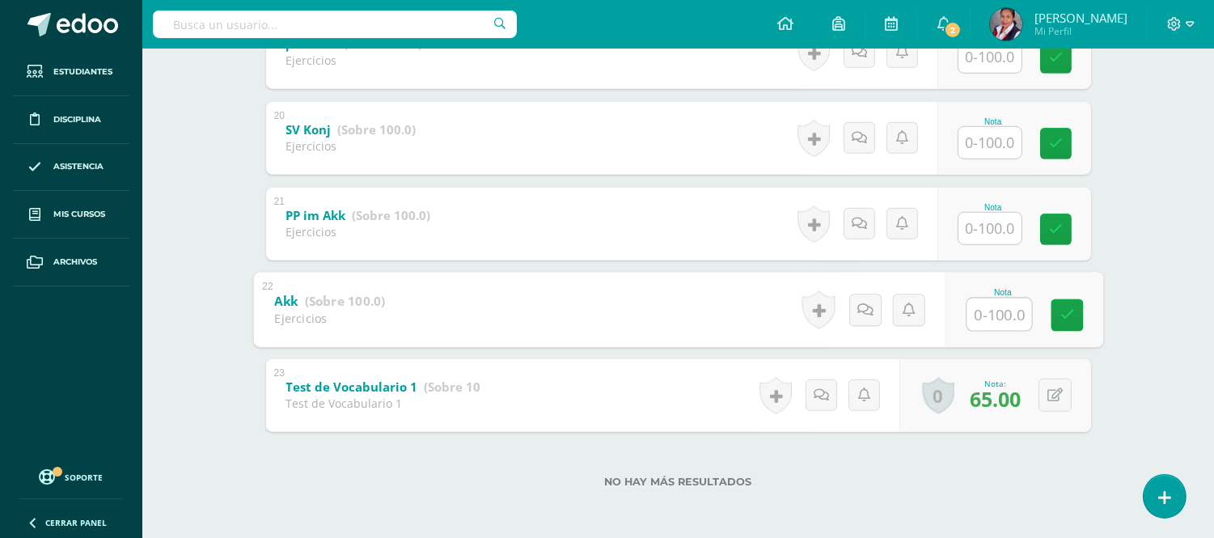
click at [1009, 309] on input "text" at bounding box center [999, 314] width 65 height 32
type input "90"
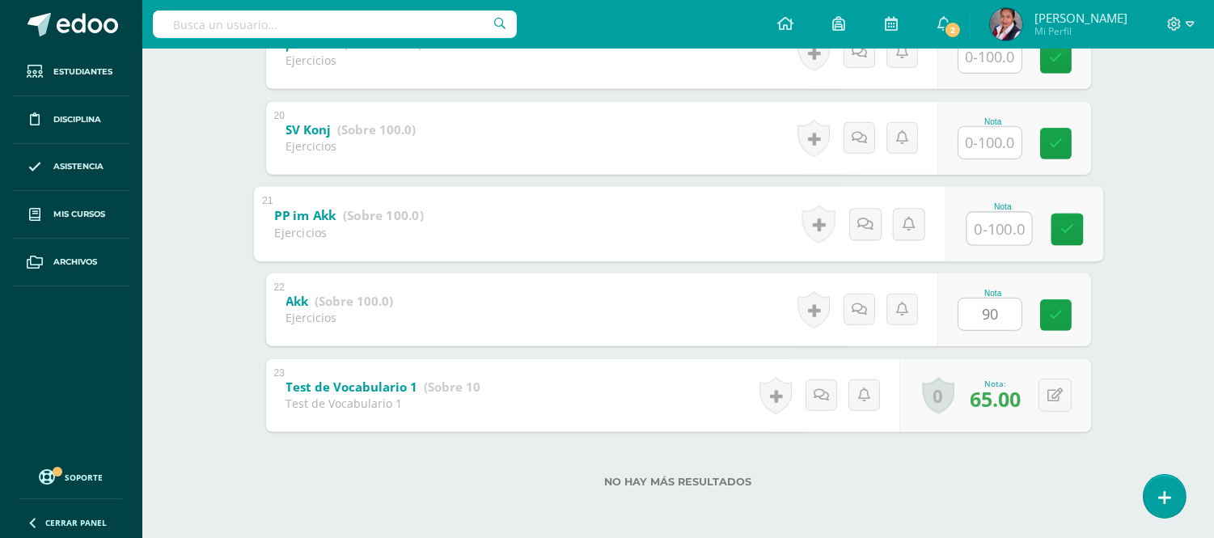
click at [985, 225] on input "text" at bounding box center [999, 228] width 65 height 32
type input "80"
click at [995, 129] on input "text" at bounding box center [989, 143] width 63 height 32
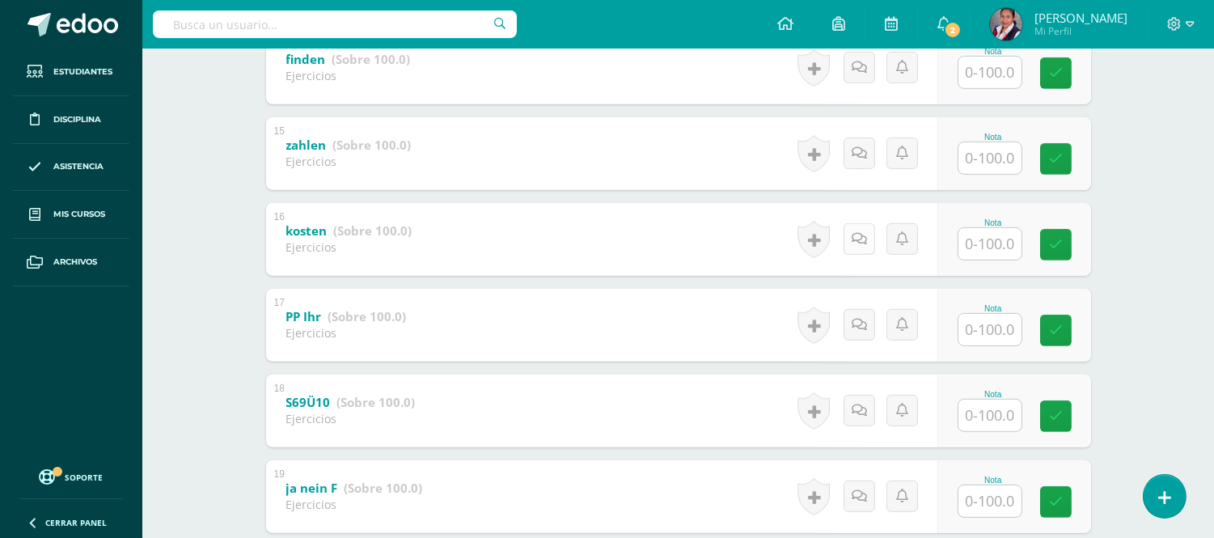
scroll to position [1572, 0]
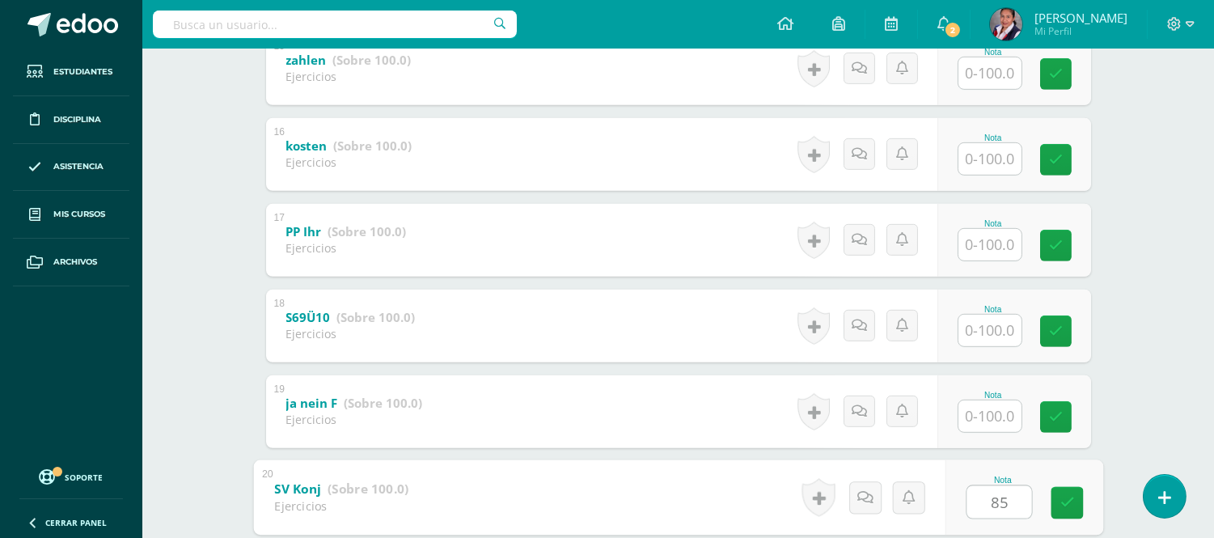
type input "85"
click at [997, 417] on input "text" at bounding box center [989, 416] width 63 height 32
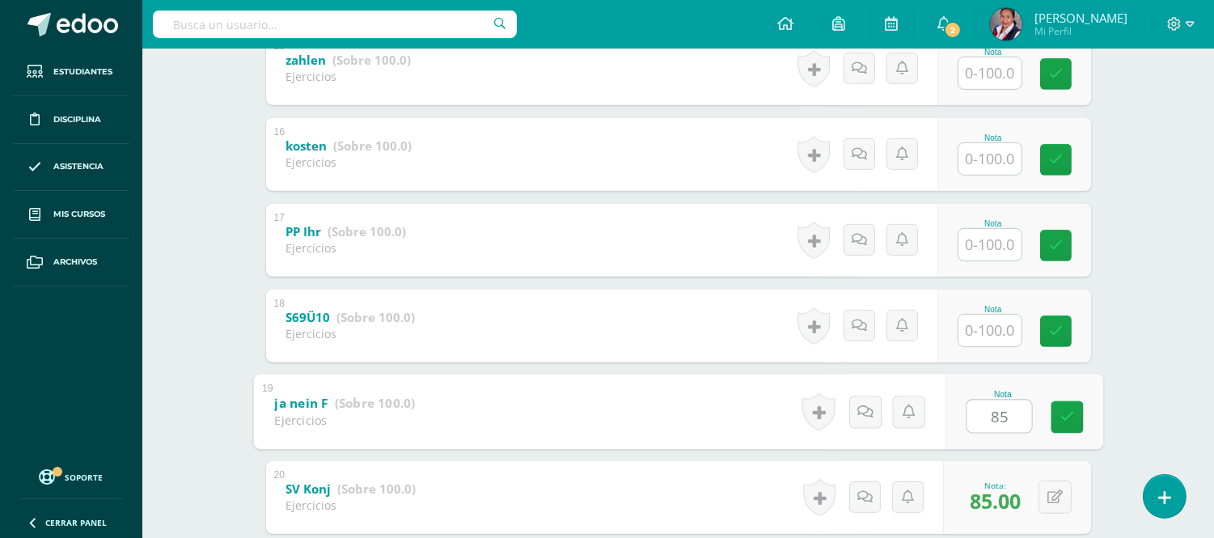
type input "85"
click at [996, 325] on input "text" at bounding box center [989, 331] width 63 height 32
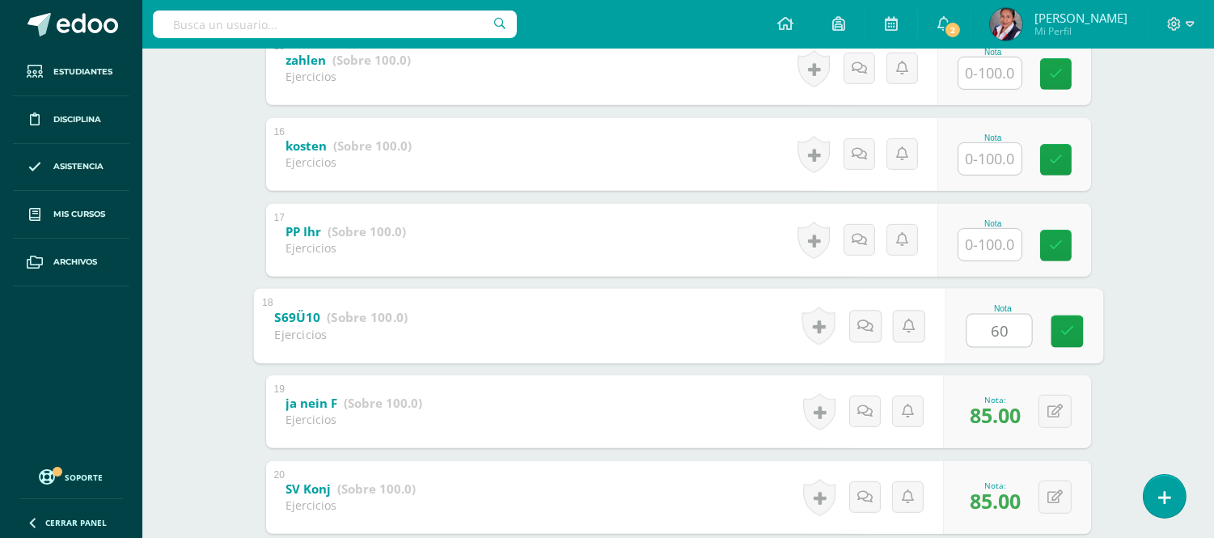
type input "60"
click at [980, 241] on input "text" at bounding box center [989, 245] width 63 height 32
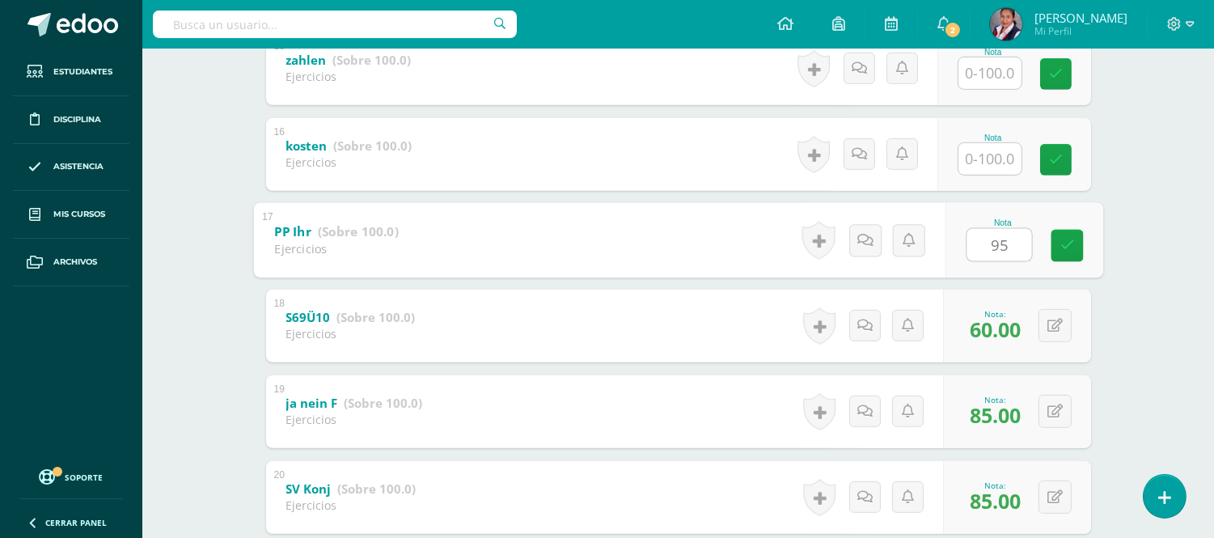
type input "95"
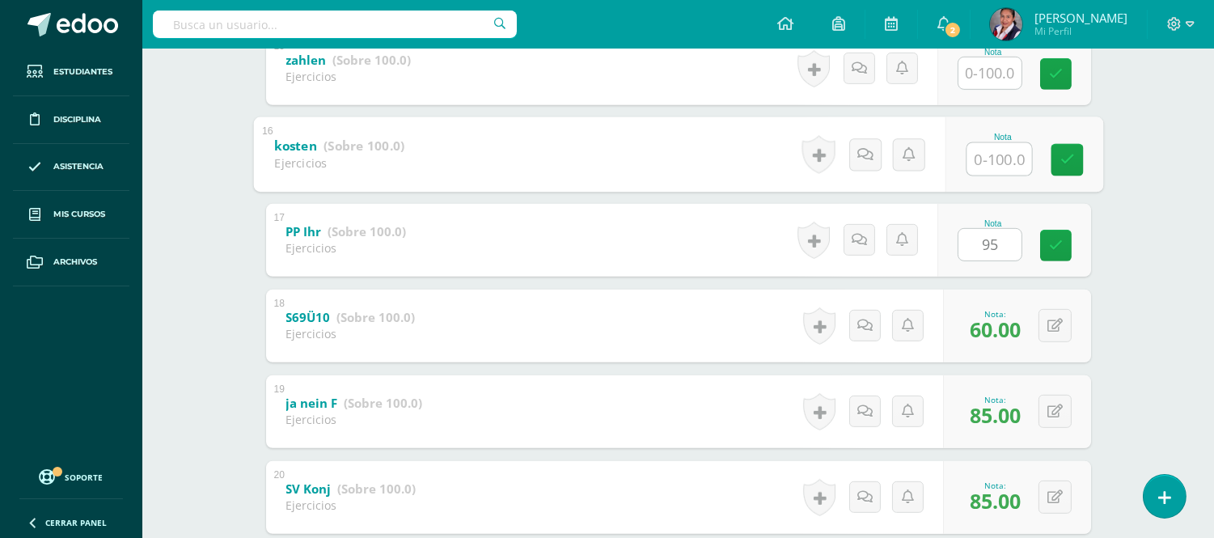
click at [992, 157] on input "text" at bounding box center [999, 158] width 65 height 32
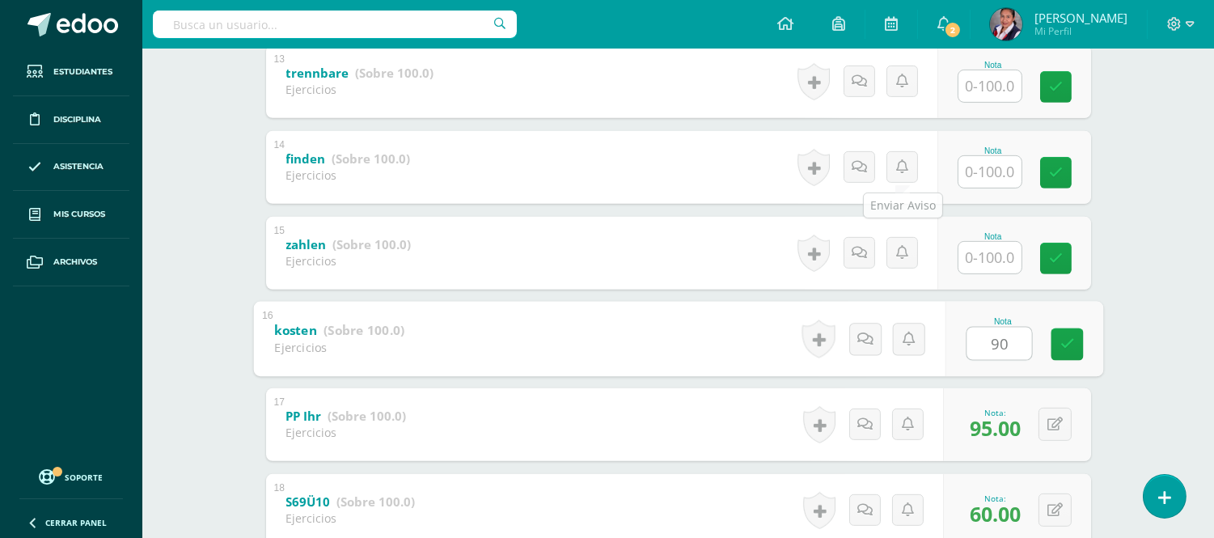
scroll to position [1392, 0]
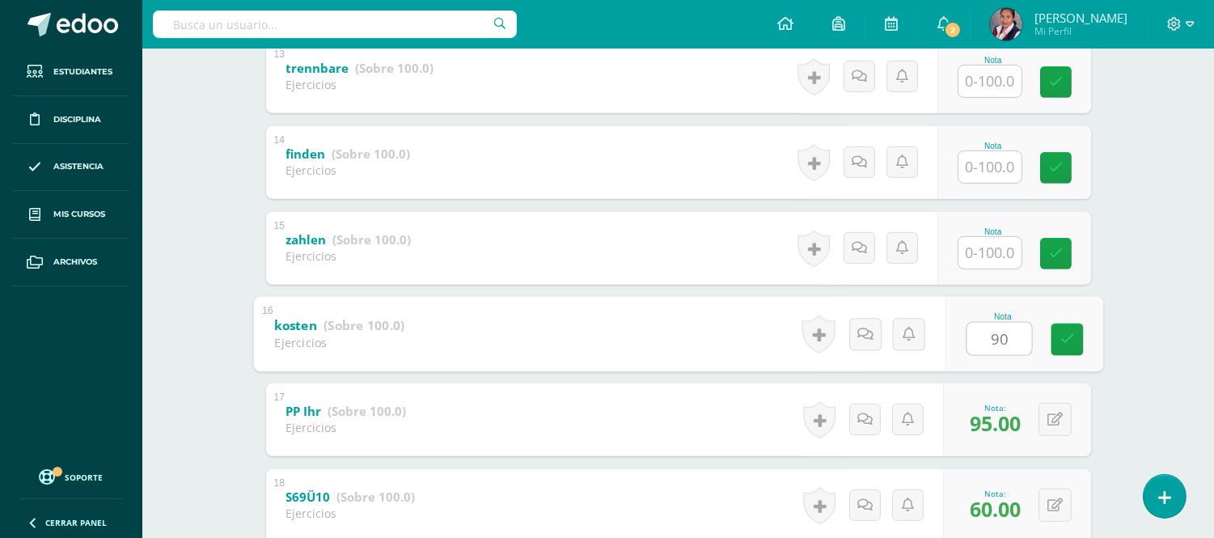
type input "90"
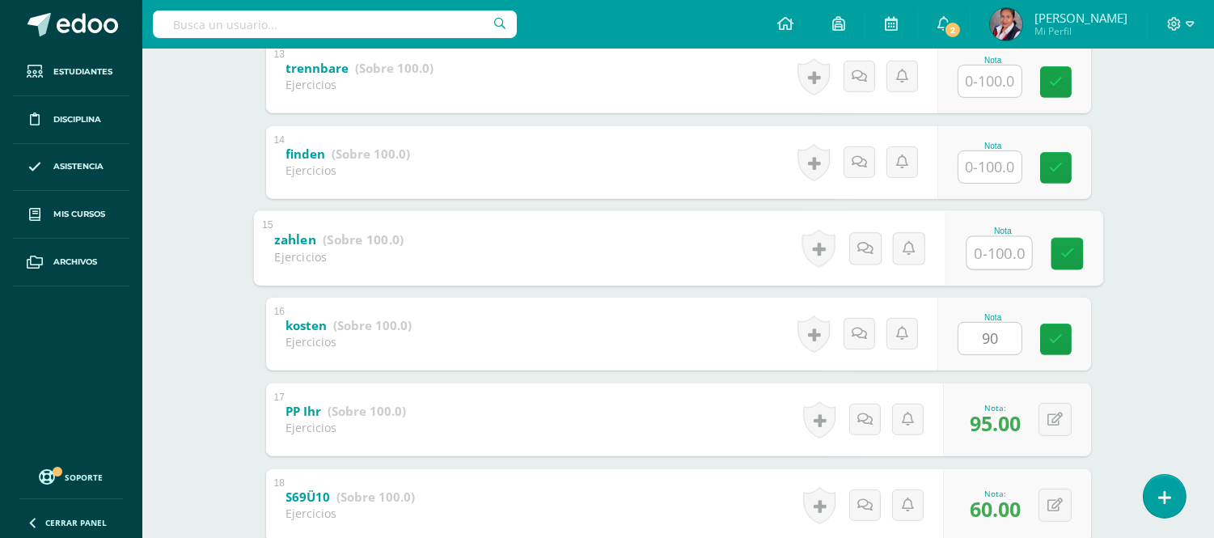
click at [984, 254] on input "text" at bounding box center [999, 252] width 65 height 32
type input "90"
click at [1001, 162] on input "text" at bounding box center [989, 167] width 63 height 32
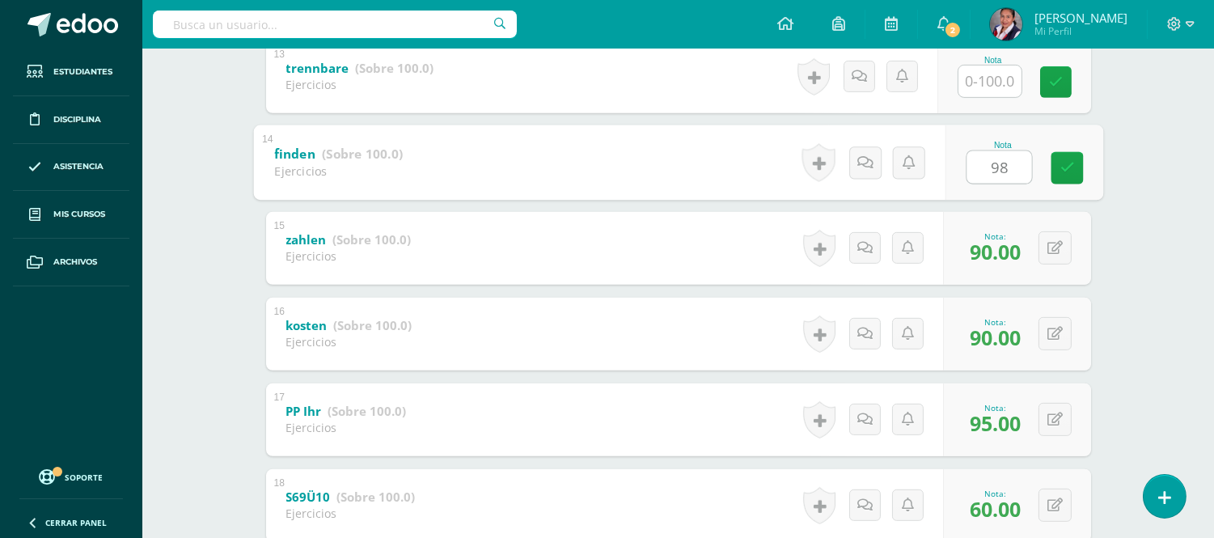
type input "98"
click at [1000, 81] on input "text" at bounding box center [999, 81] width 65 height 32
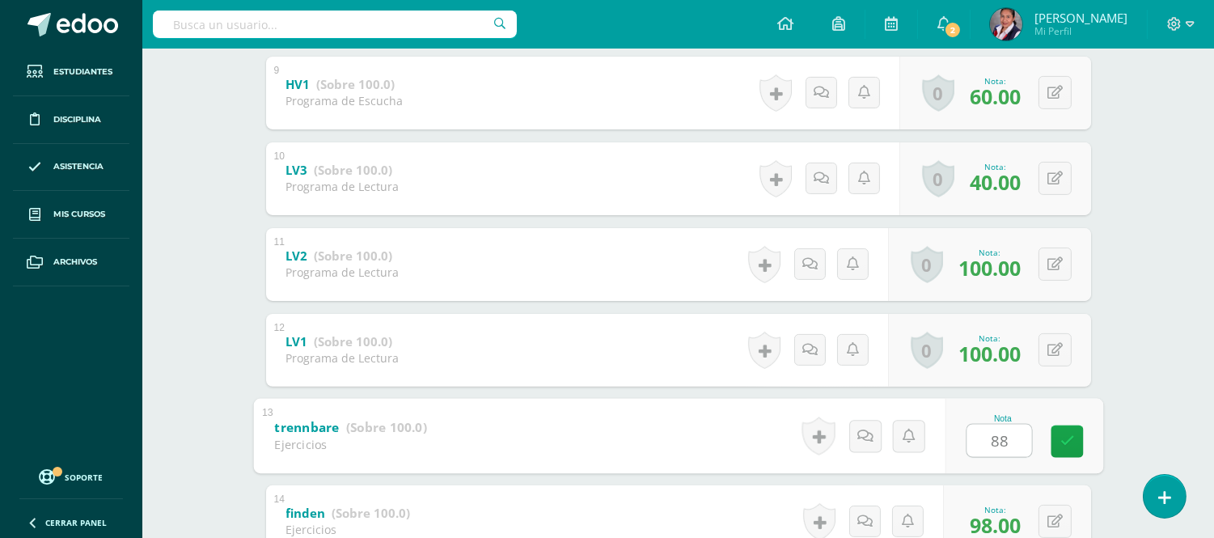
scroll to position [1032, 0]
type input "88"
click at [1124, 341] on div "Deutsche Sprache Primero Primaria "Alemán 1" Herramientas Detalle de asistencia…" at bounding box center [678, 227] width 1072 height 2422
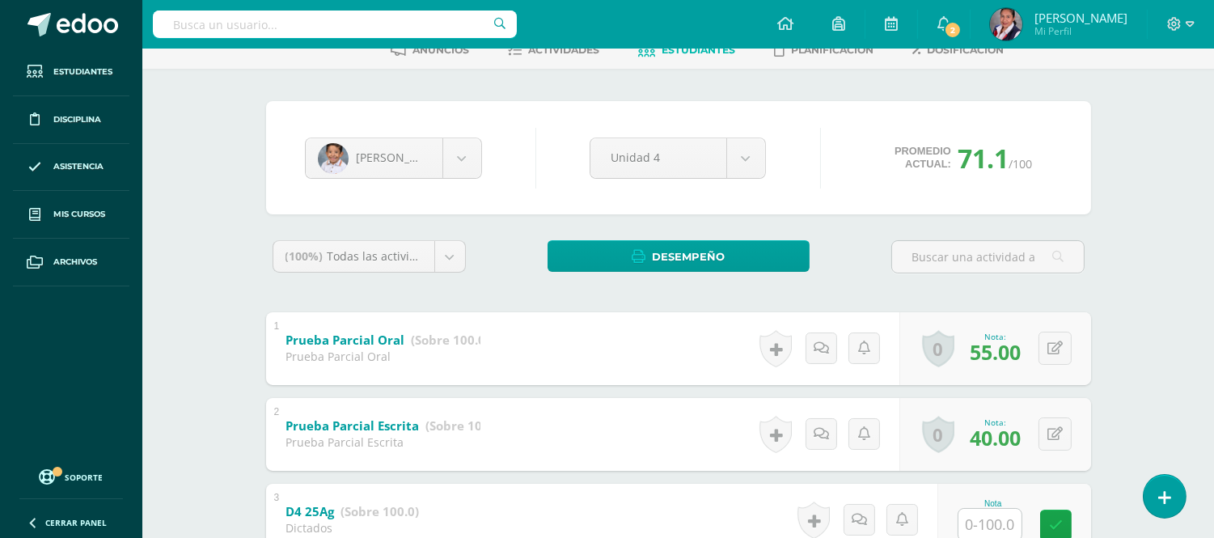
scroll to position [359, 0]
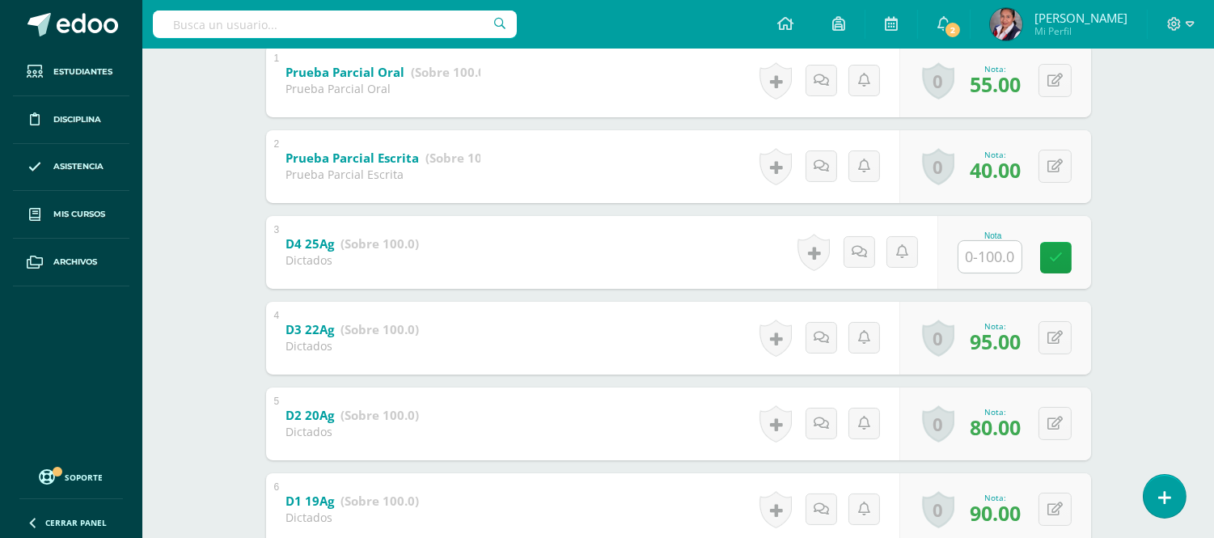
click at [990, 255] on input "text" at bounding box center [989, 257] width 63 height 32
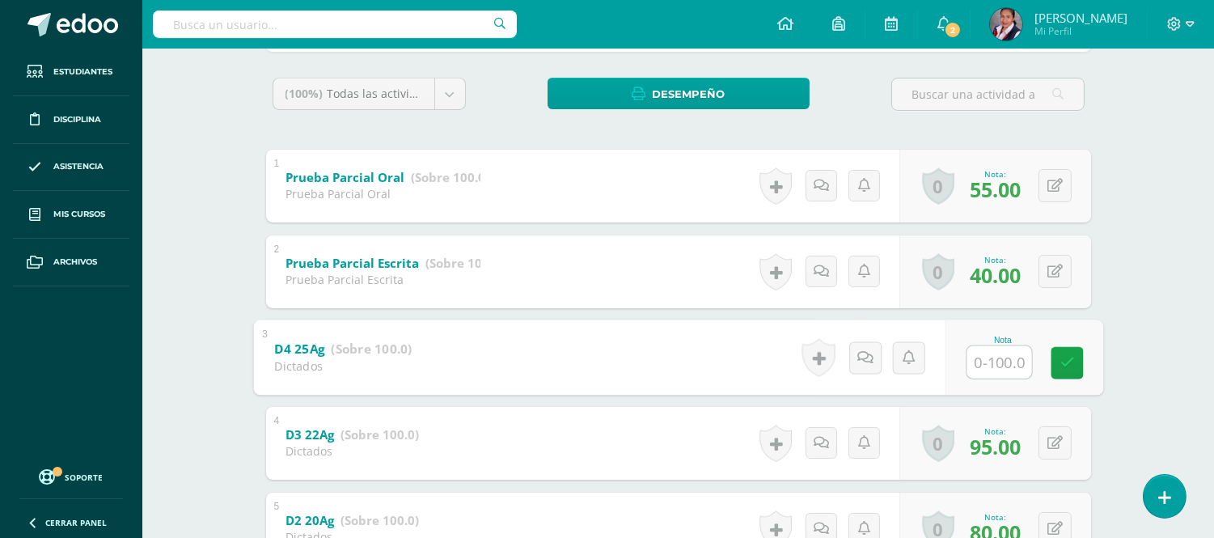
scroll to position [0, 0]
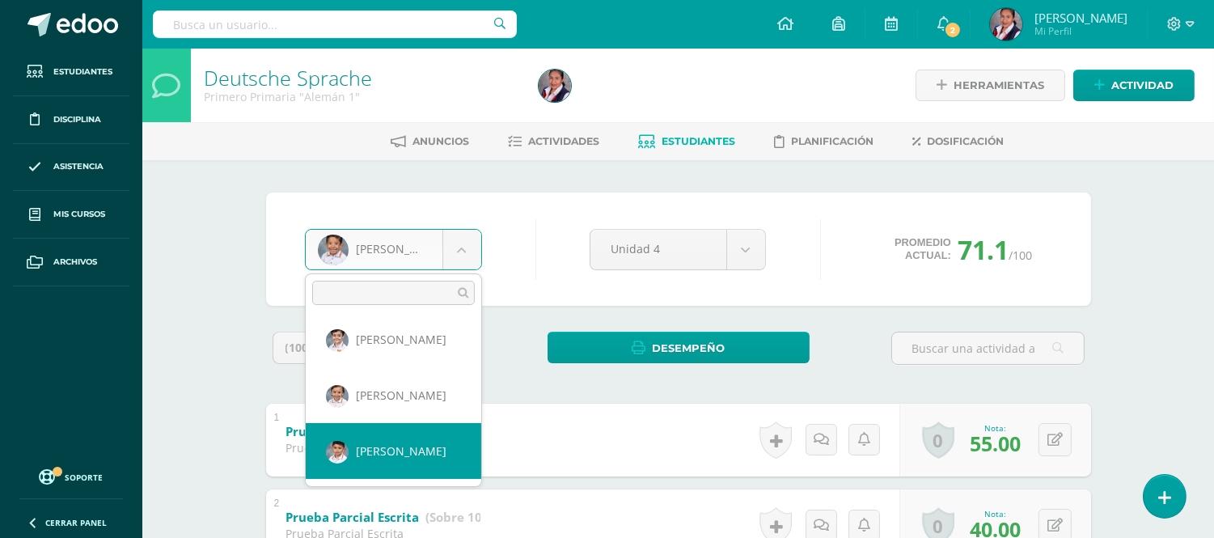
scroll to position [543, 0]
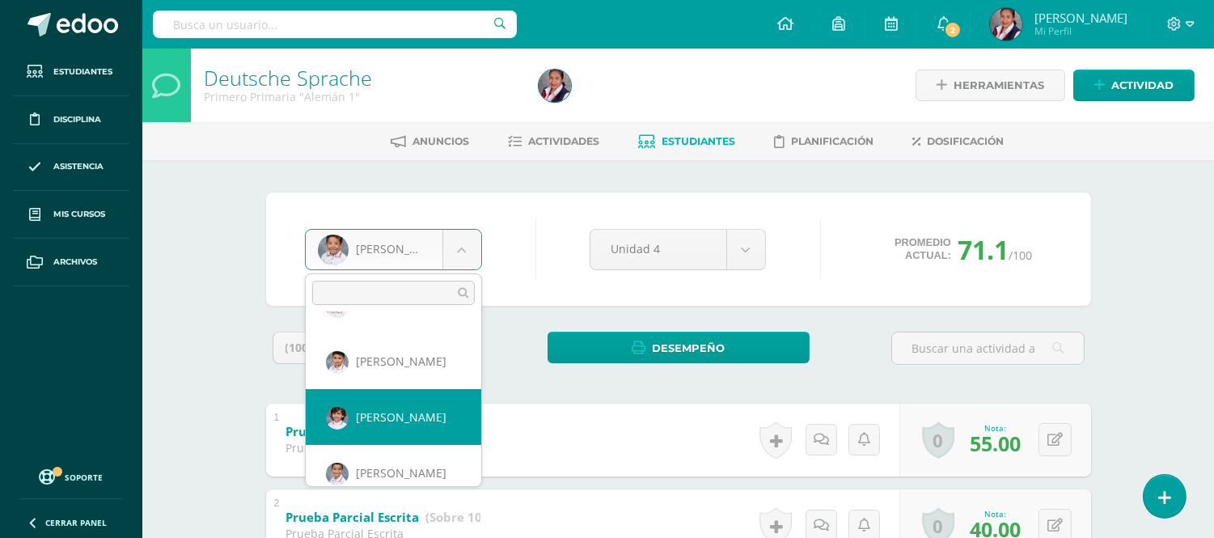
select select "3310"
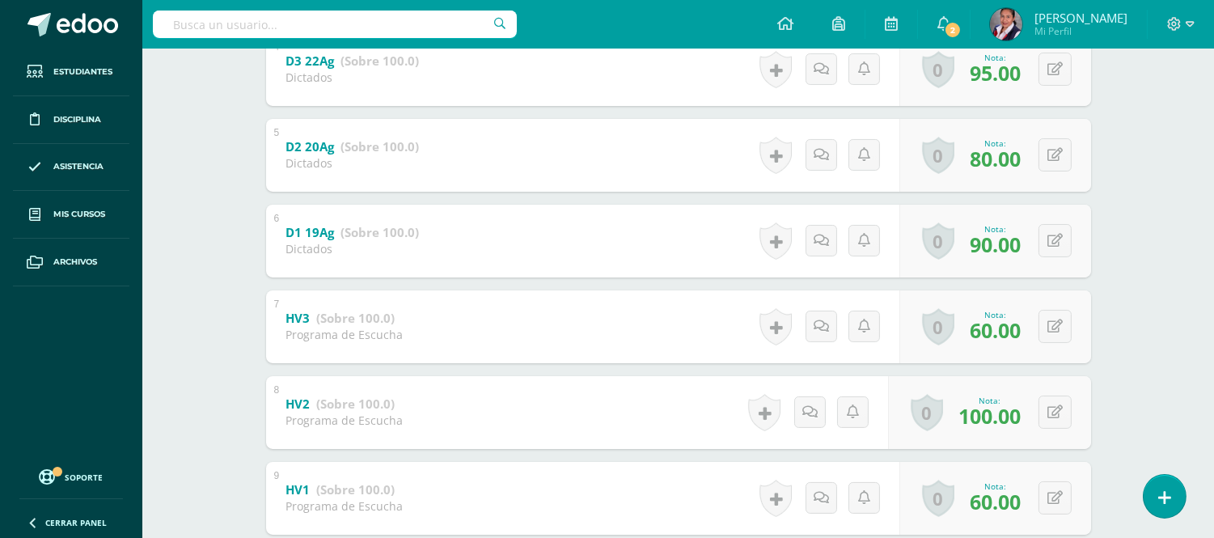
scroll to position [718, 0]
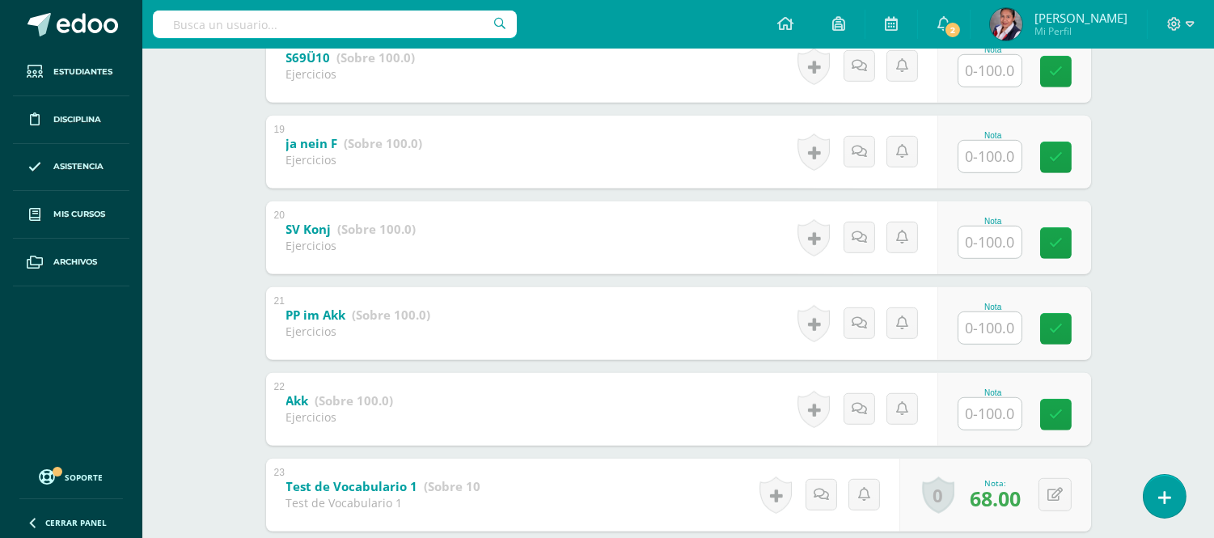
scroll to position [1931, 0]
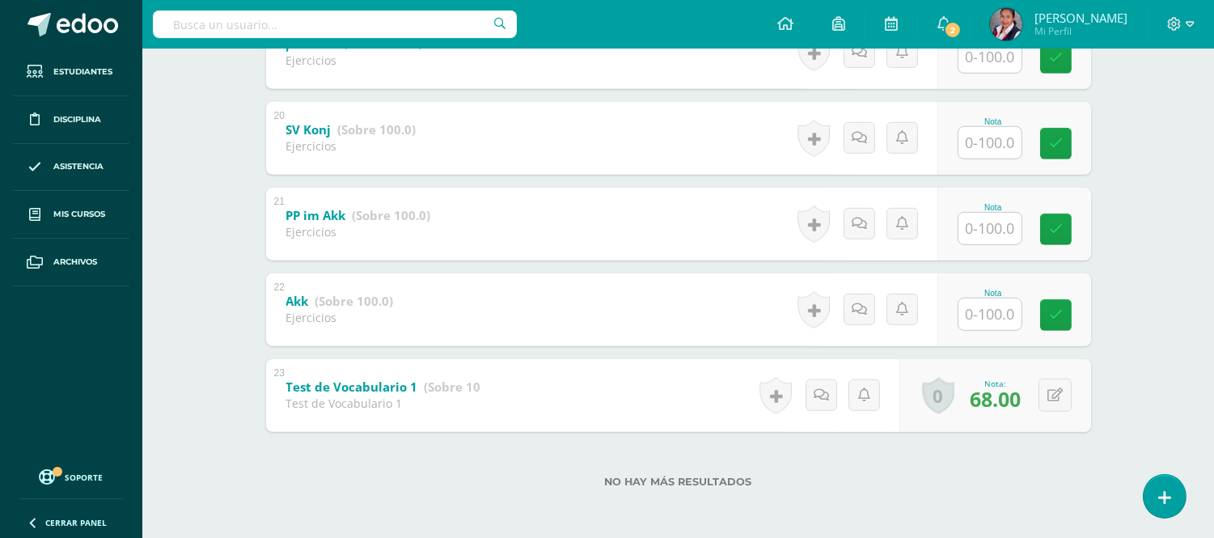
click at [999, 303] on input "text" at bounding box center [989, 314] width 63 height 32
type input "100"
click at [985, 225] on input "text" at bounding box center [999, 228] width 65 height 32
type input "100"
click at [984, 148] on input "text" at bounding box center [989, 143] width 63 height 32
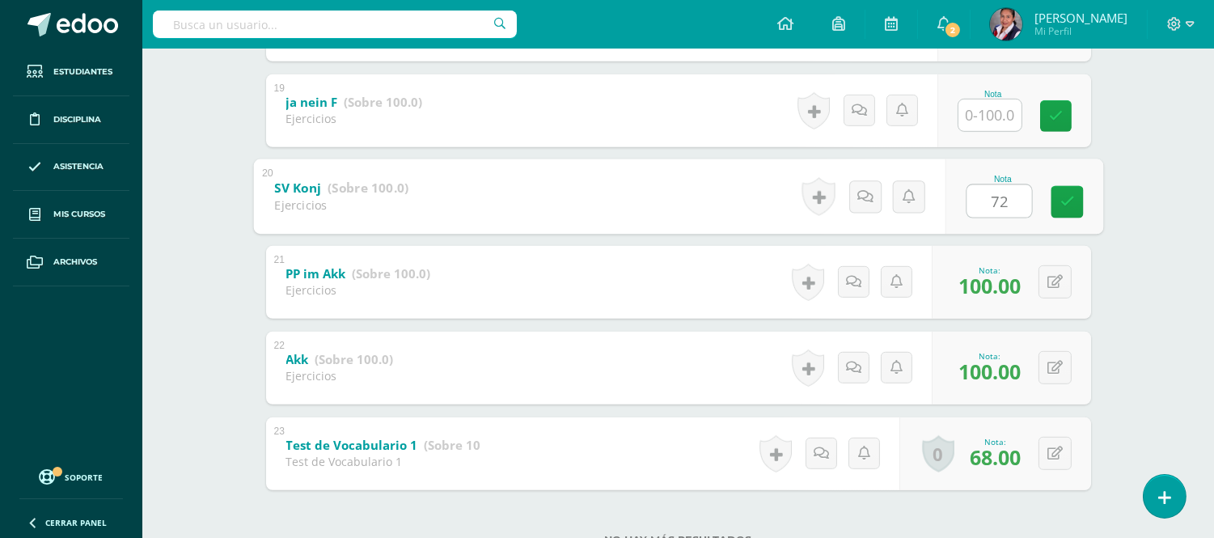
scroll to position [1841, 0]
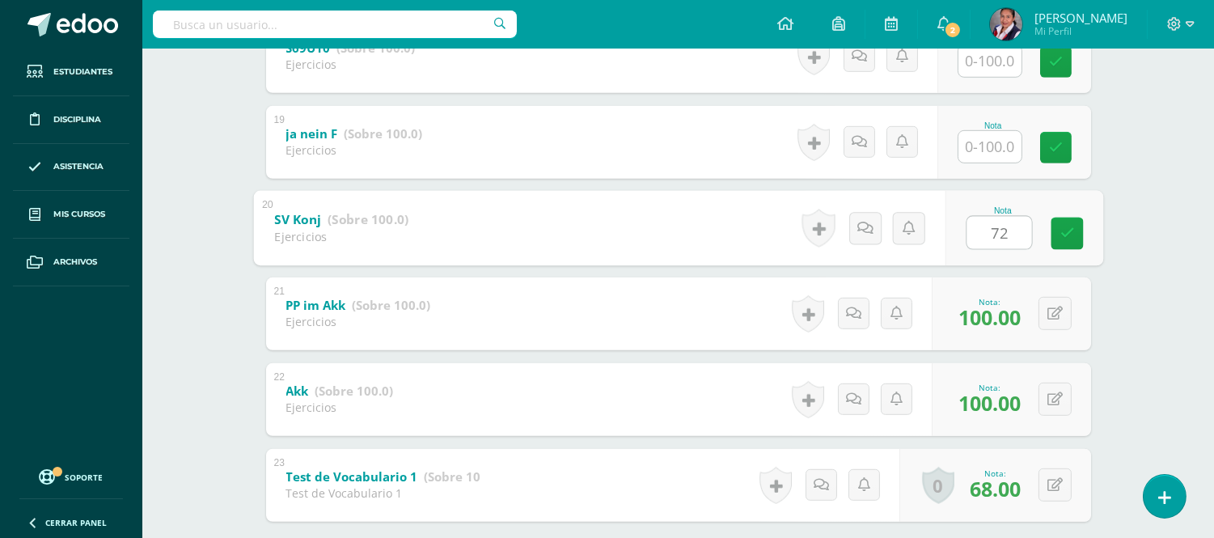
type input "72"
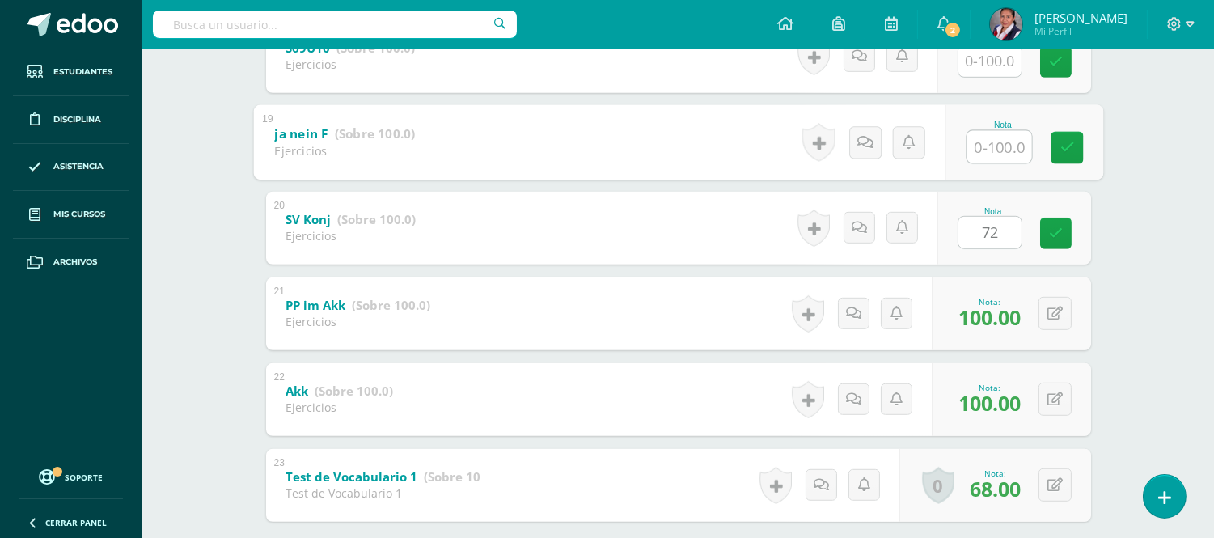
click at [987, 146] on input "text" at bounding box center [999, 146] width 65 height 32
type input "100"
click at [996, 66] on input "text" at bounding box center [989, 61] width 63 height 32
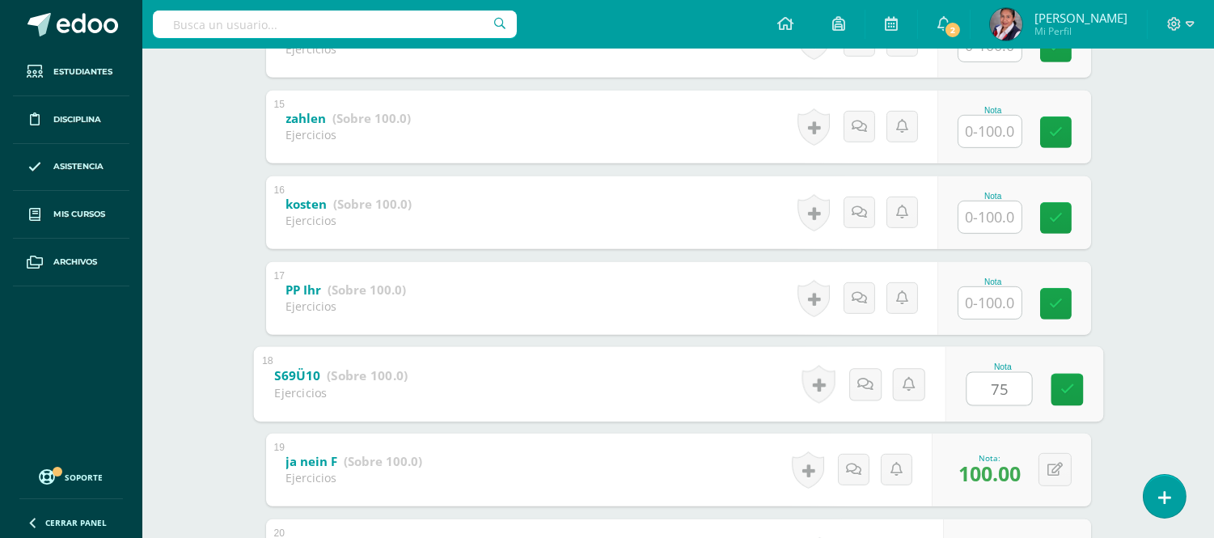
scroll to position [1482, 0]
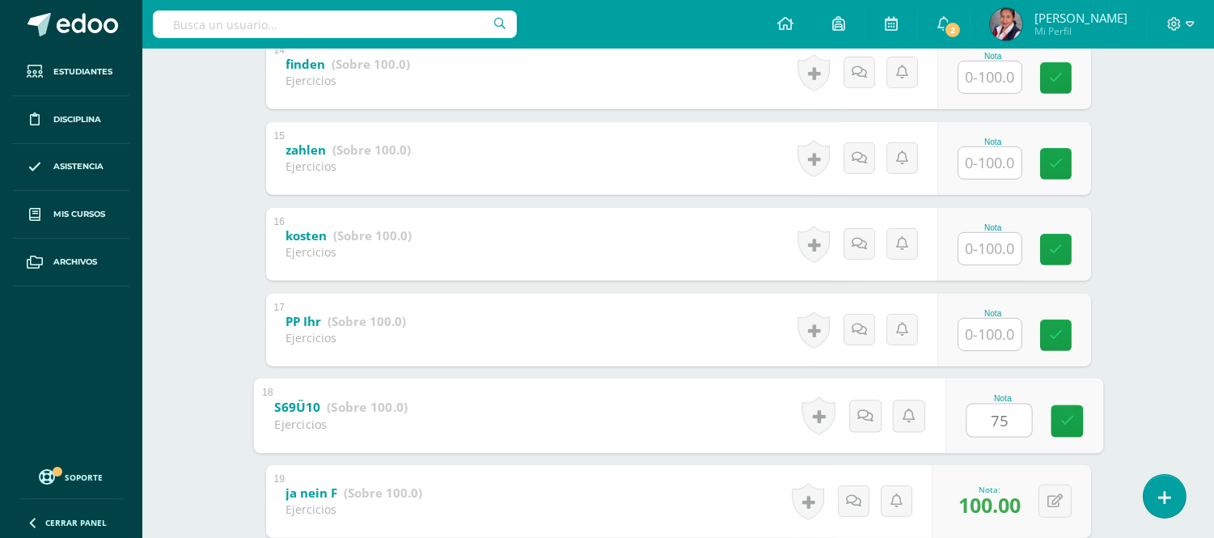
type input "75"
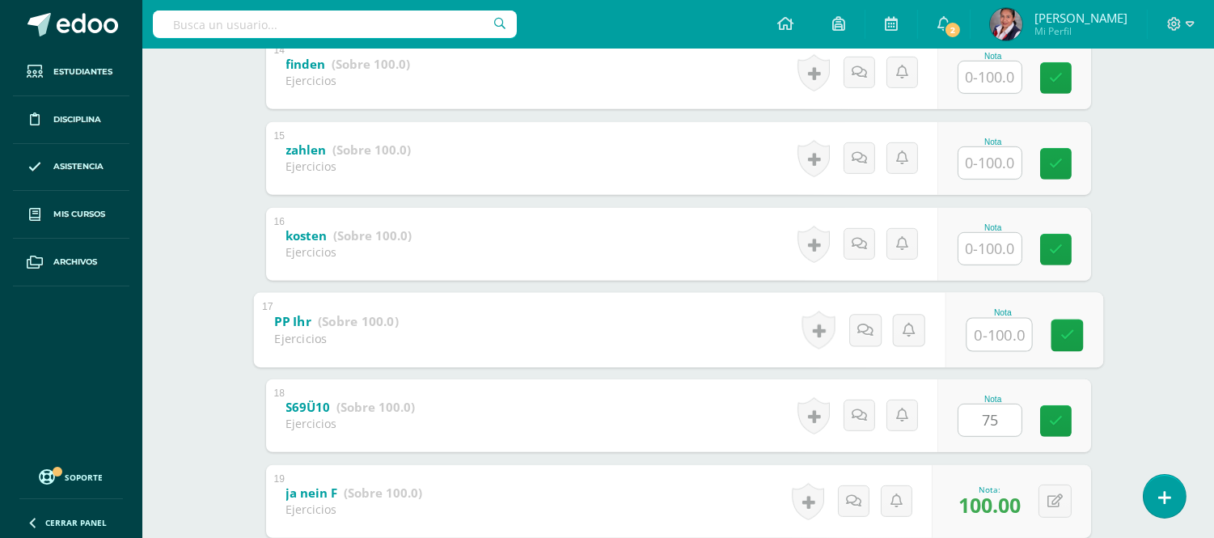
click at [989, 341] on input "text" at bounding box center [999, 334] width 65 height 32
type input "100"
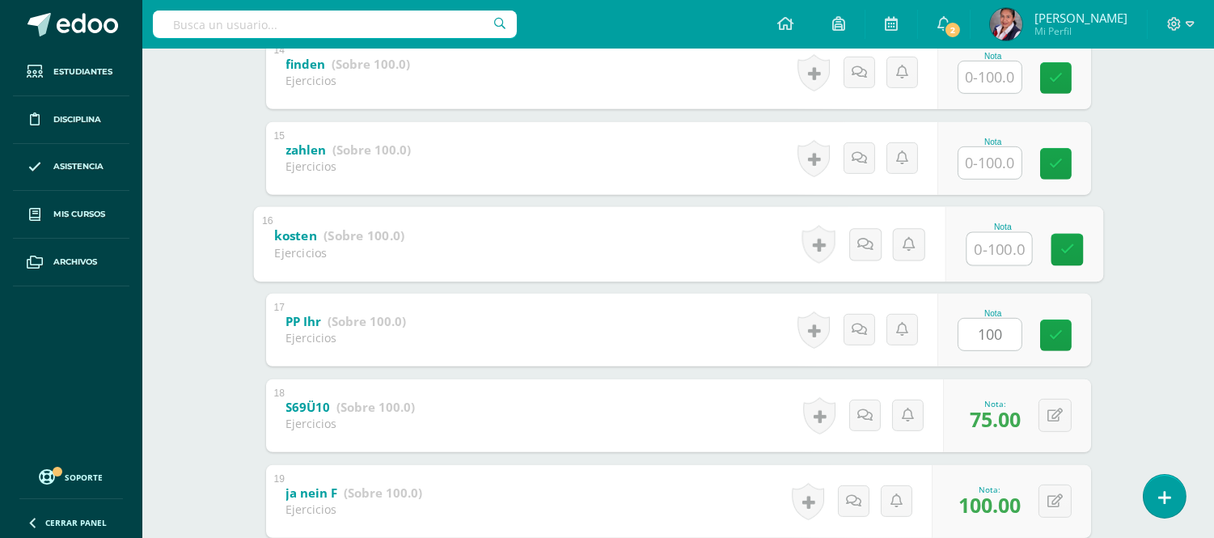
click at [988, 256] on input "text" at bounding box center [999, 248] width 65 height 32
type input "90"
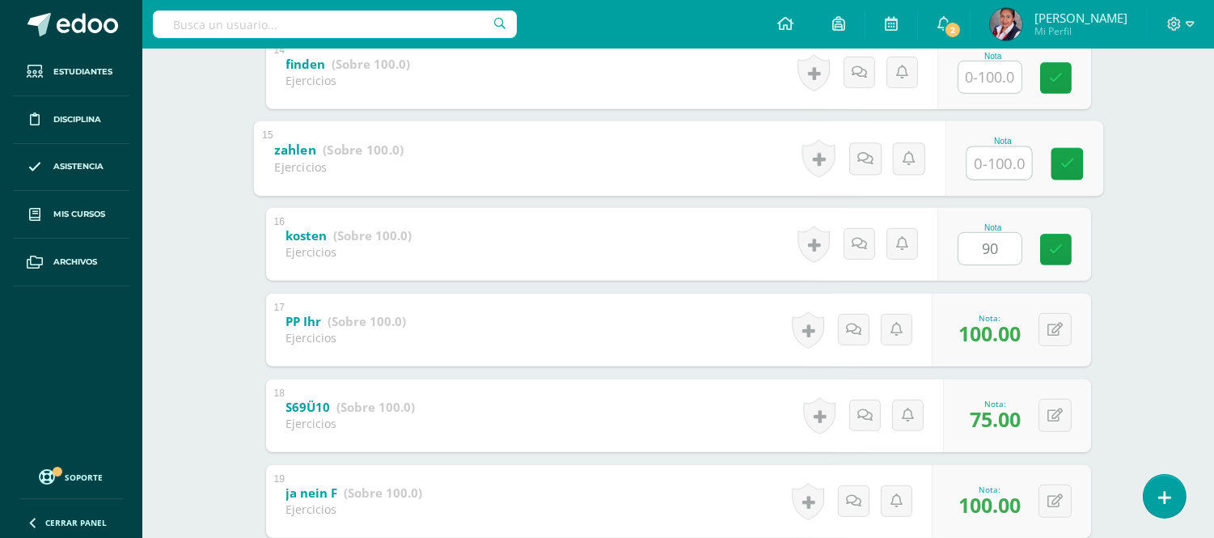
drag, startPoint x: 1001, startPoint y: 159, endPoint x: 1001, endPoint y: 171, distance: 12.1
click at [1001, 162] on input "text" at bounding box center [999, 162] width 65 height 32
type input "85"
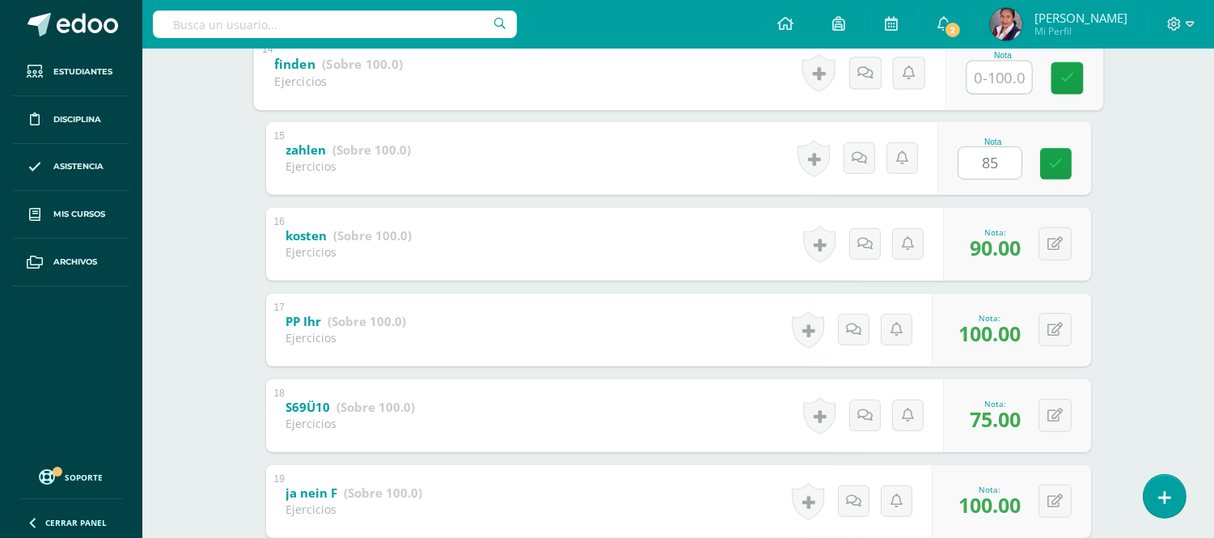
click at [977, 77] on input "text" at bounding box center [999, 77] width 65 height 32
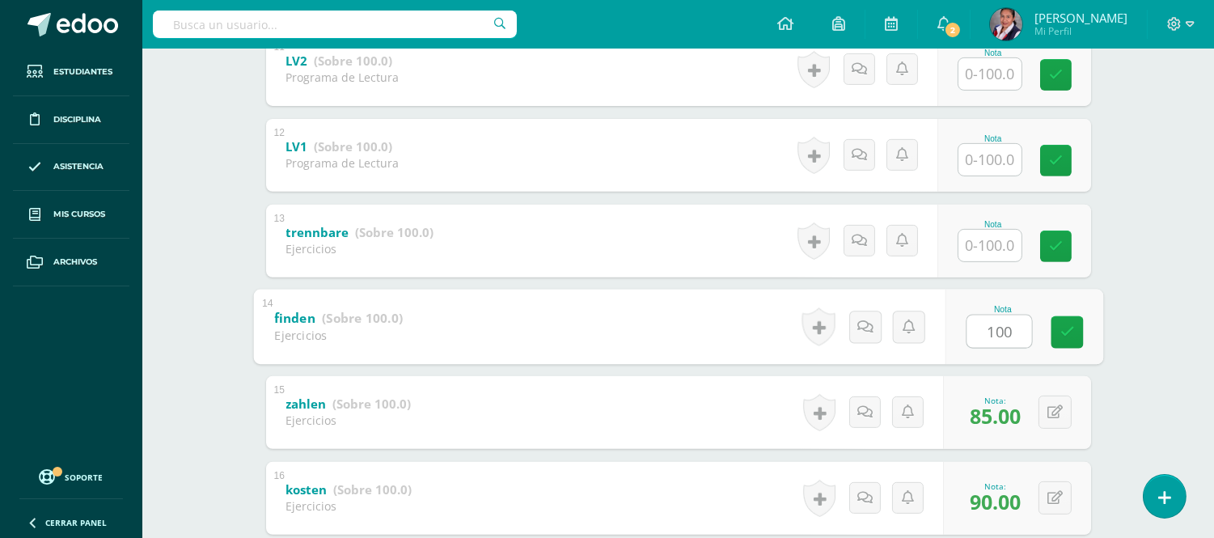
scroll to position [1212, 0]
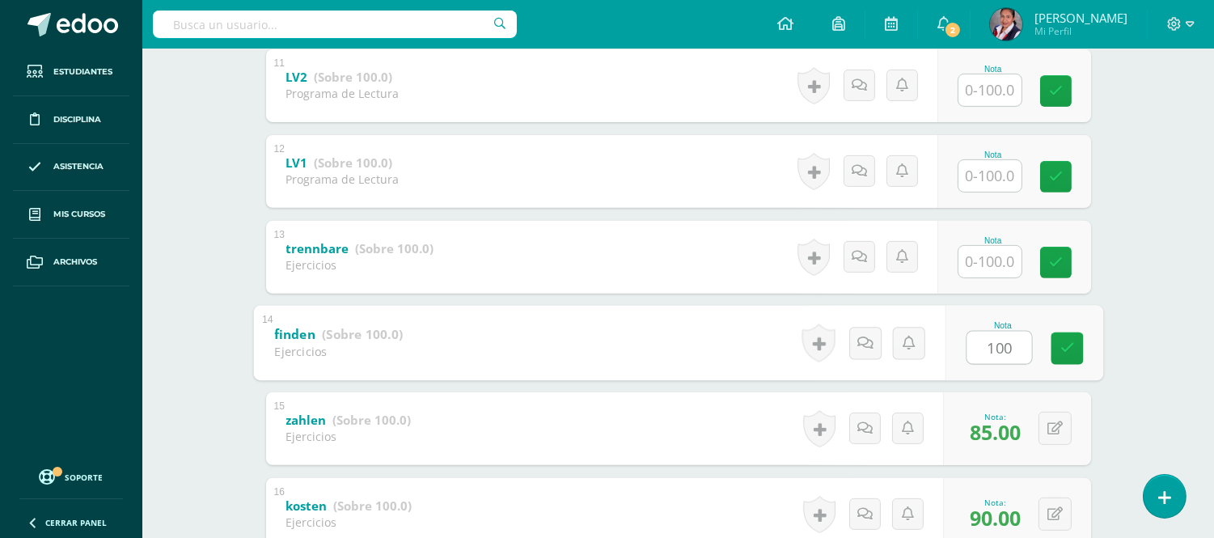
type input "100"
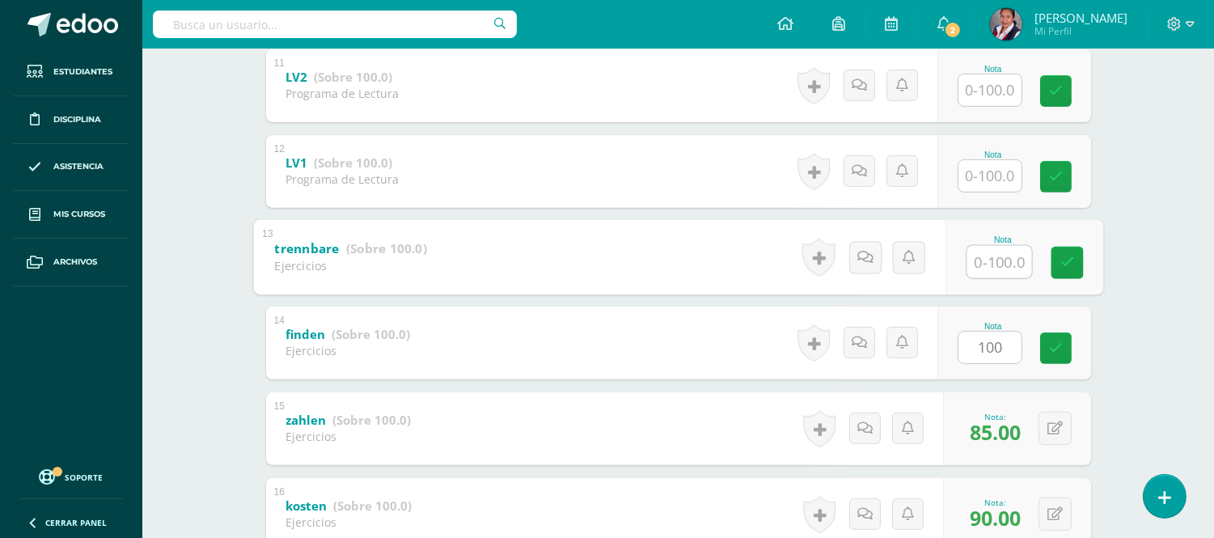
click at [995, 255] on input "text" at bounding box center [999, 261] width 65 height 32
type input "100"
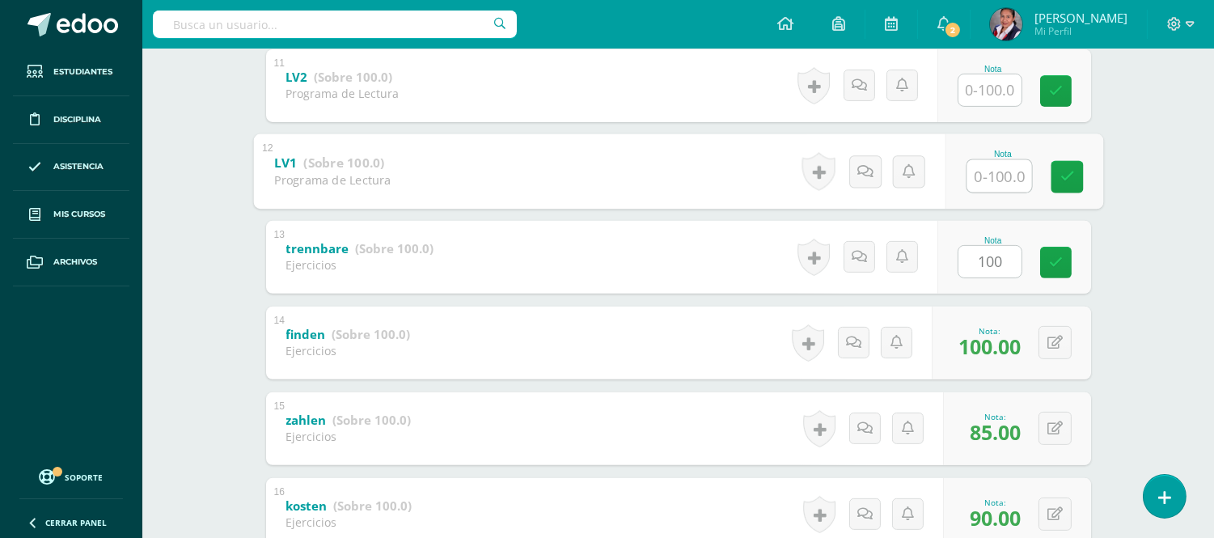
click at [1001, 163] on input "text" at bounding box center [999, 175] width 65 height 32
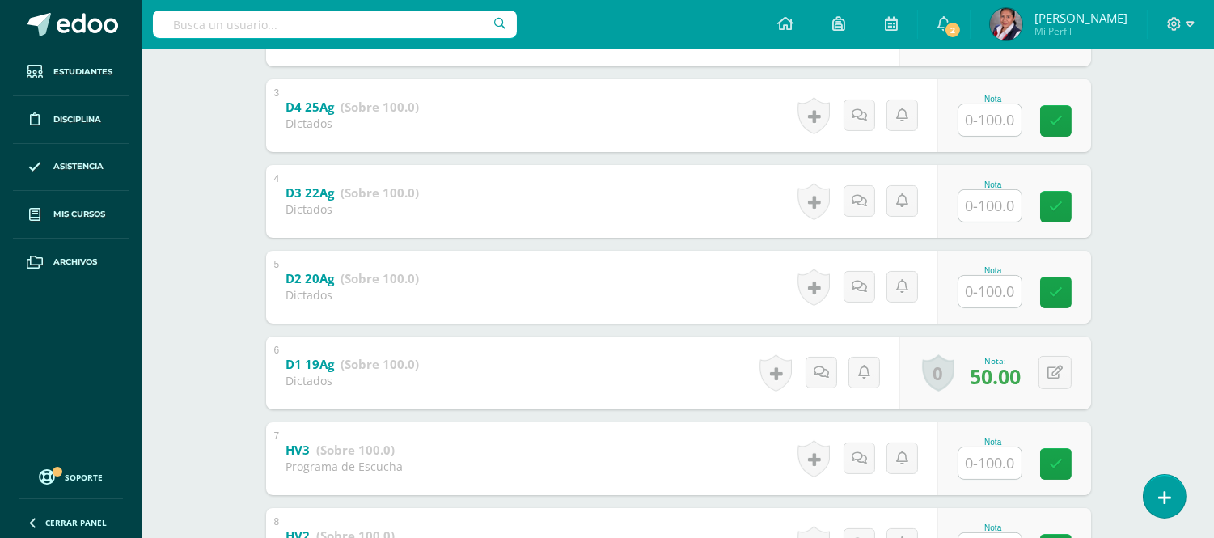
scroll to position [493, 0]
click at [992, 291] on input "text" at bounding box center [989, 294] width 63 height 32
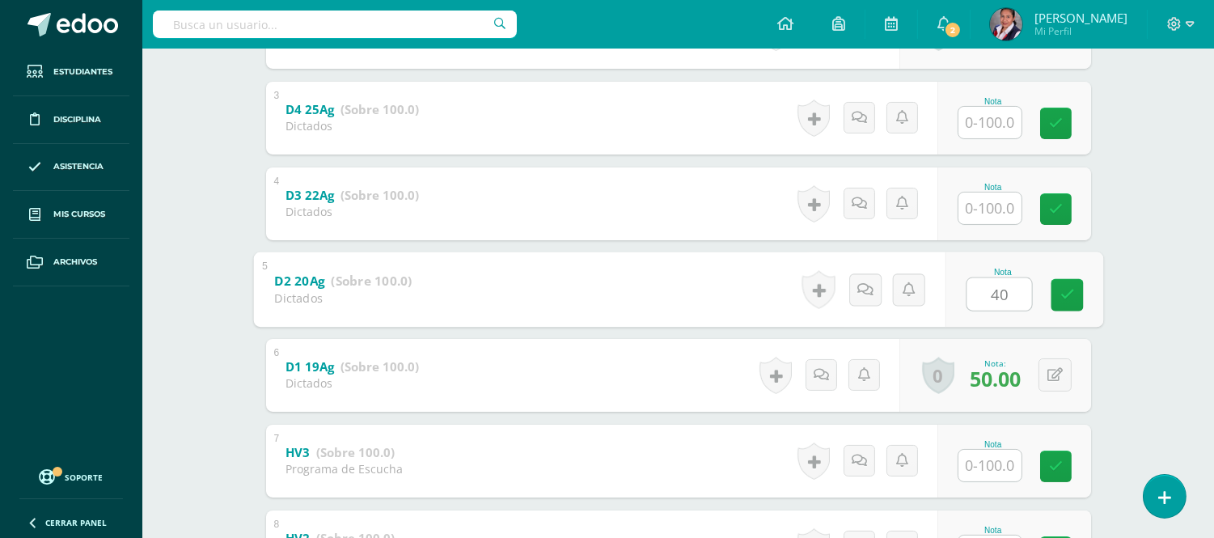
type input "40"
click at [991, 204] on input "text" at bounding box center [989, 209] width 63 height 32
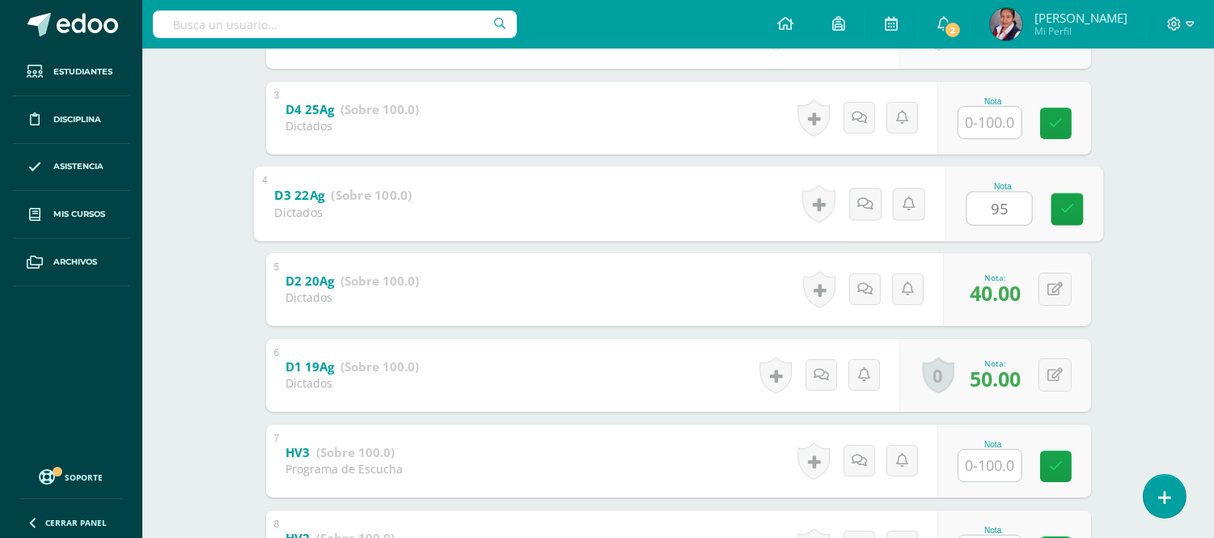
type input "95"
click at [990, 124] on input "text" at bounding box center [989, 123] width 63 height 32
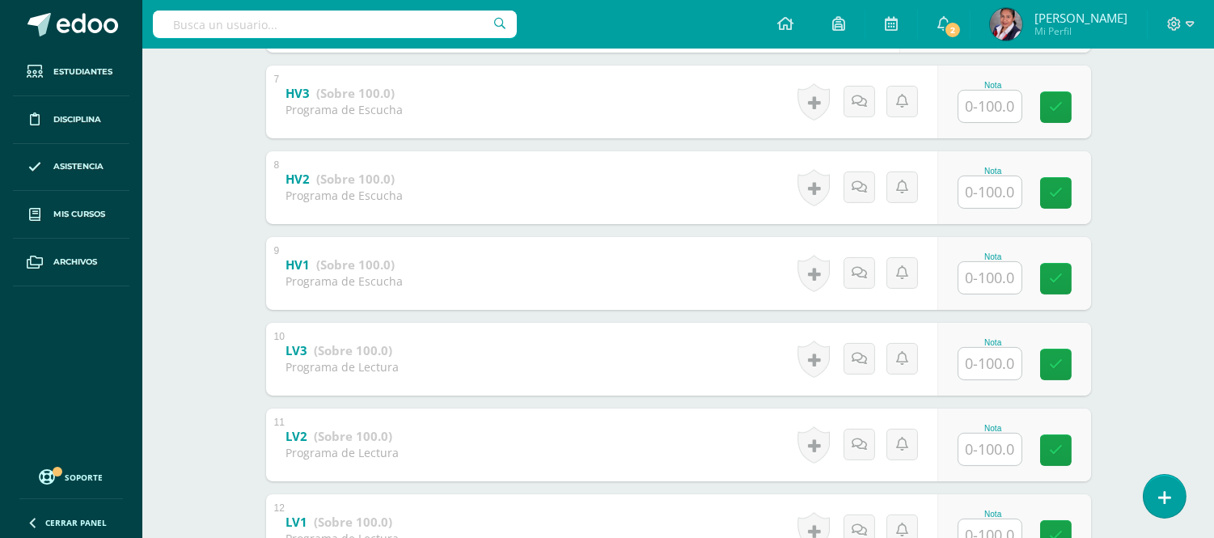
scroll to position [942, 0]
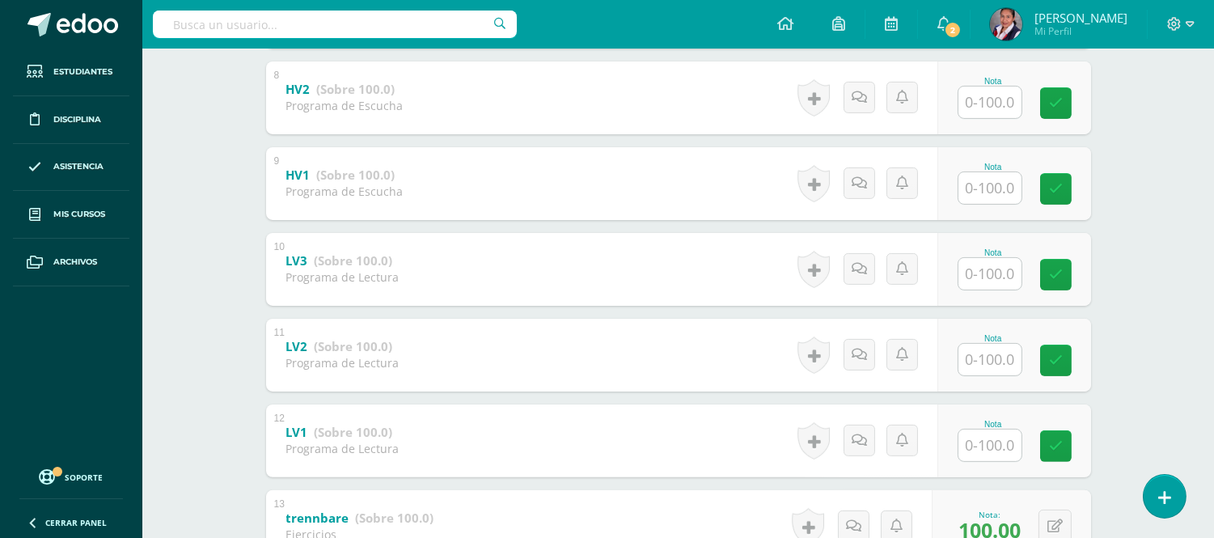
type input "65"
click at [990, 442] on input "text" at bounding box center [989, 445] width 63 height 32
type input "100"
click at [988, 365] on input "text" at bounding box center [999, 359] width 65 height 32
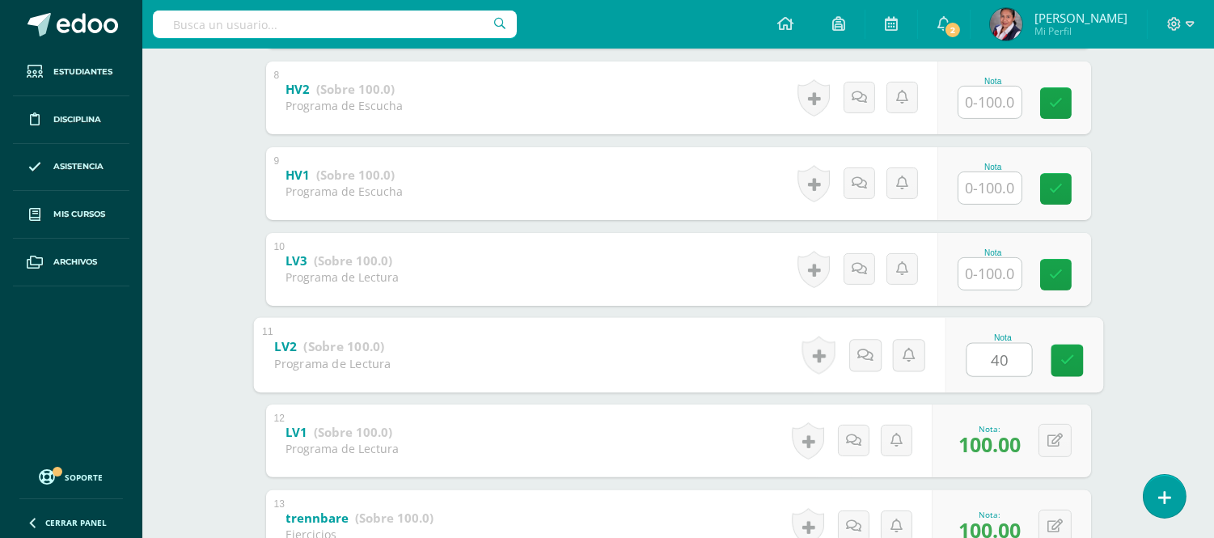
type input "40"
click at [989, 261] on input "text" at bounding box center [989, 274] width 63 height 32
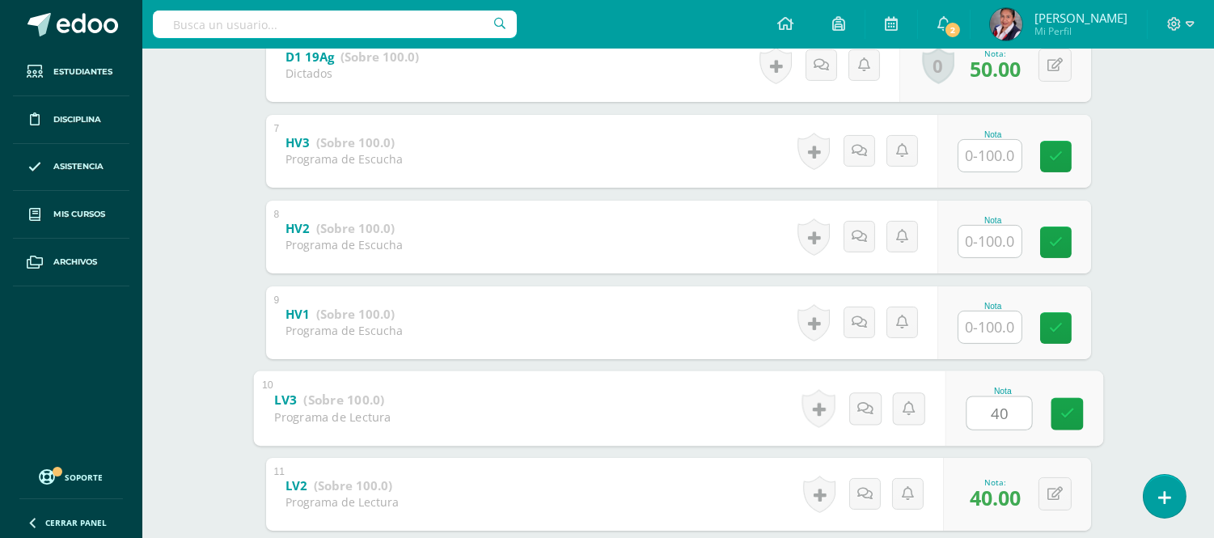
scroll to position [763, 0]
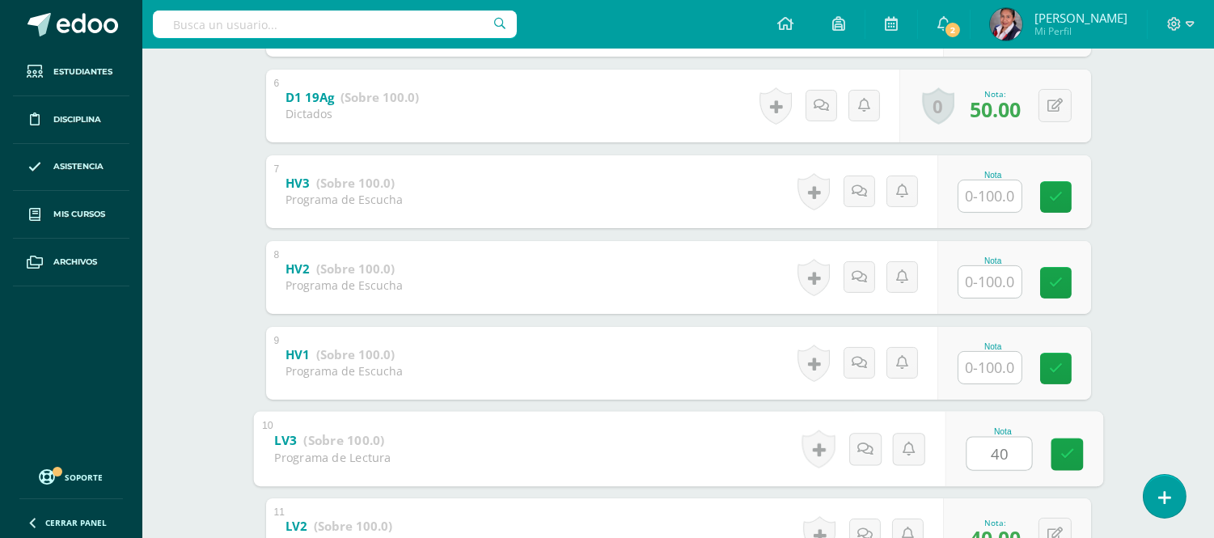
type input "40"
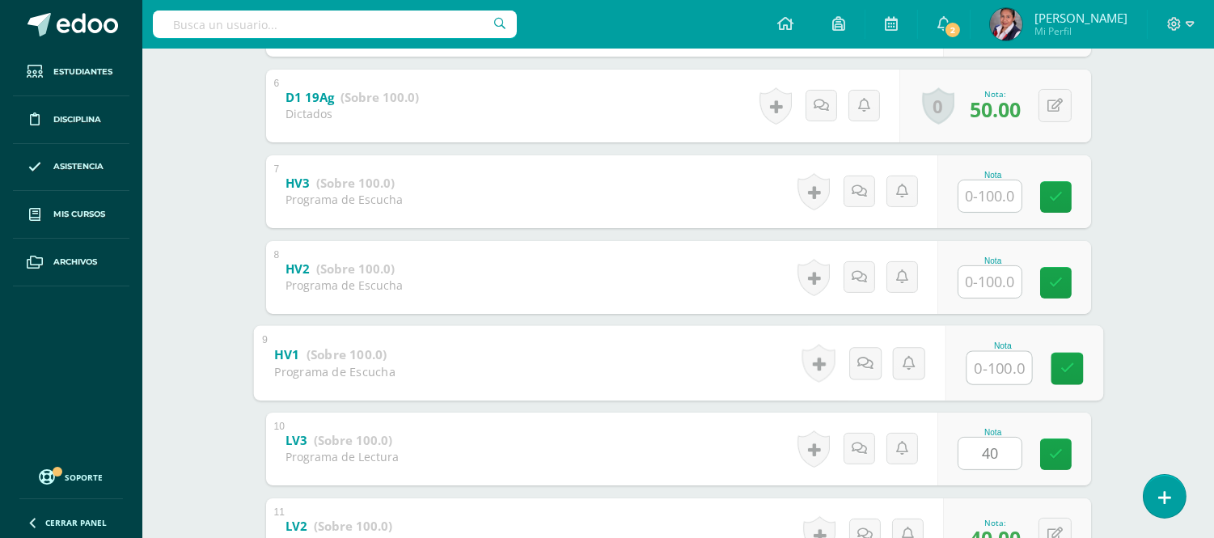
click at [1005, 360] on input "text" at bounding box center [999, 367] width 65 height 32
click at [999, 277] on input "text" at bounding box center [989, 282] width 63 height 32
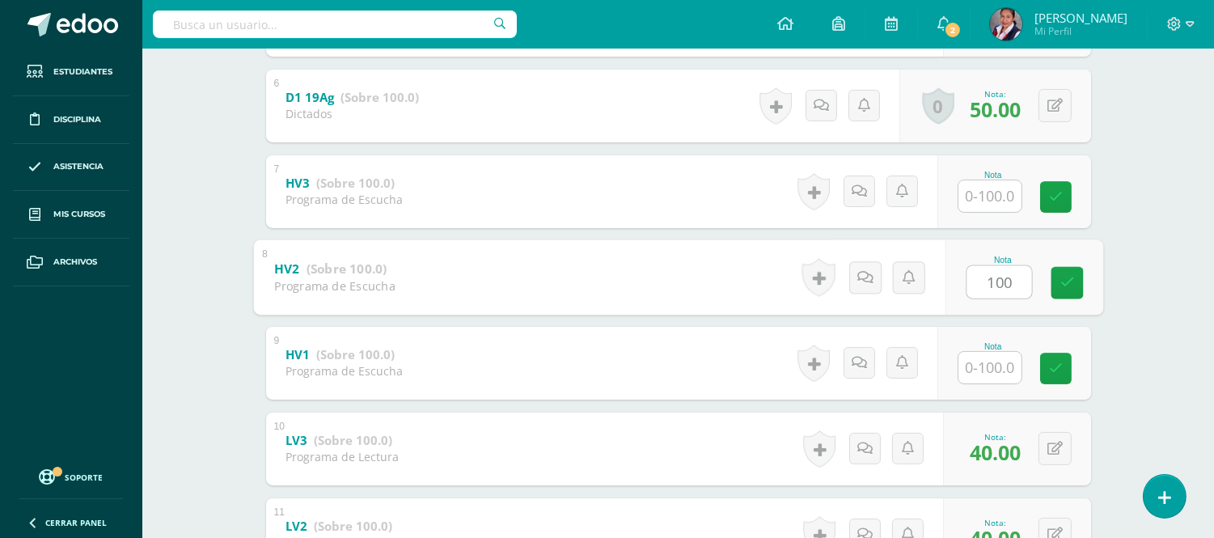
type input "100"
click at [1171, 321] on div "Deutsche Sprache Primero Primaria "Alemán 1" Herramientas Detalle de asistencia…" at bounding box center [678, 497] width 1072 height 2422
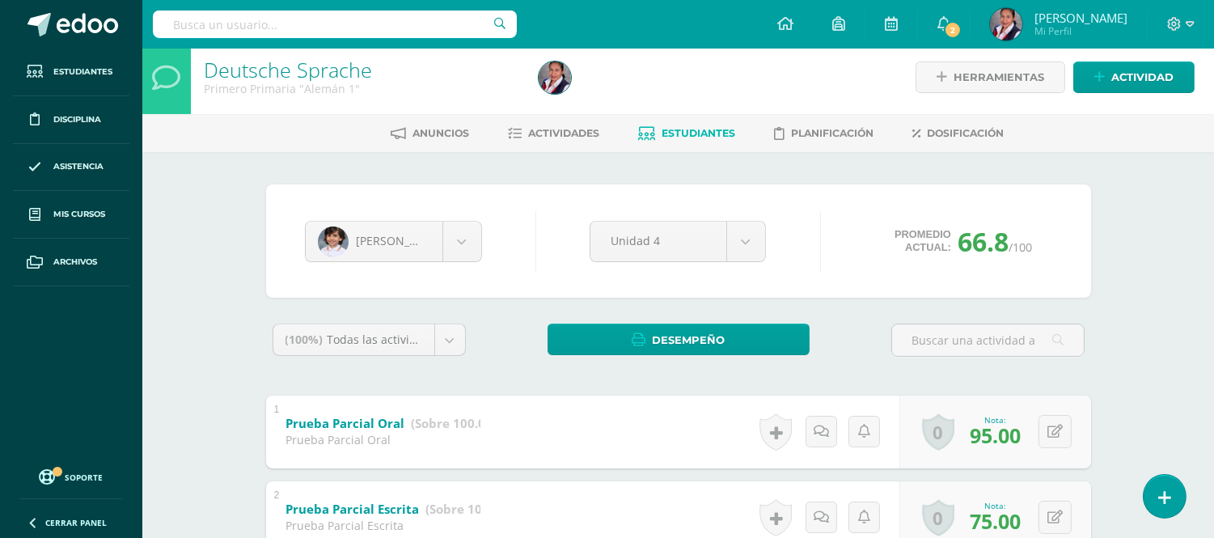
scroll to position [0, 0]
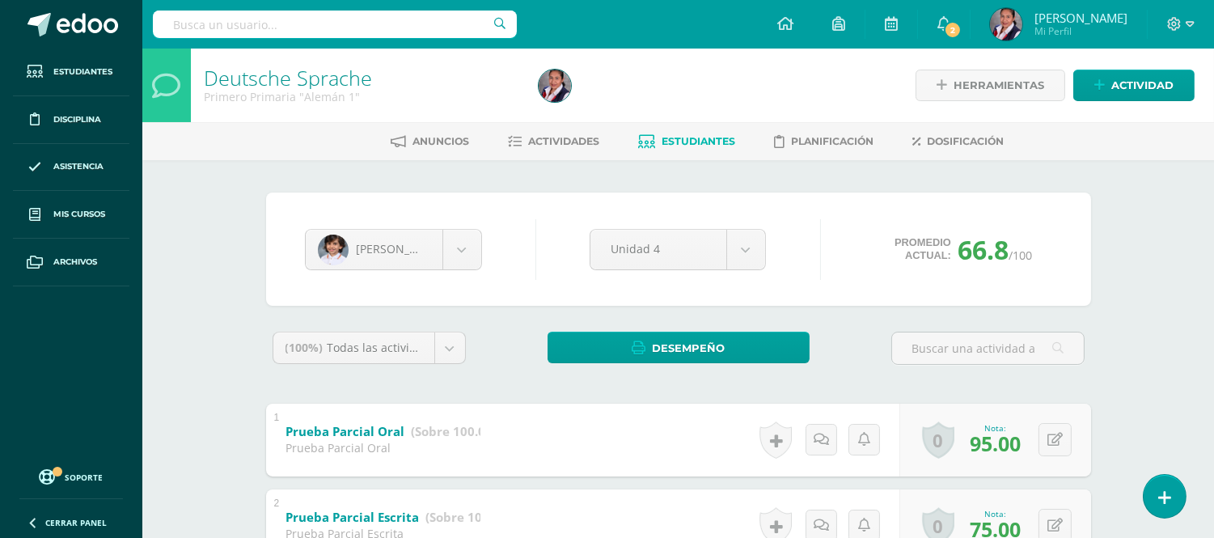
click at [478, 334] on div "(100%) Todas las actividades de esta unidad Todas las actividades de esta unida…" at bounding box center [678, 355] width 825 height 46
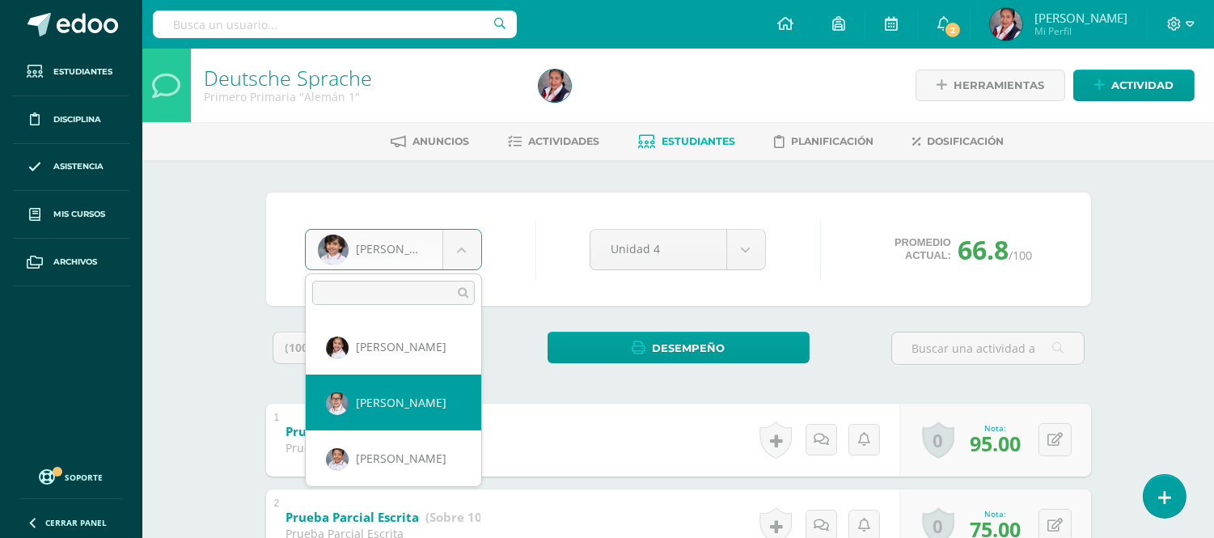
scroll to position [359, 0]
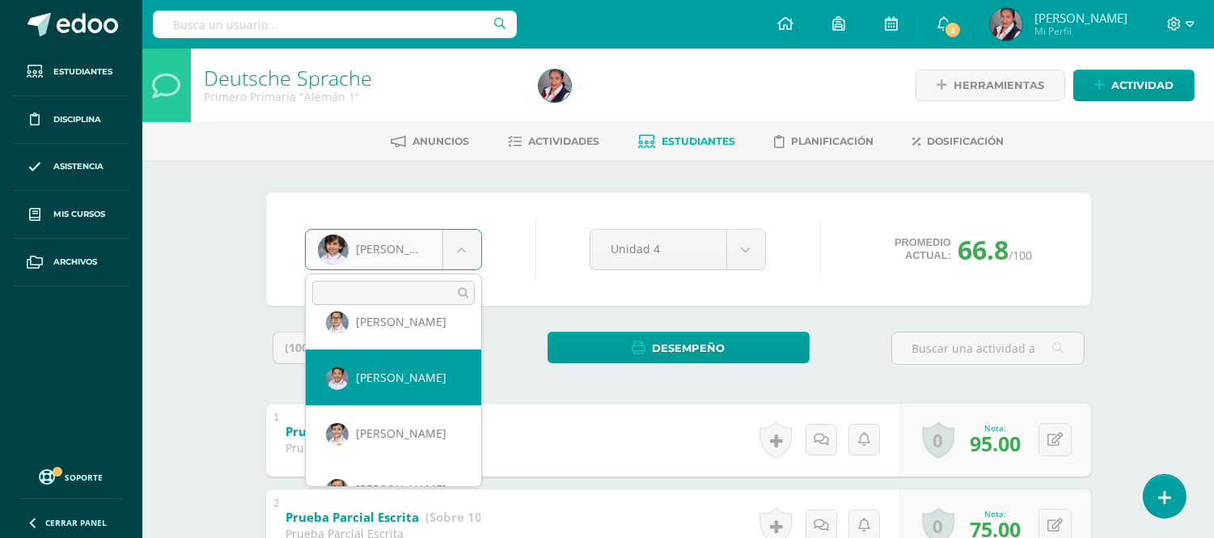
select select "3106"
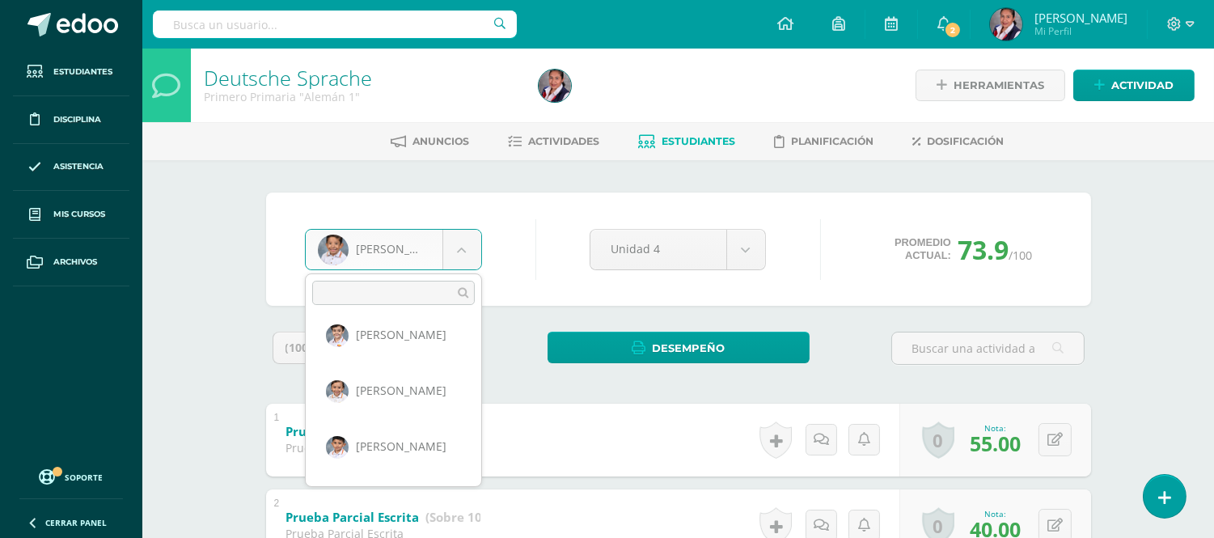
scroll to position [453, 0]
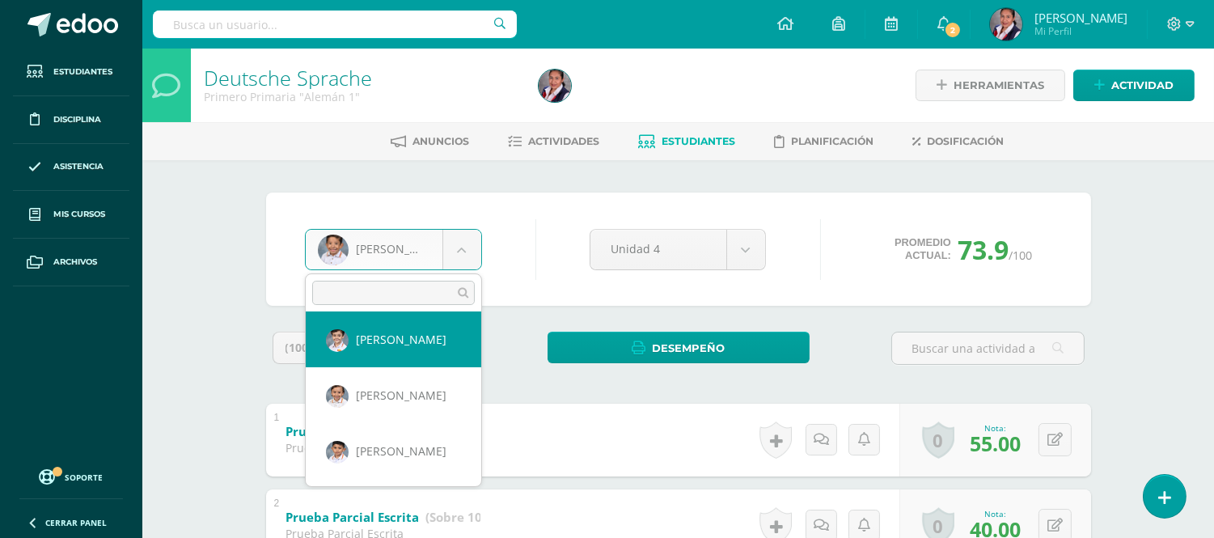
select select "3374"
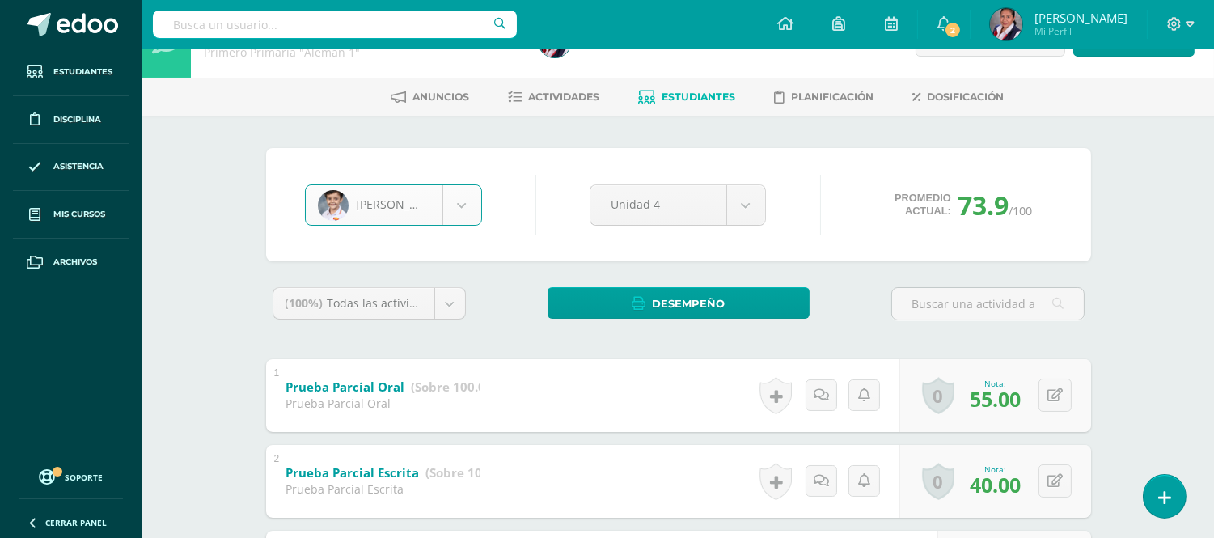
scroll to position [90, 0]
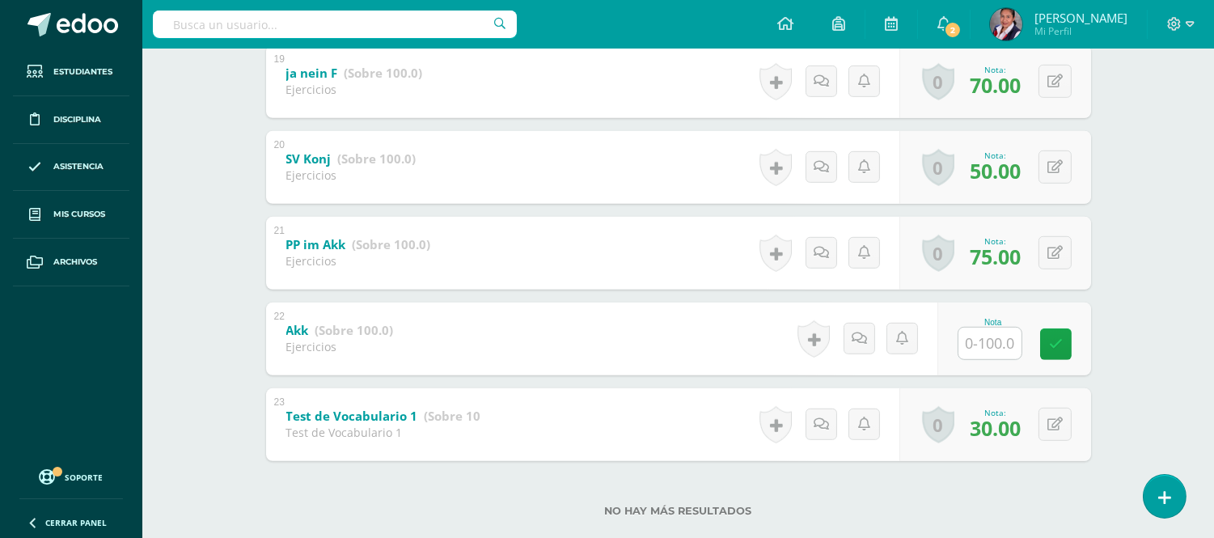
scroll to position [1931, 0]
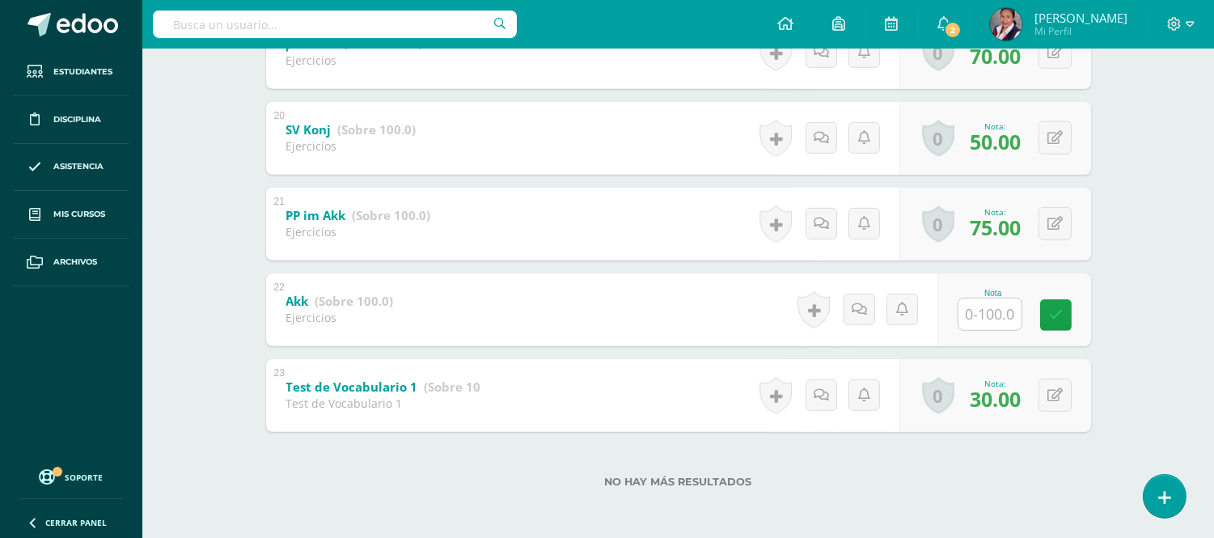
click at [995, 316] on input "text" at bounding box center [989, 314] width 63 height 32
type input "0"
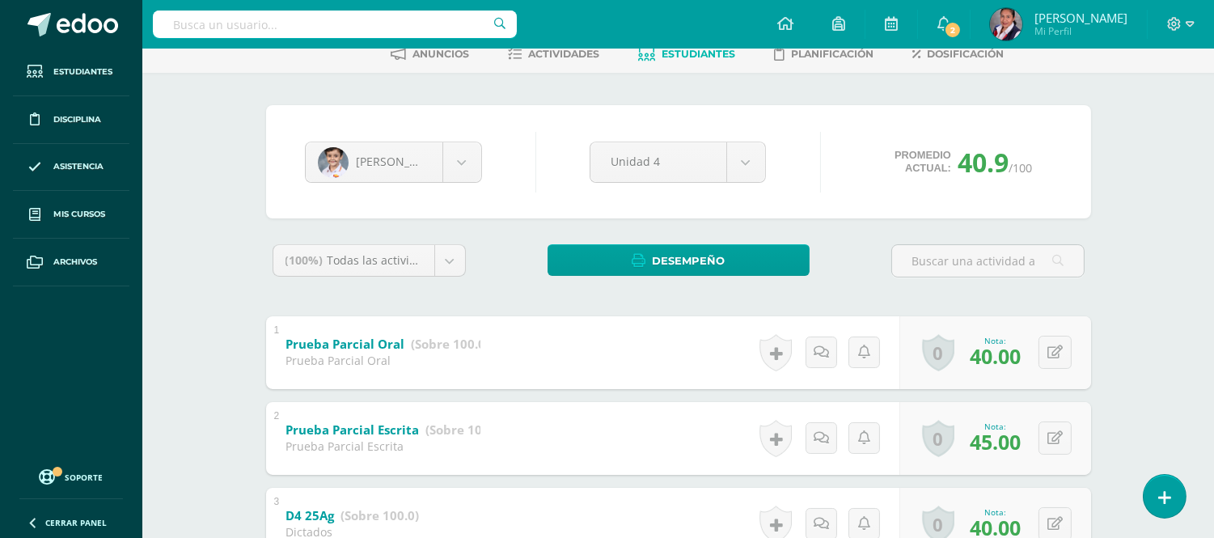
scroll to position [0, 0]
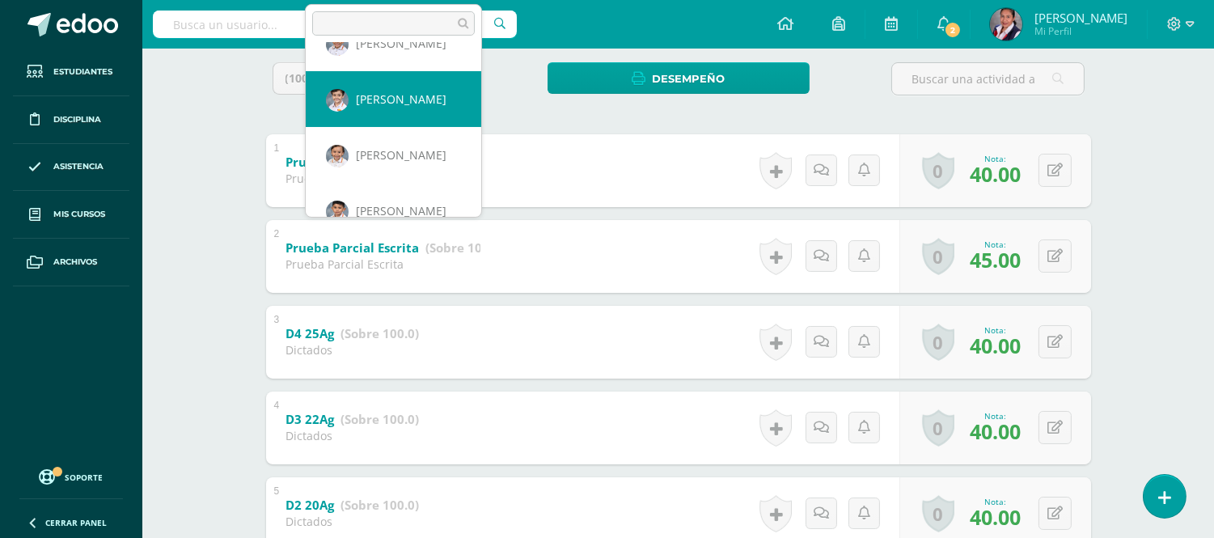
scroll to position [446, 0]
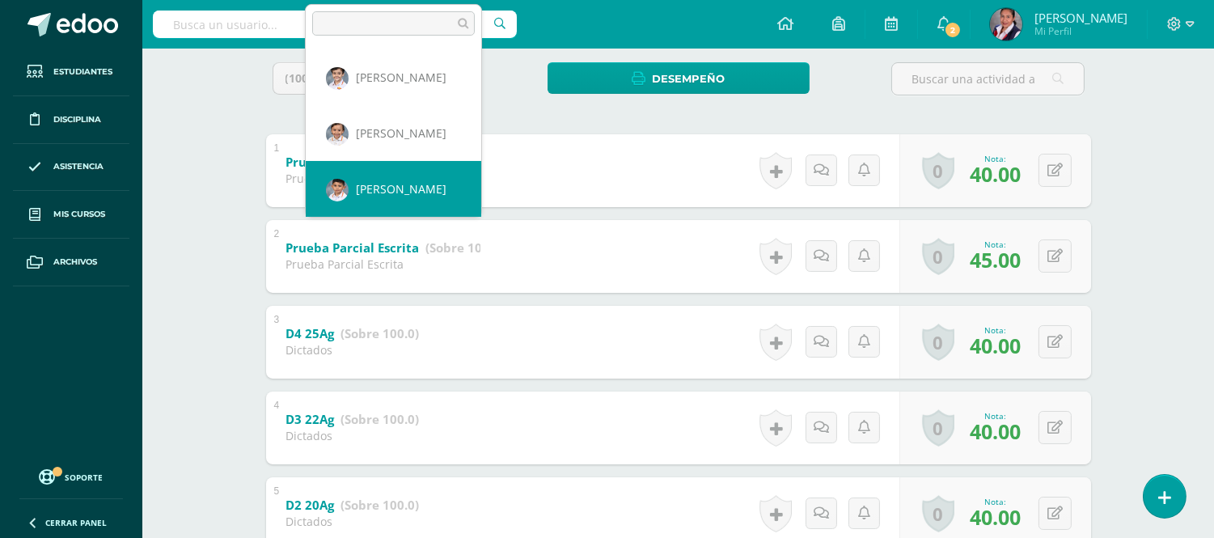
select select "3235"
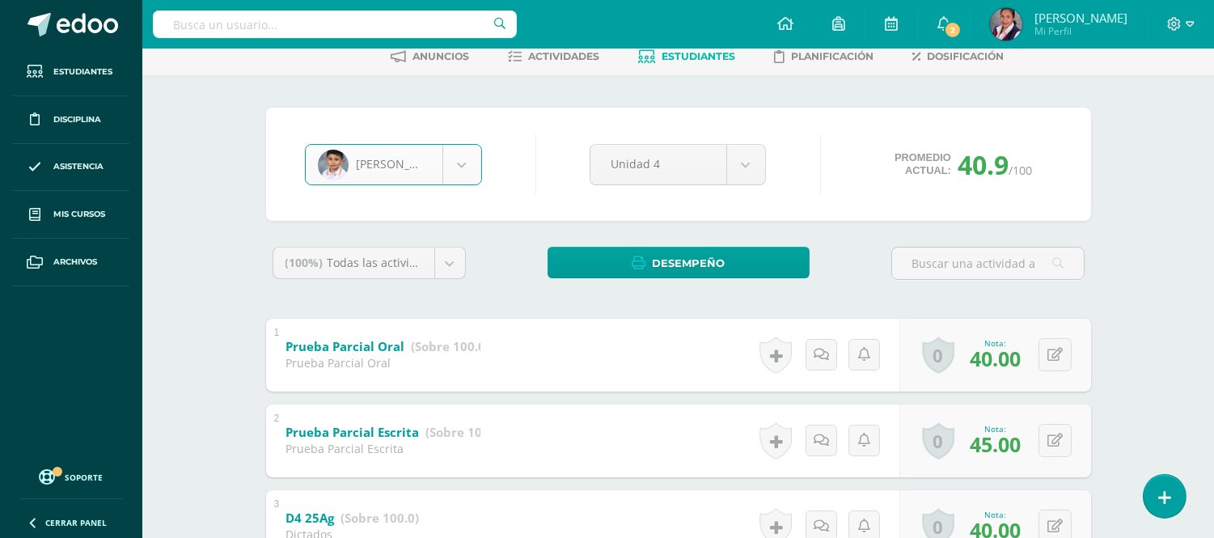
scroll to position [90, 0]
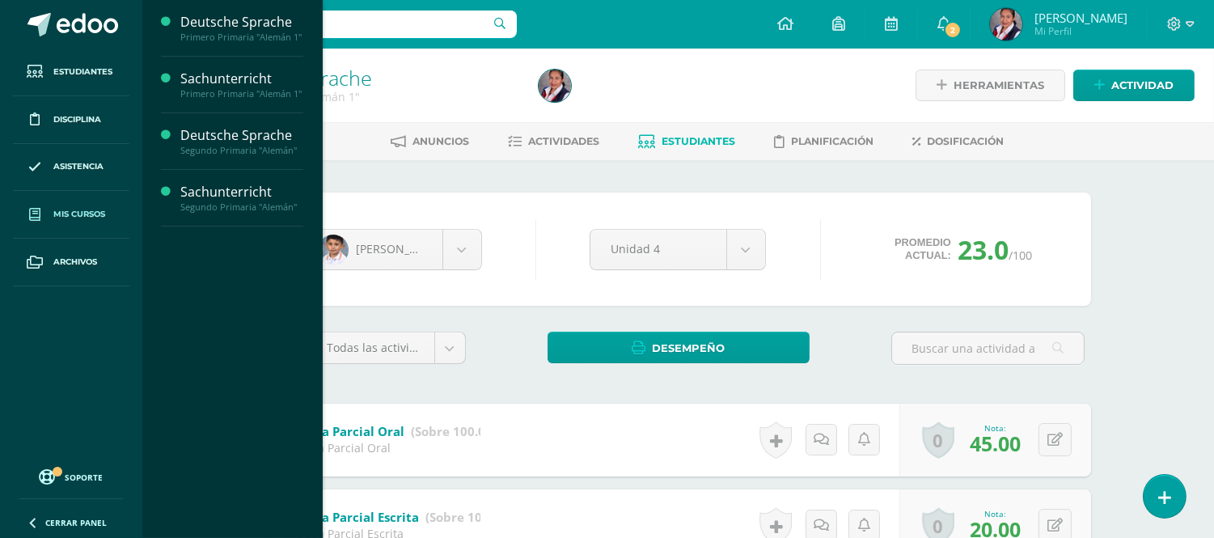
click at [87, 218] on span "Mis cursos" at bounding box center [79, 214] width 52 height 13
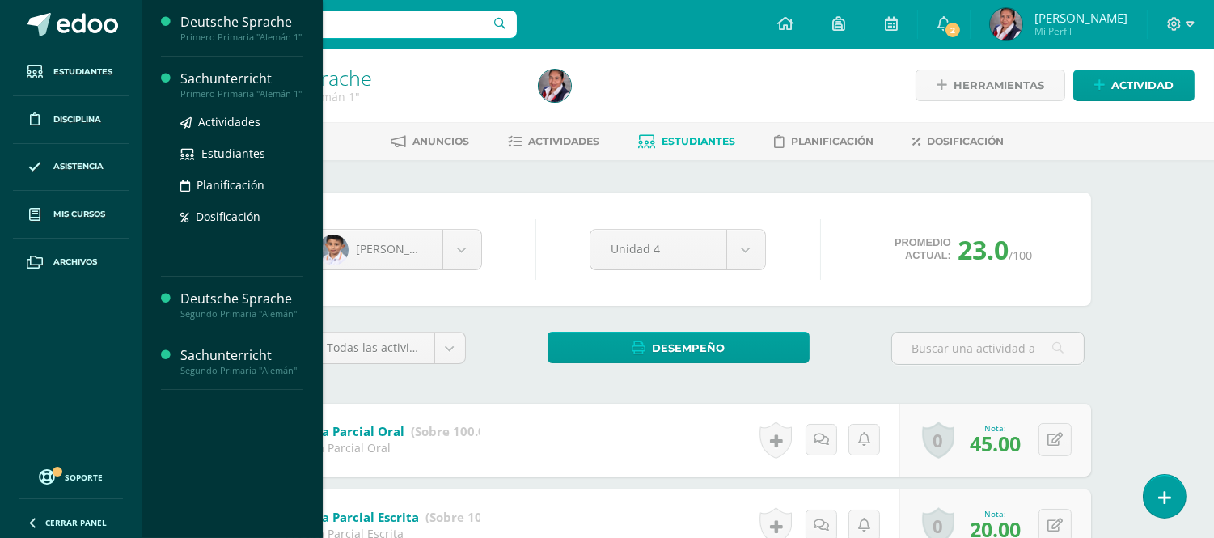
click at [231, 74] on div "Sachunterricht" at bounding box center [241, 79] width 123 height 19
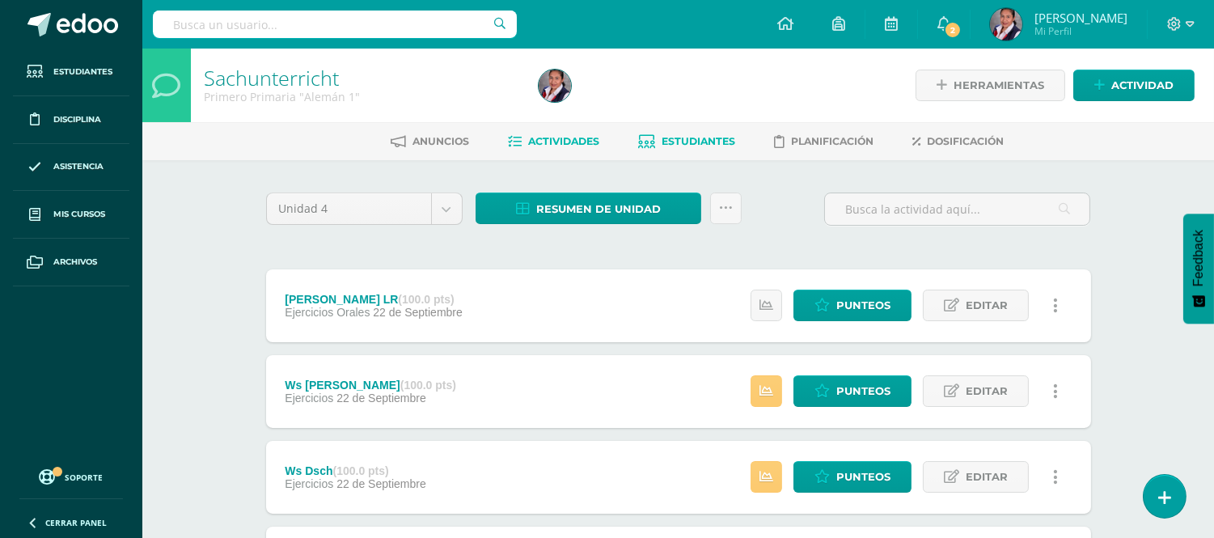
click at [714, 146] on span "Estudiantes" at bounding box center [699, 141] width 74 height 12
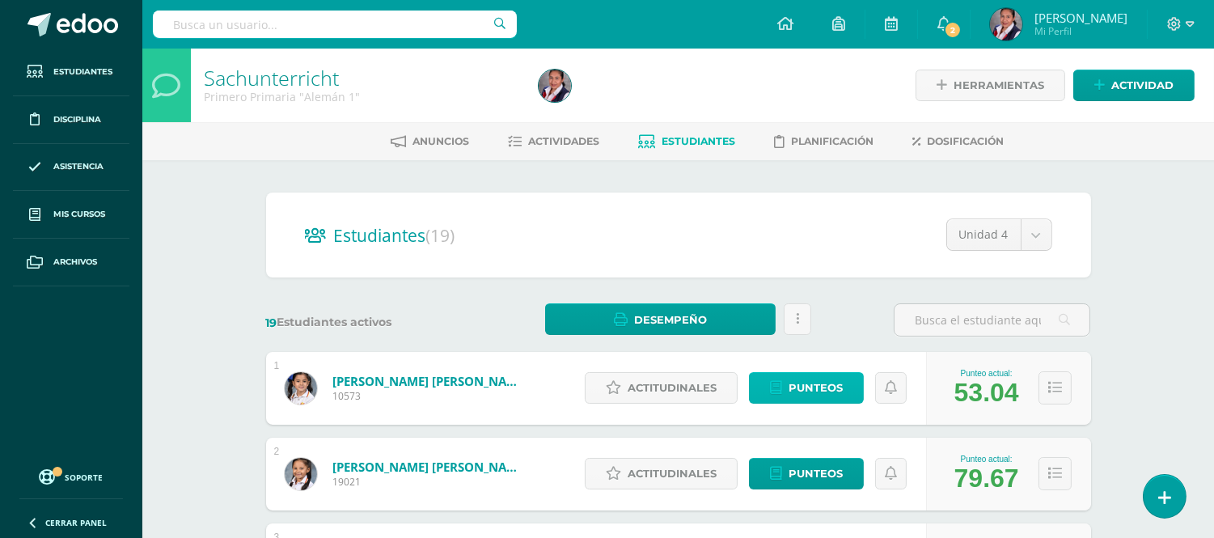
click at [841, 388] on span "Punteos" at bounding box center [816, 388] width 54 height 30
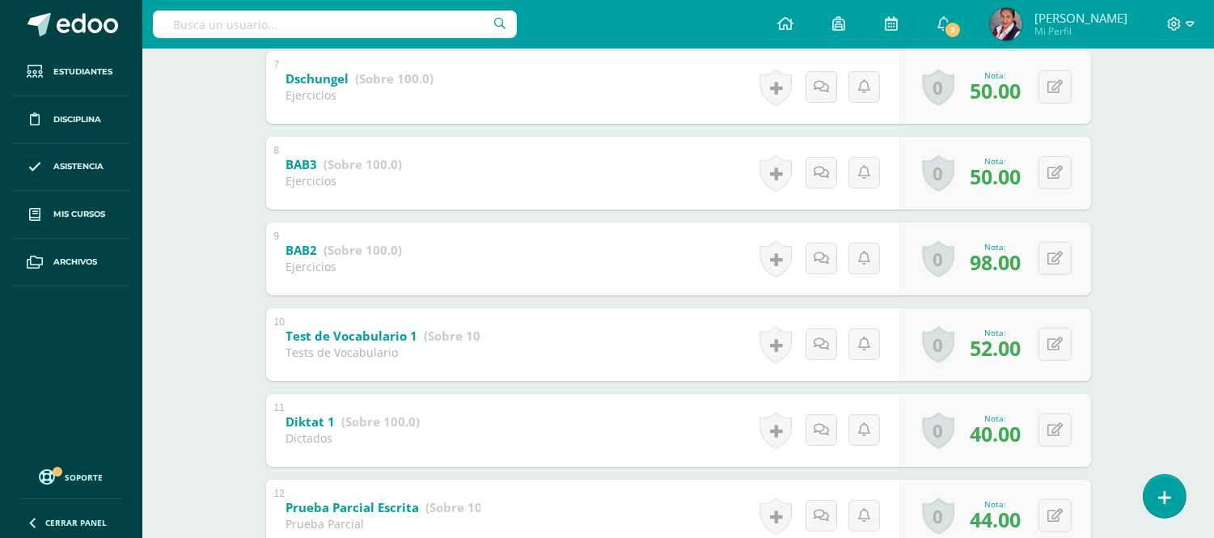
scroll to position [899, 0]
